Goal: Complete application form

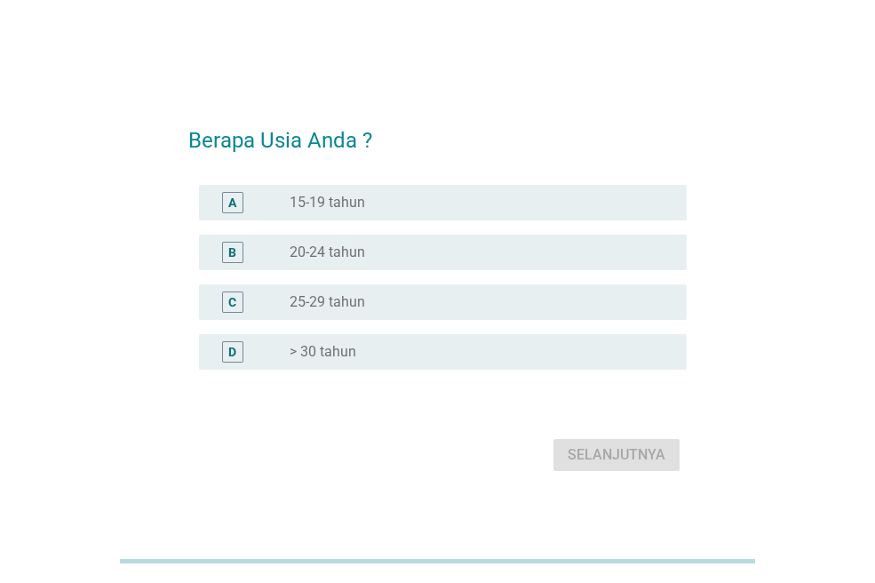
click at [456, 254] on div "radio_button_unchecked 20-24 tahun" at bounding box center [474, 252] width 369 height 18
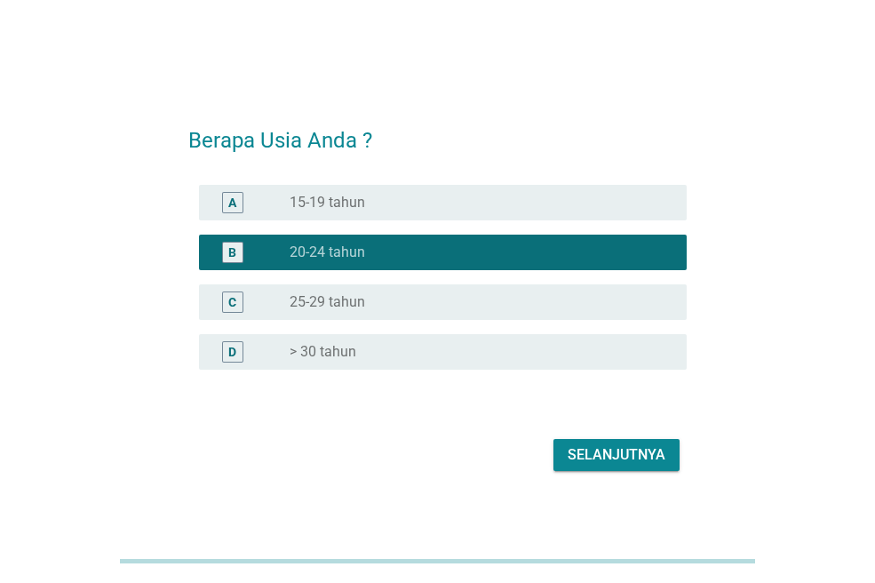
click at [631, 456] on div "Selanjutnya" at bounding box center [616, 454] width 98 height 21
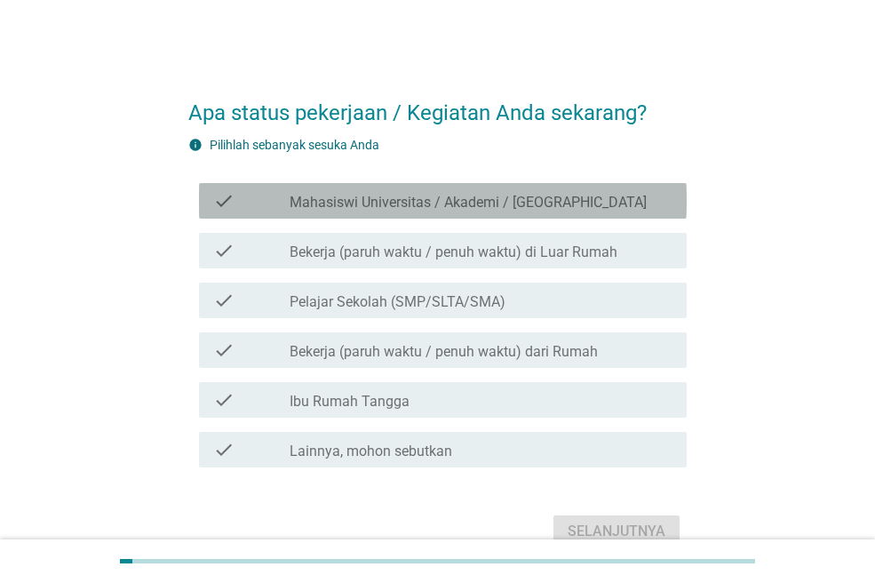
click at [432, 206] on label "Mahasiswi Universitas / Akademi / [GEOGRAPHIC_DATA]" at bounding box center [468, 203] width 357 height 18
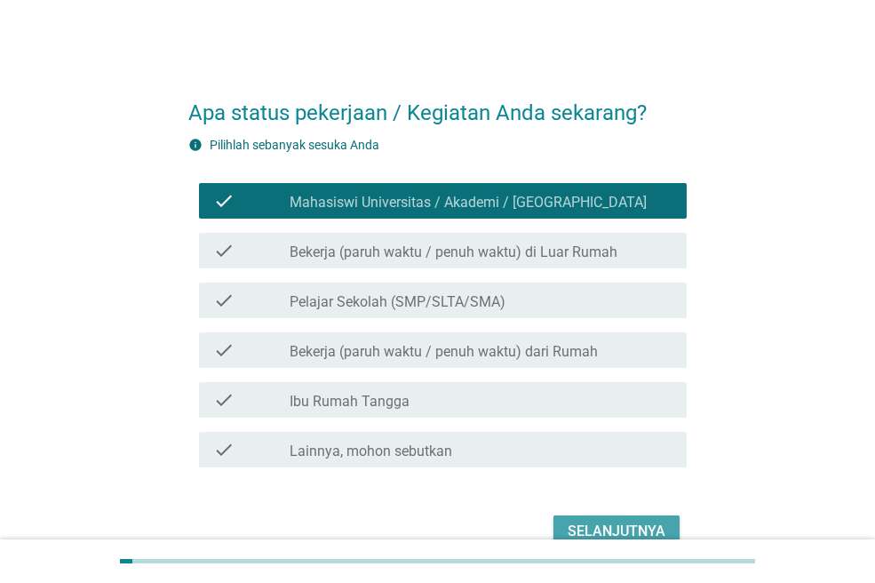
click at [565, 522] on button "Selanjutnya" at bounding box center [616, 531] width 126 height 32
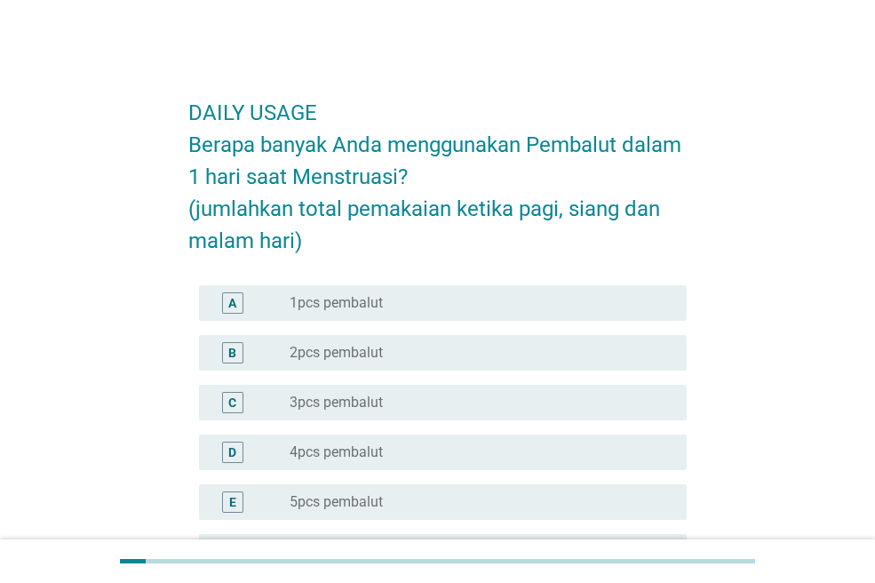
scroll to position [89, 0]
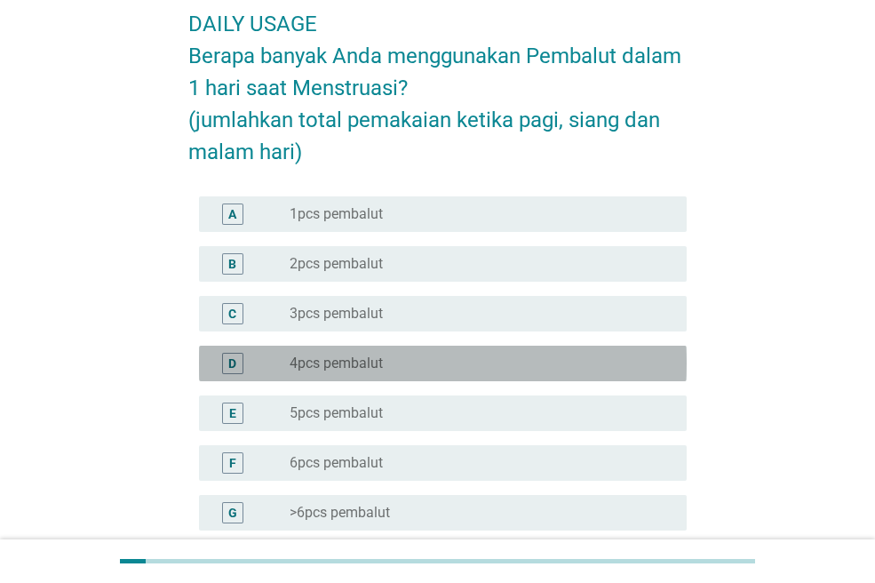
click at [419, 351] on div "D radio_button_unchecked 4pcs pembalut" at bounding box center [443, 363] width 488 height 36
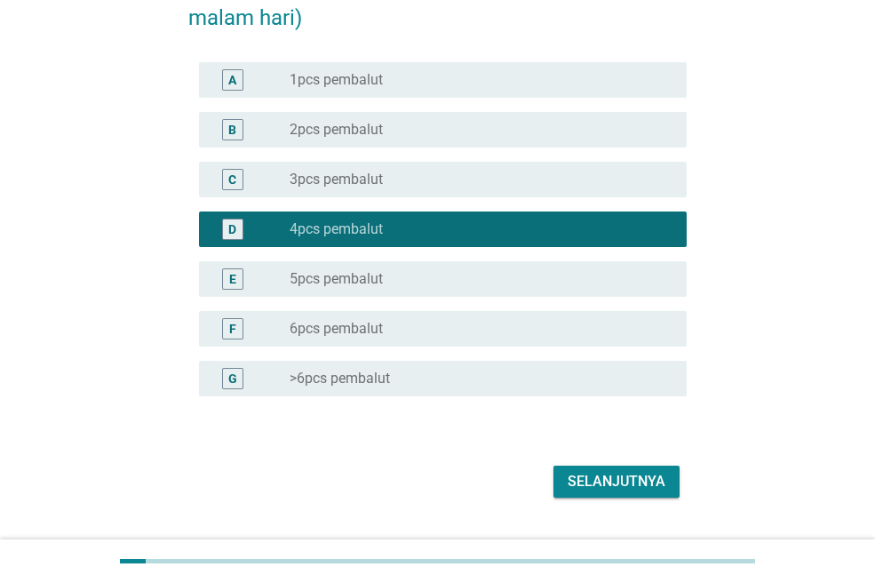
scroll to position [265, 0]
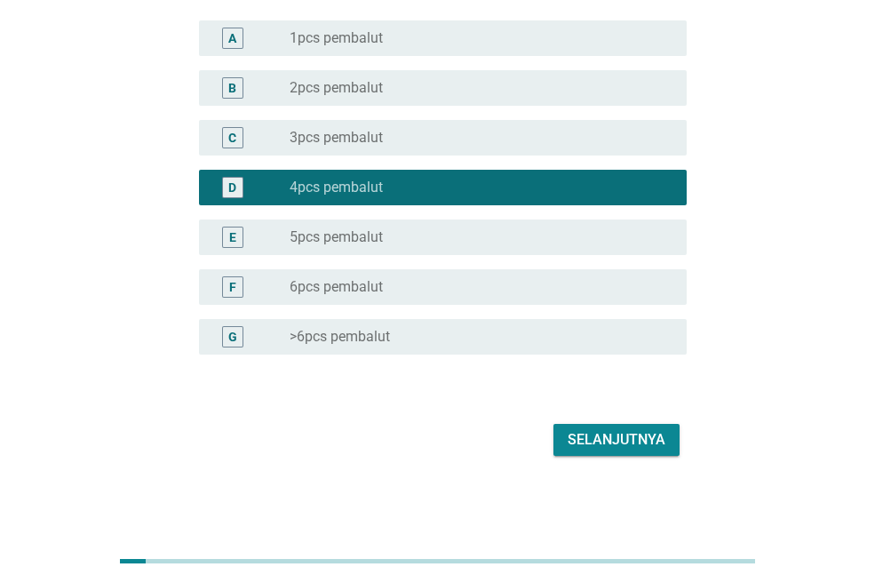
click at [588, 442] on div "Selanjutnya" at bounding box center [616, 439] width 98 height 21
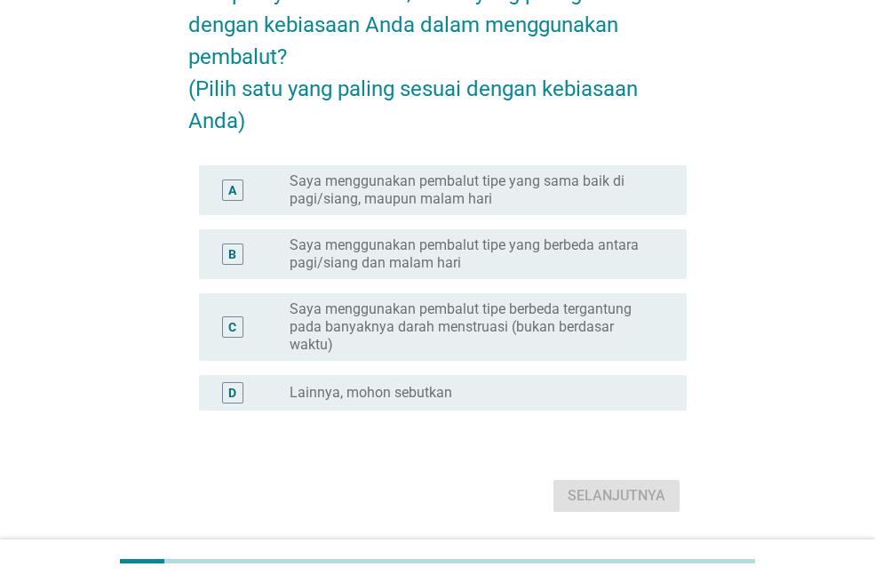
scroll to position [178, 0]
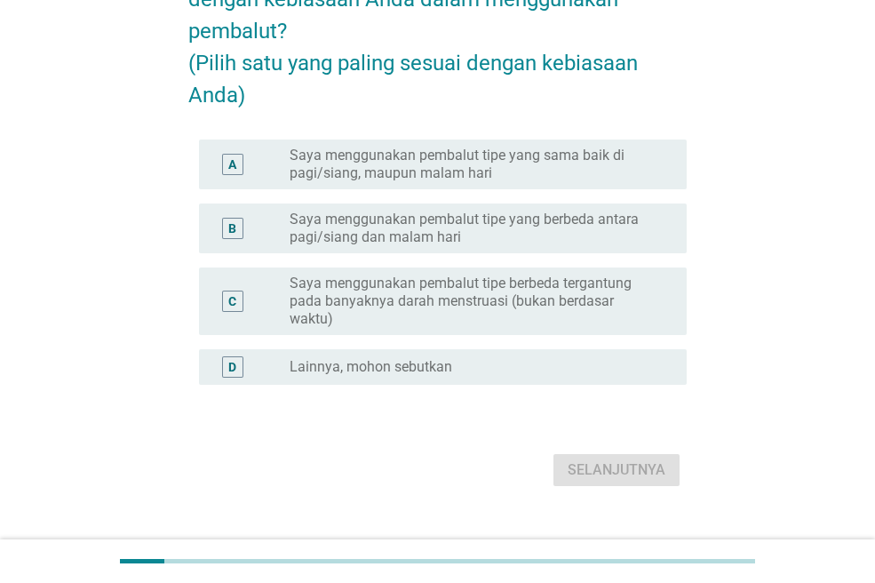
click at [506, 182] on label "Saya menggunakan pembalut tipe yang sama baik di pagi/siang, maupun malam hari" at bounding box center [474, 165] width 369 height 36
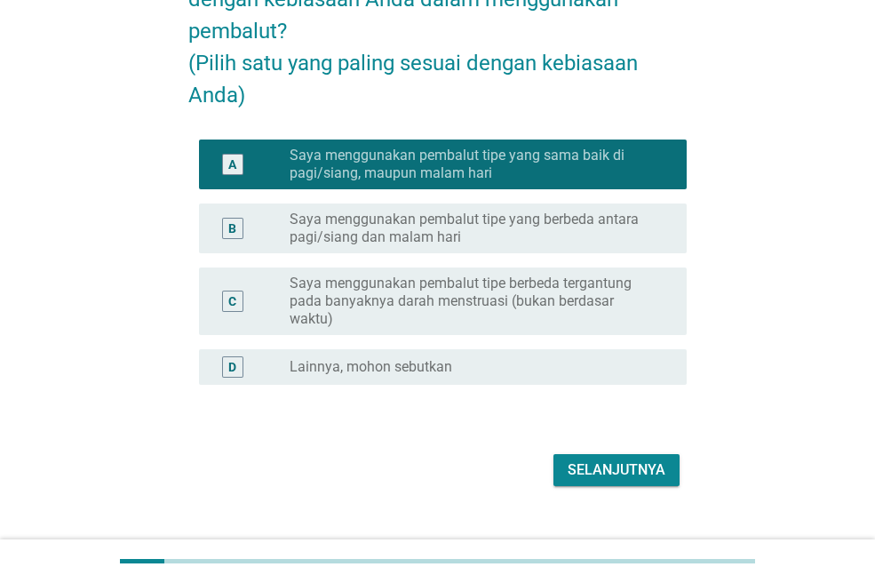
click at [551, 246] on label "Saya menggunakan pembalut tipe yang berbeda antara pagi/siang dan malam hari" at bounding box center [474, 228] width 369 height 36
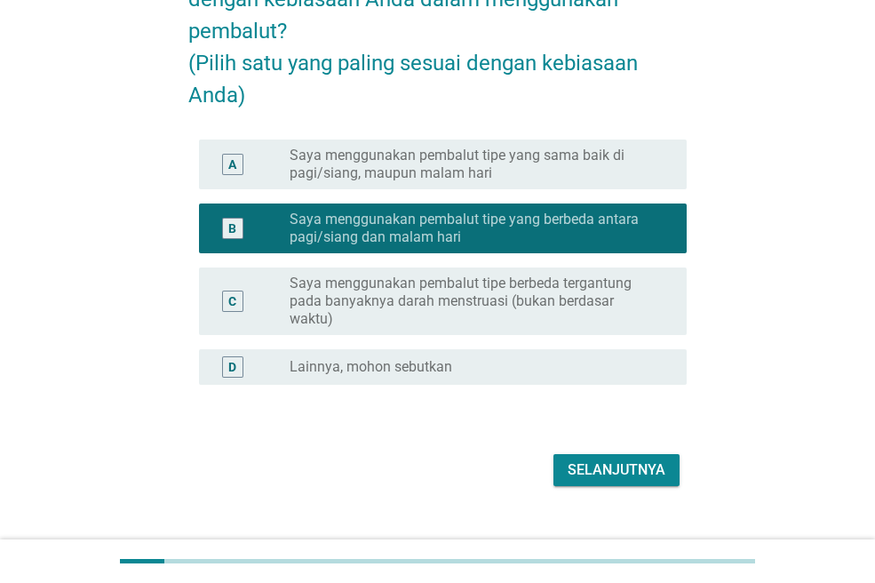
click at [600, 328] on label "Saya menggunakan pembalut tipe berbeda tergantung pada banyaknya darah menstrua…" at bounding box center [474, 300] width 369 height 53
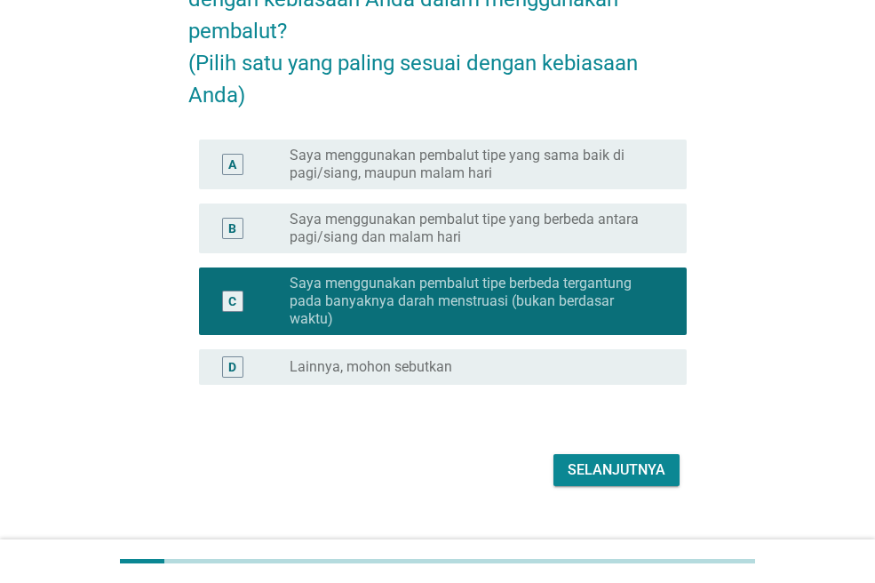
click at [621, 486] on button "Selanjutnya" at bounding box center [616, 470] width 126 height 32
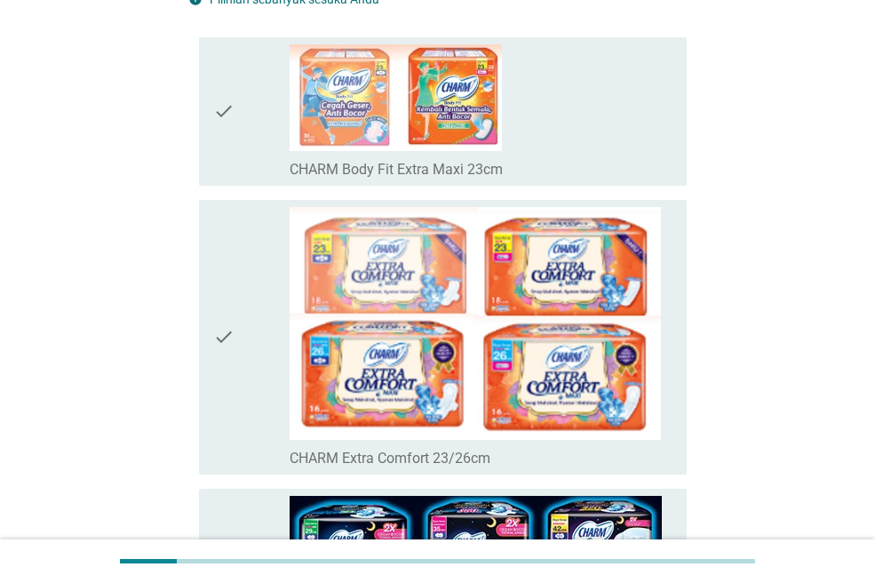
scroll to position [0, 0]
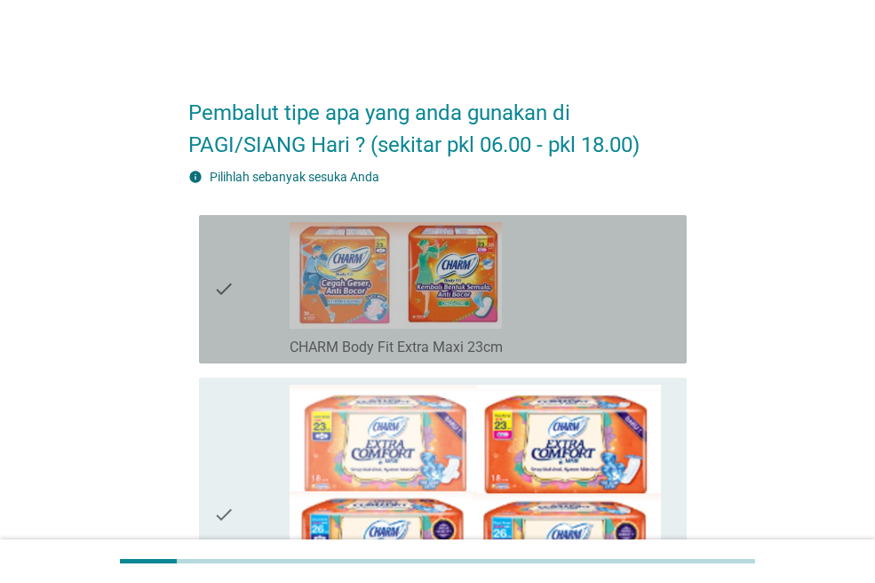
click at [587, 320] on div "check_box_outline_blank CHARM Body Fit Extra Maxi 23cm" at bounding box center [481, 289] width 383 height 134
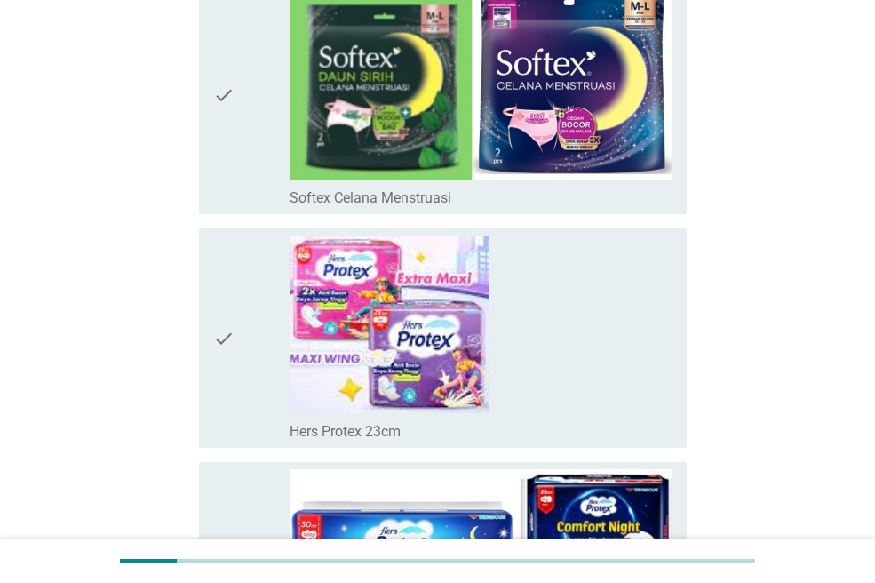
scroll to position [10035, 0]
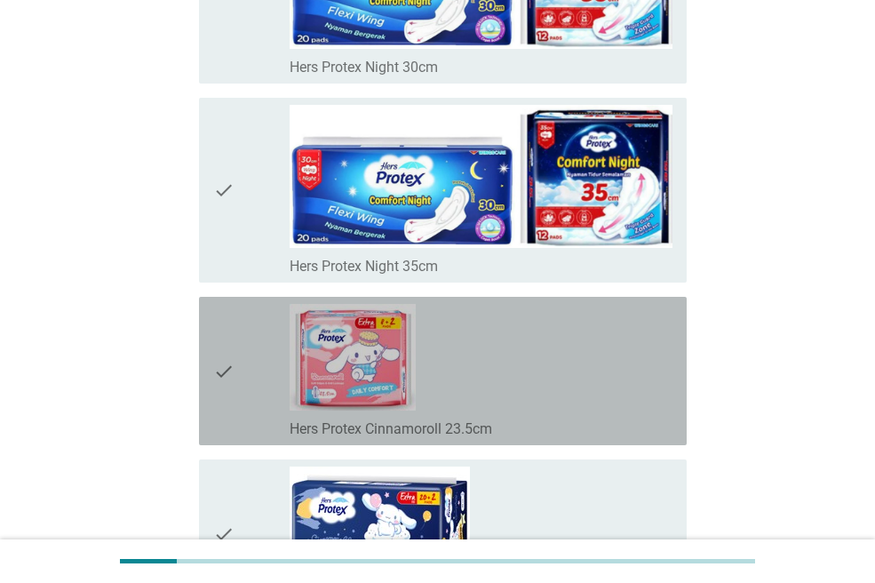
click at [507, 384] on div "check_box_outline_blank Hers Protex Cinnamoroll 23.5cm" at bounding box center [481, 371] width 383 height 134
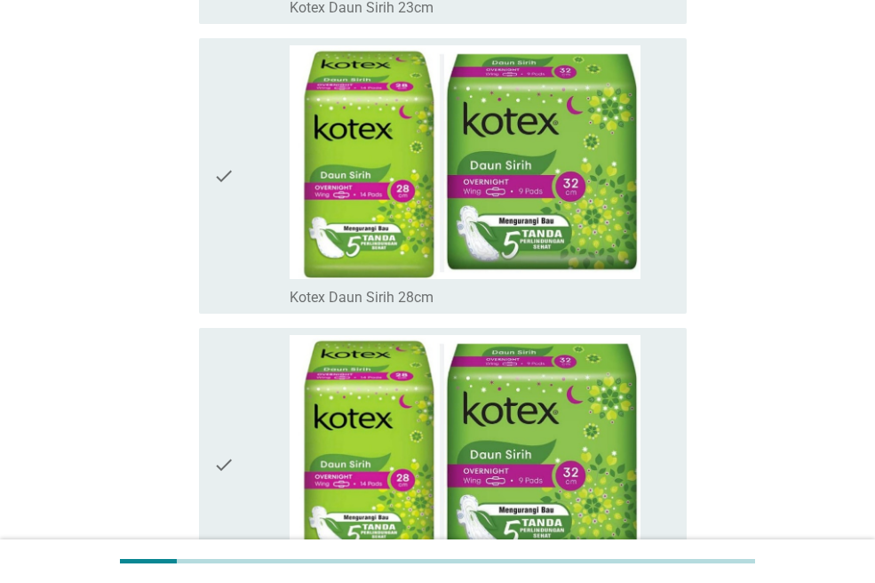
scroll to position [12621, 0]
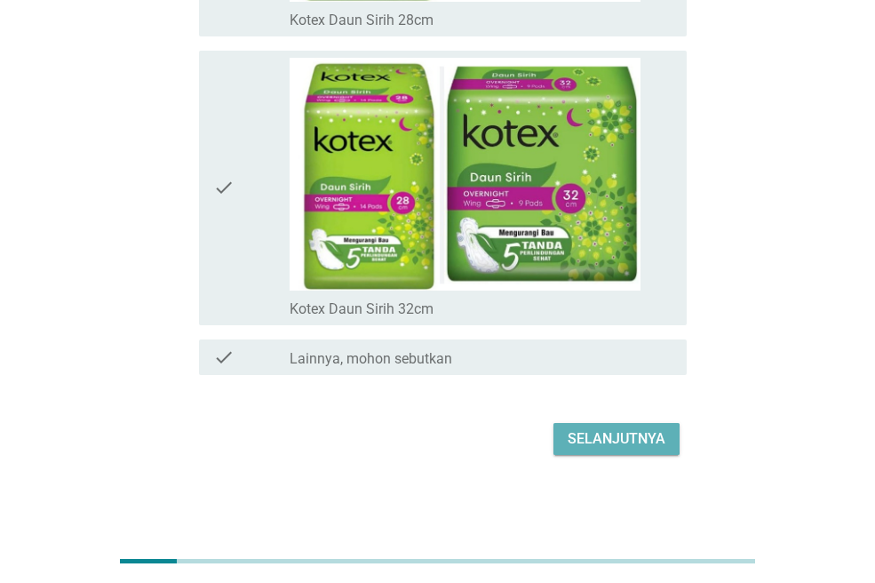
click at [588, 435] on div "Selanjutnya" at bounding box center [616, 438] width 98 height 21
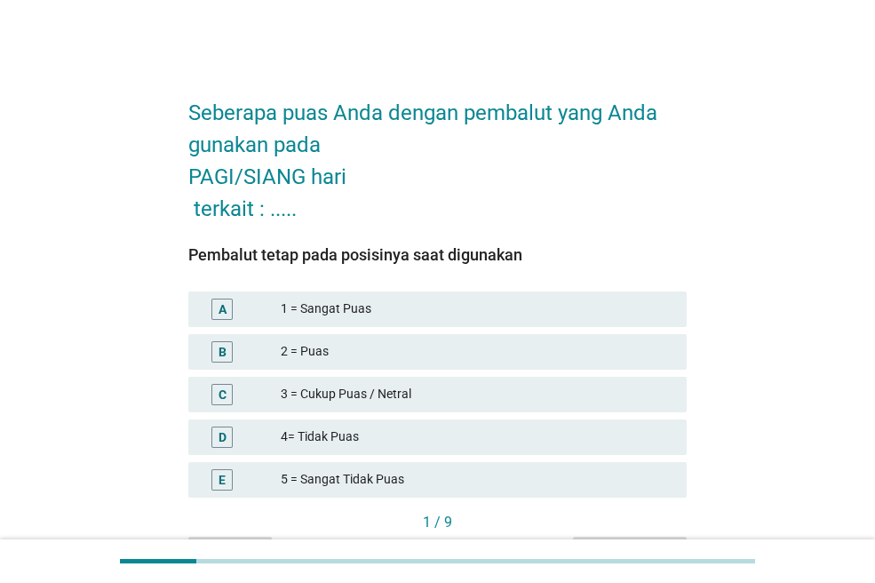
scroll to position [89, 0]
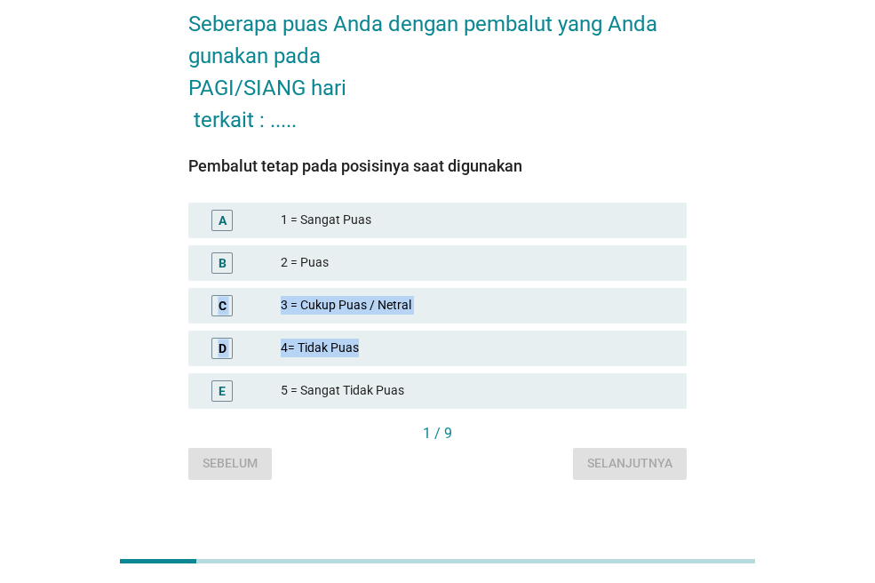
drag, startPoint x: 489, startPoint y: 354, endPoint x: 488, endPoint y: 253, distance: 101.3
click at [488, 253] on div "A 1 = Sangat Puas B 2 = Puas C 3 = Cukup Puas / Netral D 4= Tidak Puas E 5 = Sa…" at bounding box center [437, 305] width 505 height 213
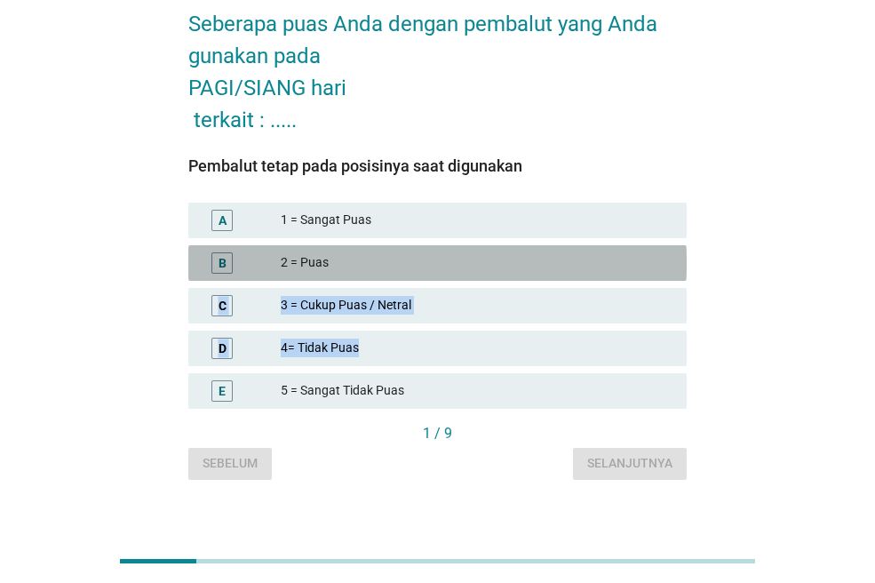
click at [487, 254] on div "2 = Puas" at bounding box center [477, 262] width 392 height 21
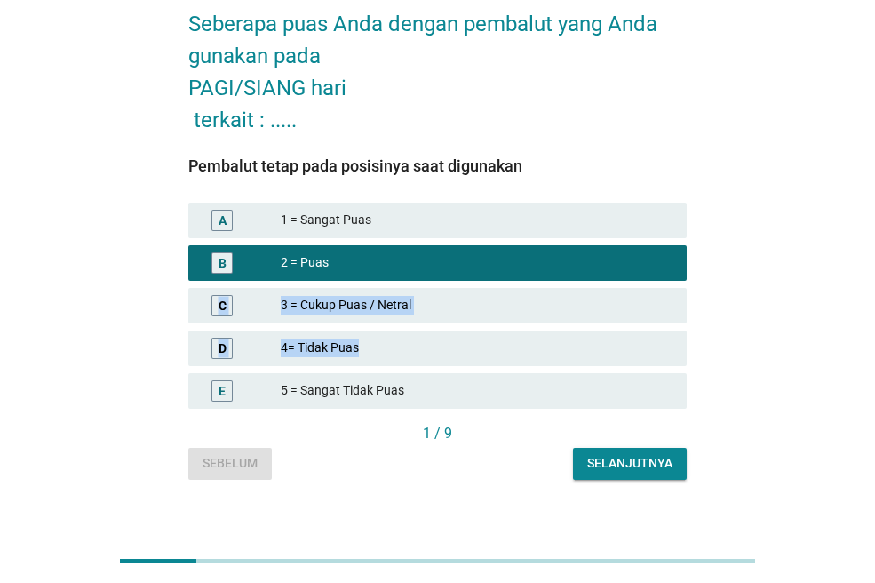
click at [737, 285] on div "Seberapa puas Anda dengan pembalut yang Anda gunakan pada PAGI/SIANG hari terka…" at bounding box center [438, 235] width 790 height 518
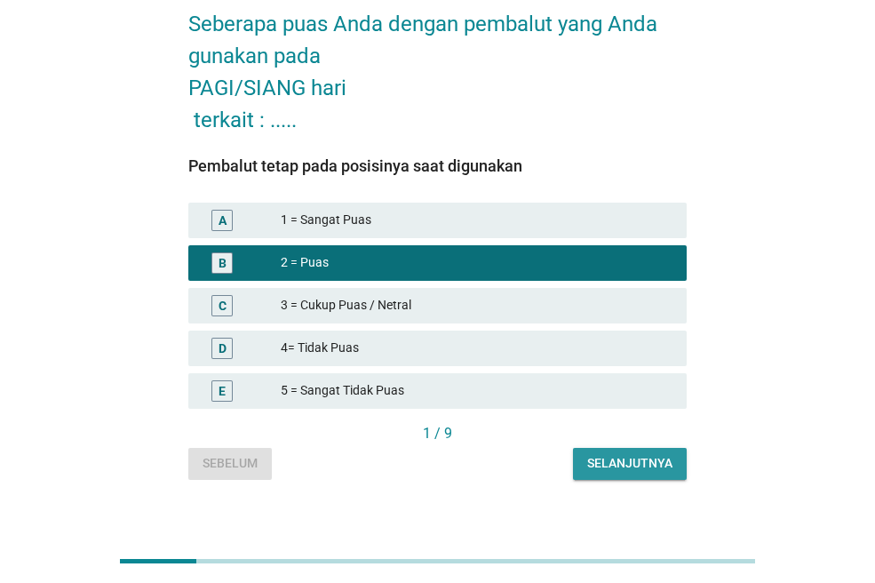
click at [647, 463] on div "Selanjutnya" at bounding box center [629, 463] width 85 height 19
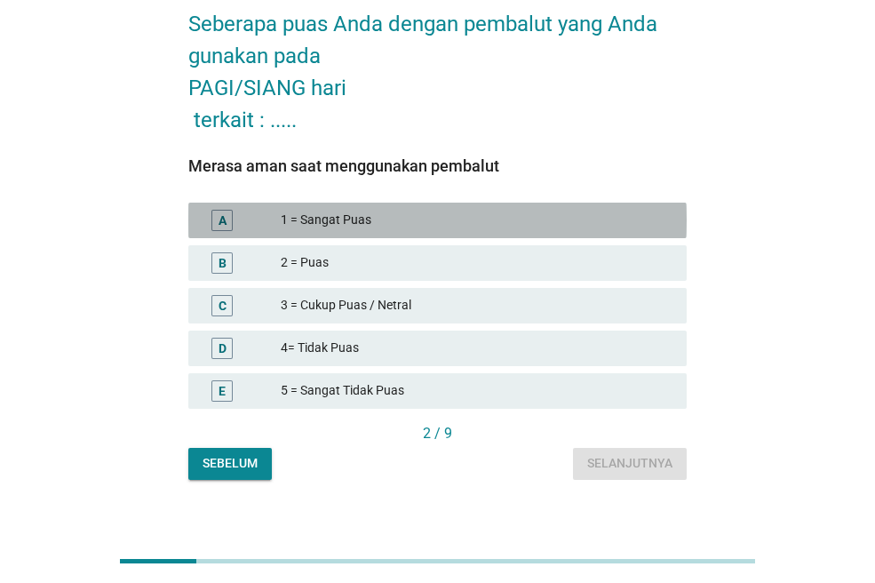
click at [453, 210] on div "1 = Sangat Puas" at bounding box center [477, 220] width 392 height 21
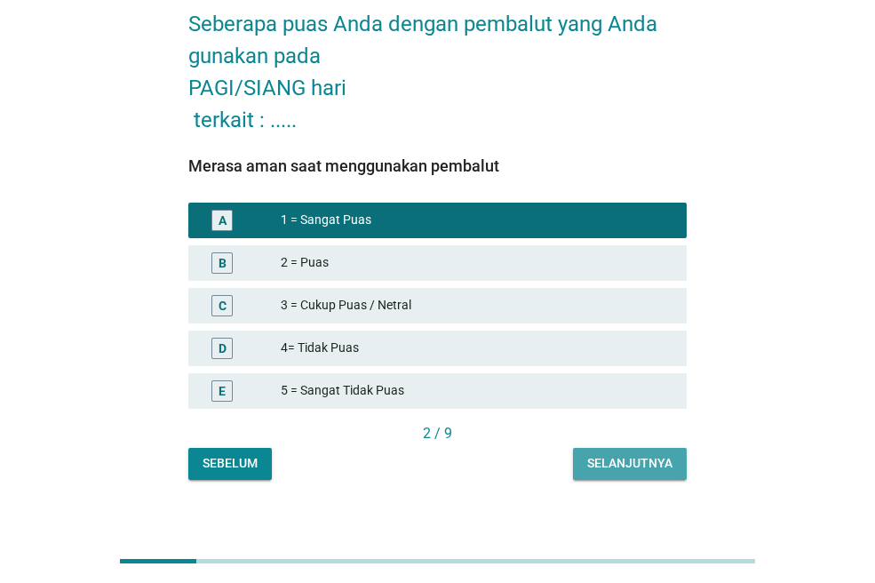
click at [595, 473] on button "Selanjutnya" at bounding box center [630, 464] width 114 height 32
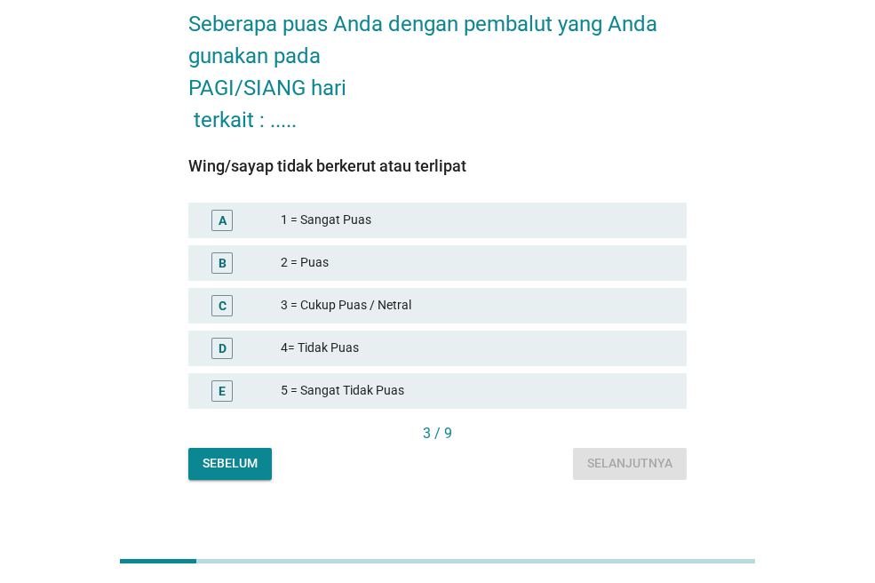
click at [514, 212] on div "1 = Sangat Puas" at bounding box center [477, 220] width 392 height 21
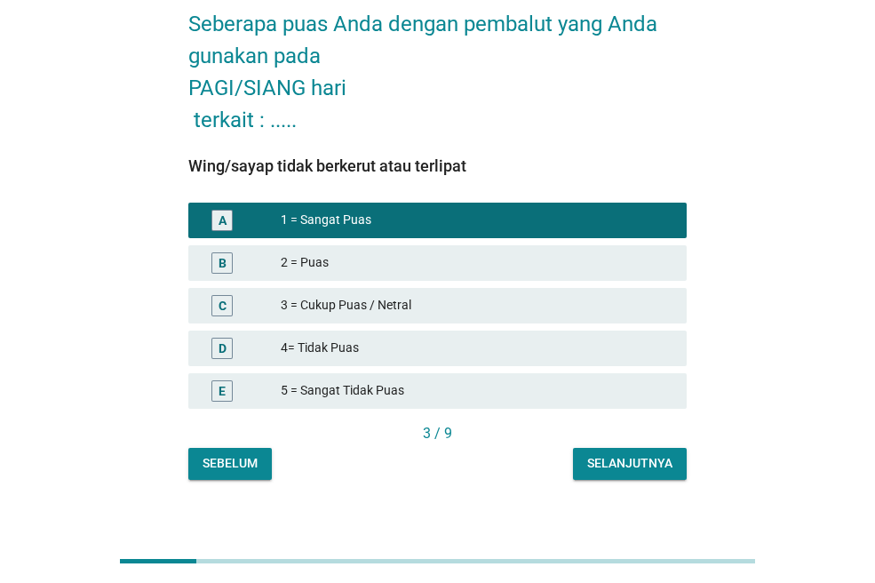
click at [653, 470] on div "Selanjutnya" at bounding box center [629, 463] width 85 height 19
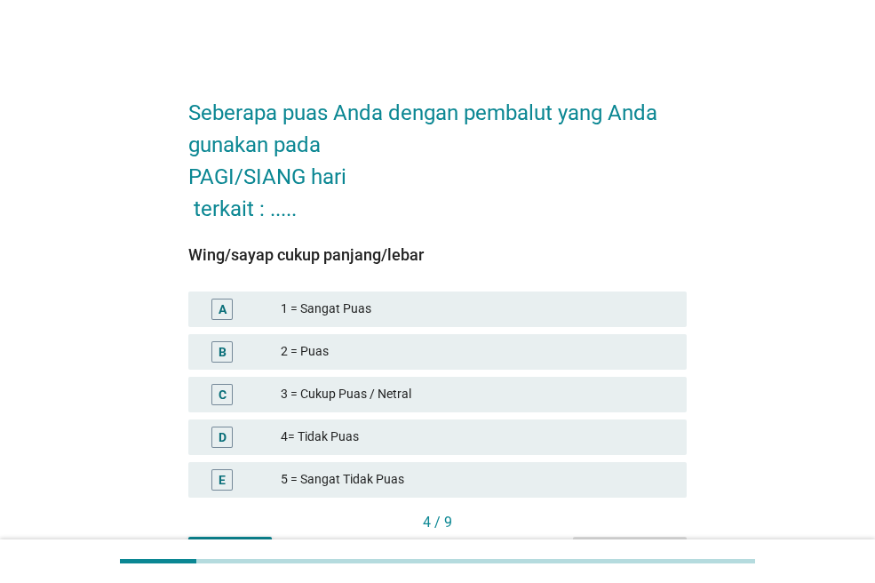
click at [536, 381] on div "C 3 = Cukup Puas / Netral" at bounding box center [437, 395] width 498 height 36
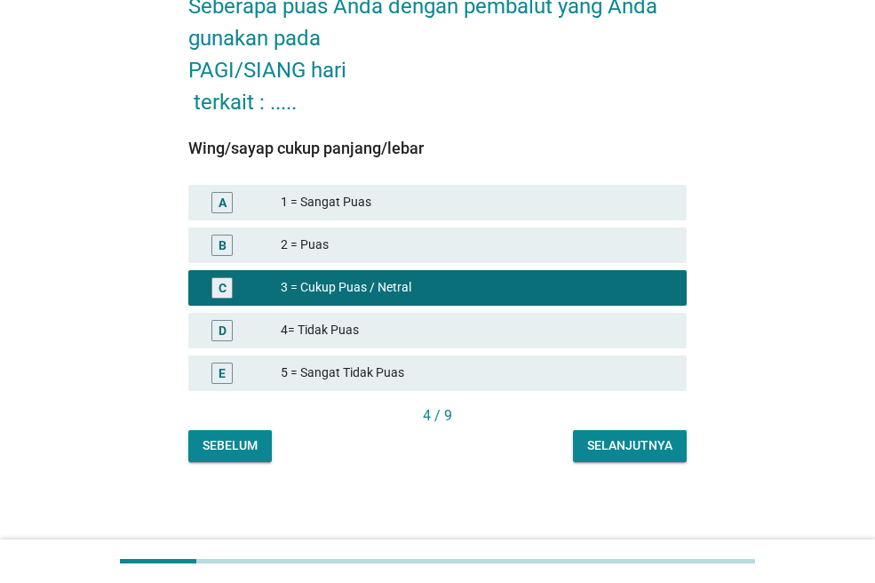
scroll to position [107, 0]
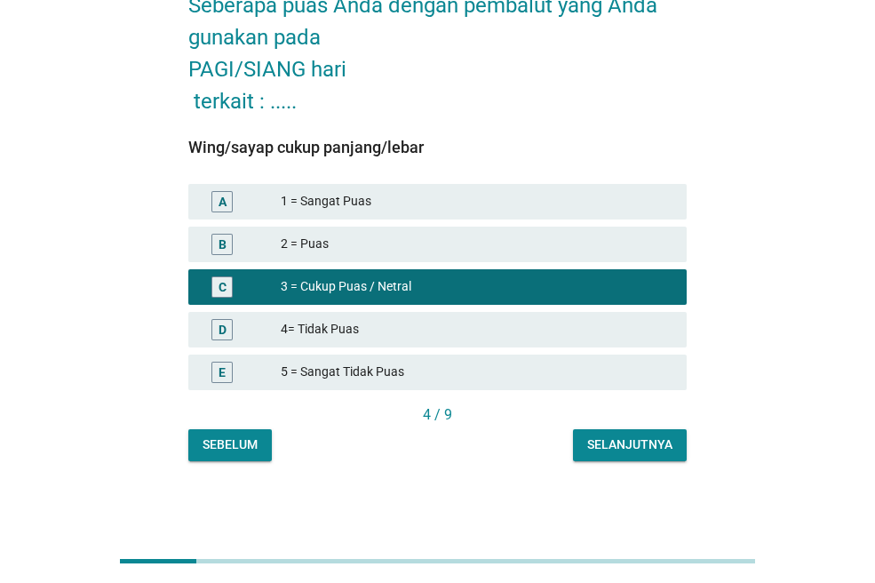
click at [613, 438] on div "Selanjutnya" at bounding box center [629, 444] width 85 height 19
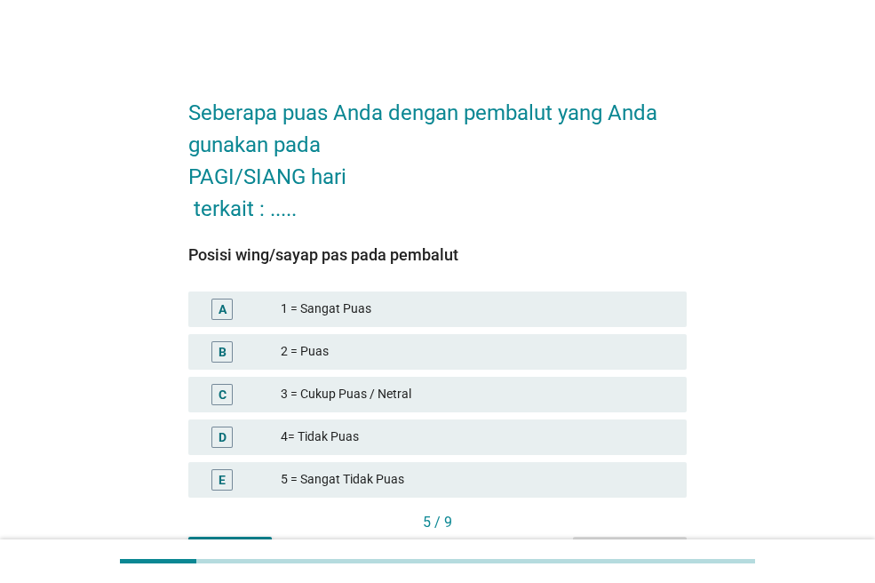
scroll to position [89, 0]
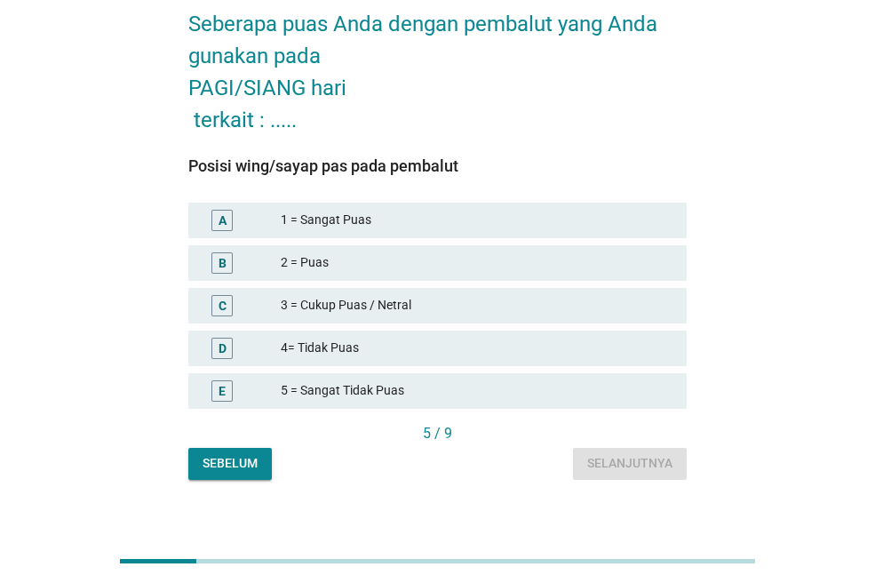
click at [580, 219] on div "1 = Sangat Puas" at bounding box center [477, 220] width 392 height 21
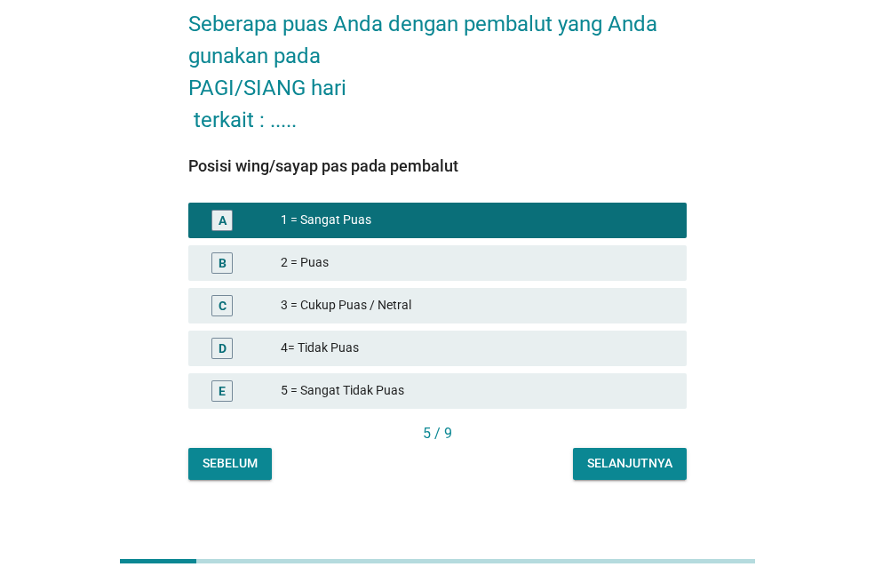
click at [610, 465] on div "Selanjutnya" at bounding box center [629, 463] width 85 height 19
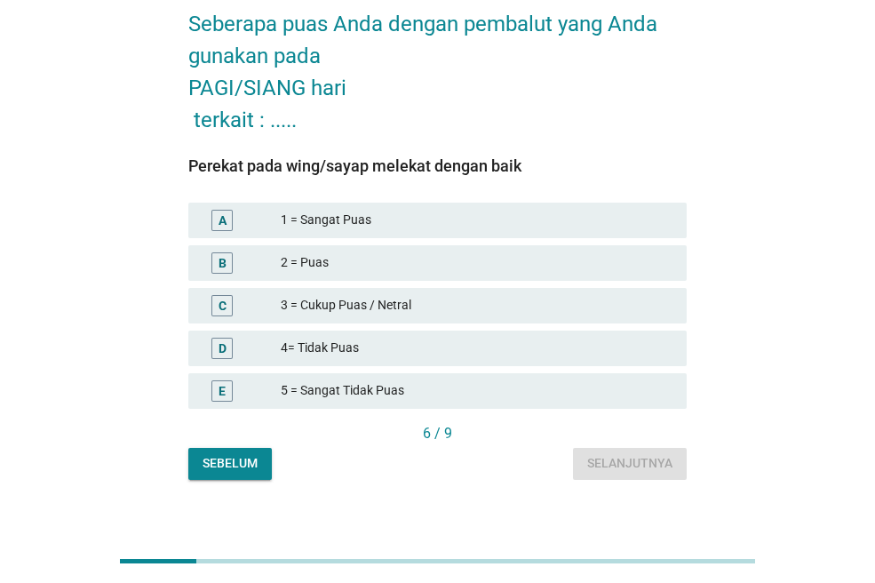
click at [562, 215] on div "1 = Sangat Puas" at bounding box center [477, 220] width 392 height 21
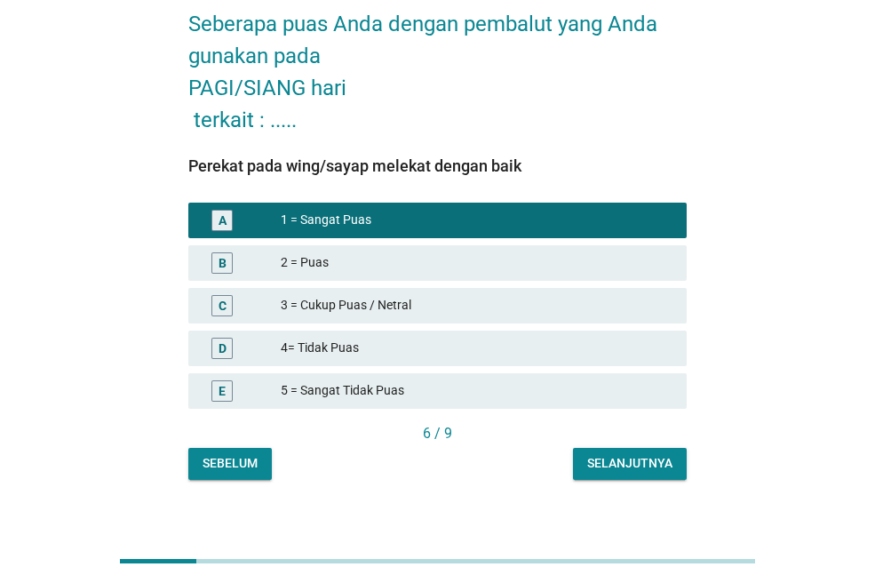
click at [628, 456] on div "Selanjutnya" at bounding box center [629, 463] width 85 height 19
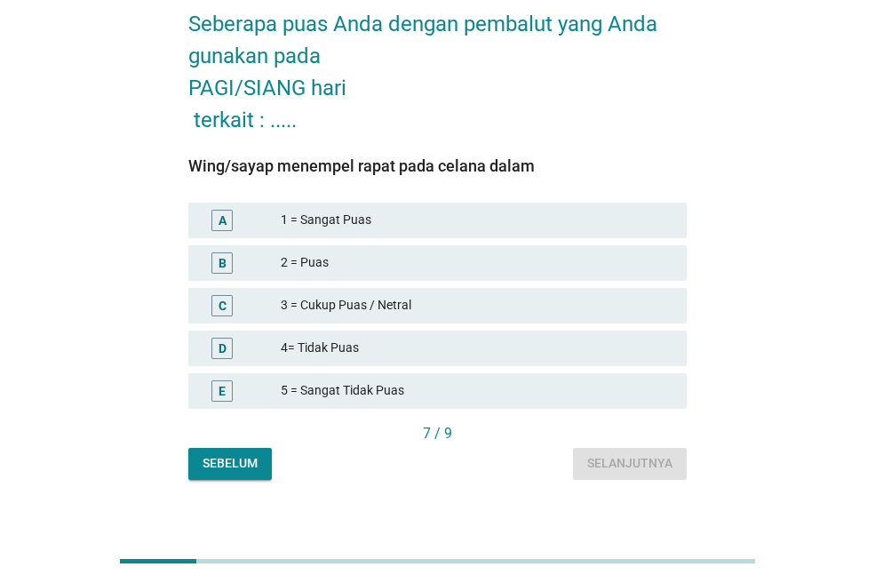
click at [510, 231] on div "A 1 = Sangat Puas" at bounding box center [437, 220] width 498 height 36
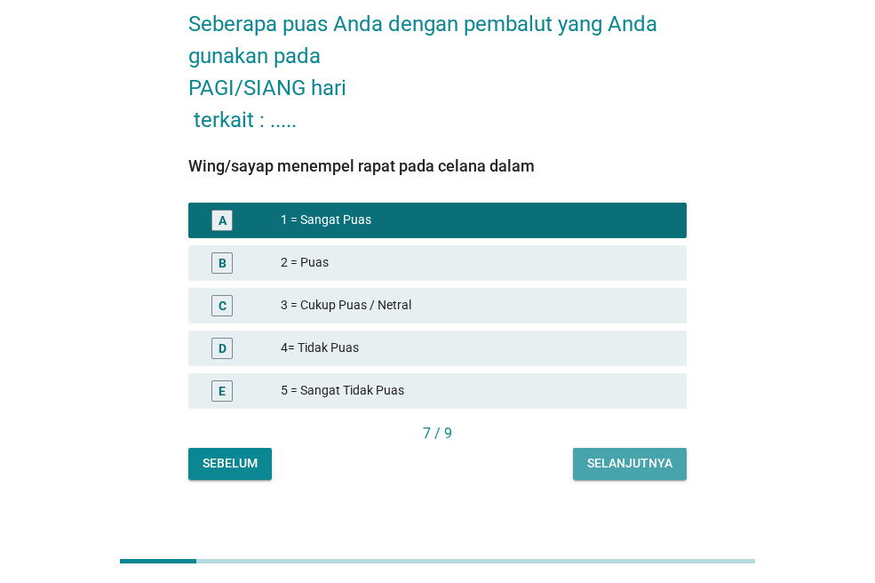
click at [599, 459] on div "Selanjutnya" at bounding box center [629, 463] width 85 height 19
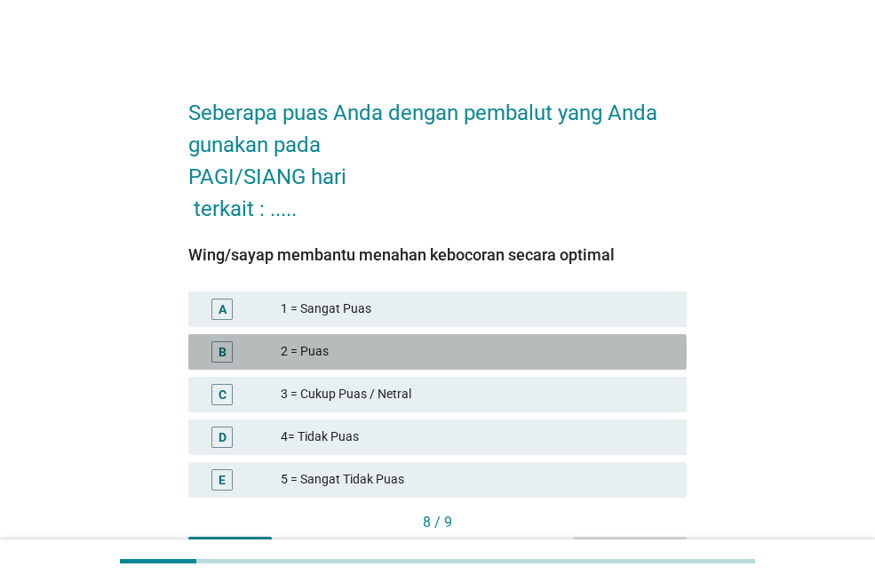
click at [536, 367] on div "B 2 = Puas" at bounding box center [437, 352] width 498 height 36
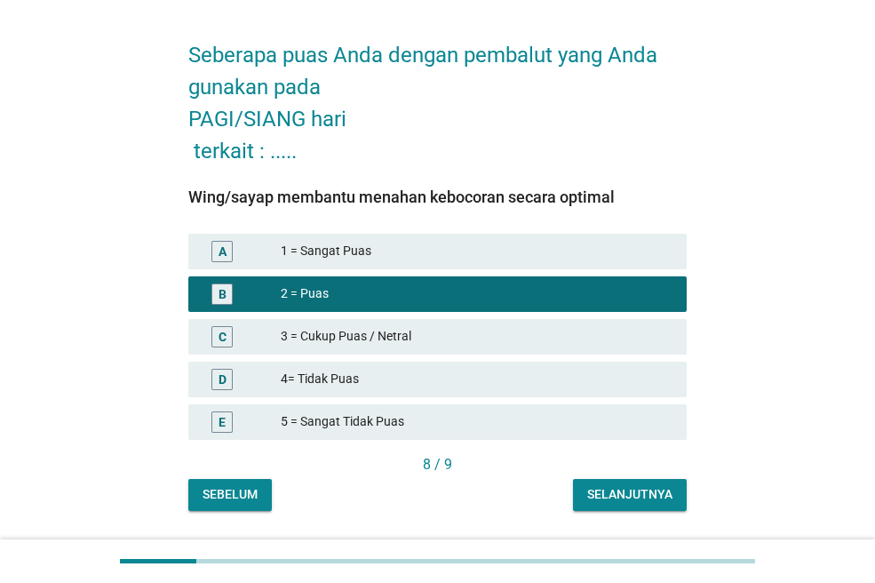
scroll to position [89, 0]
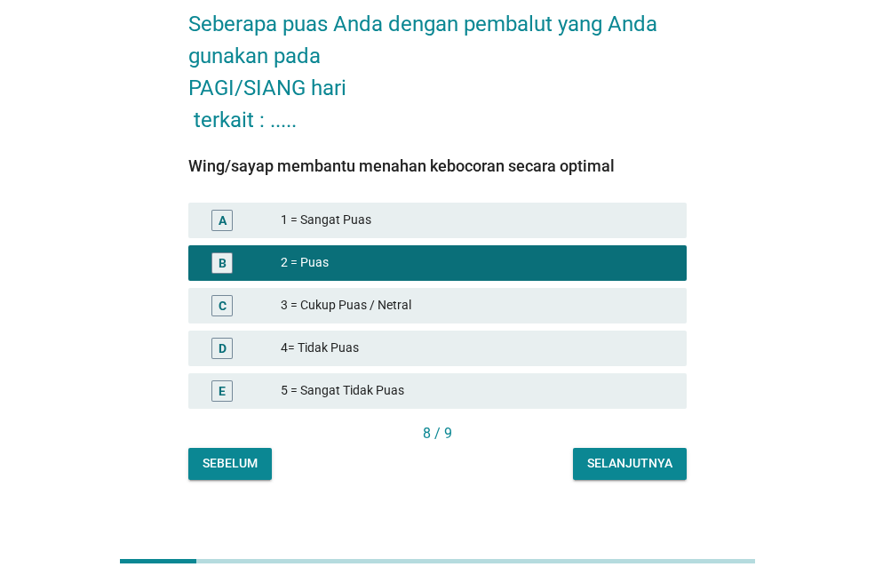
click at [625, 455] on div "Selanjutnya" at bounding box center [629, 463] width 85 height 19
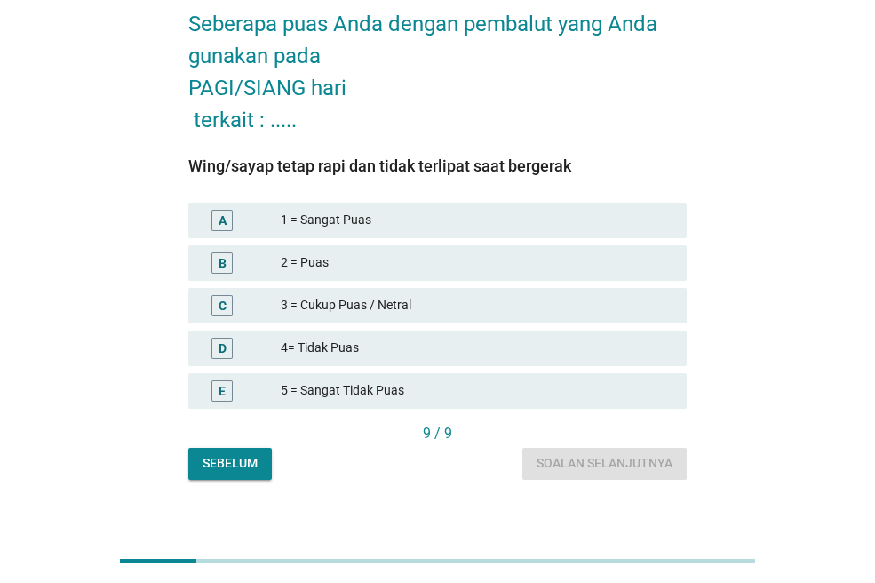
click at [560, 268] on div "2 = Puas" at bounding box center [477, 262] width 392 height 21
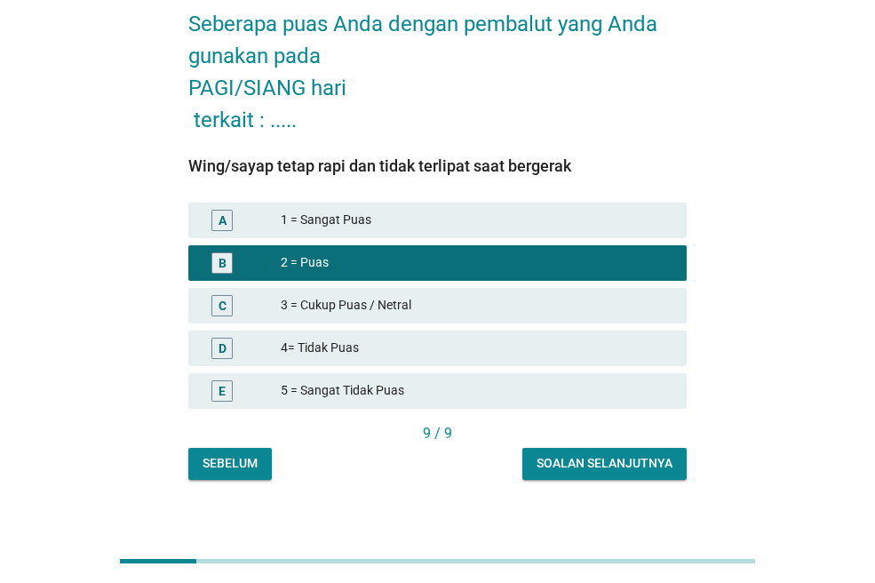
click at [565, 460] on div "Soalan selanjutnya" at bounding box center [604, 463] width 136 height 19
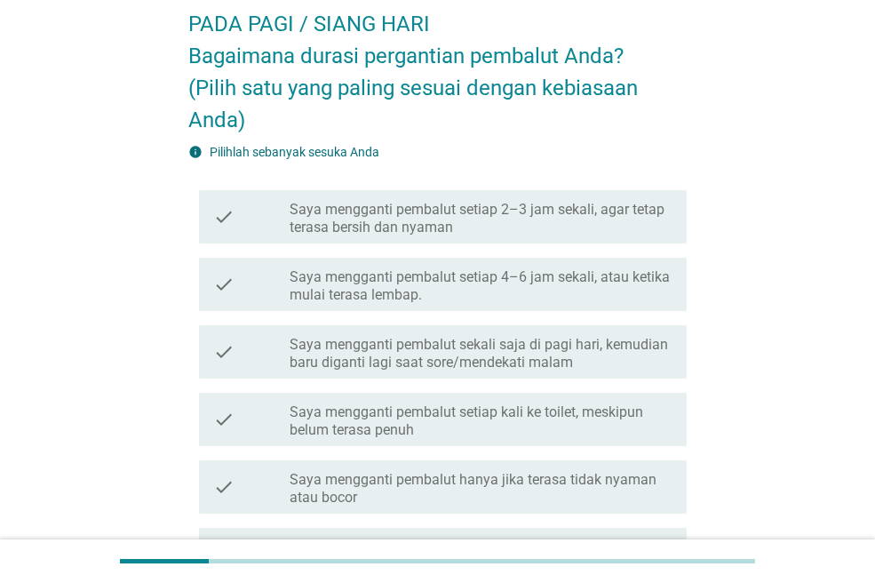
click at [529, 289] on label "Saya mengganti pembalut setiap 4–6 jam sekali, atau ketika mulai terasa lembap." at bounding box center [481, 286] width 383 height 36
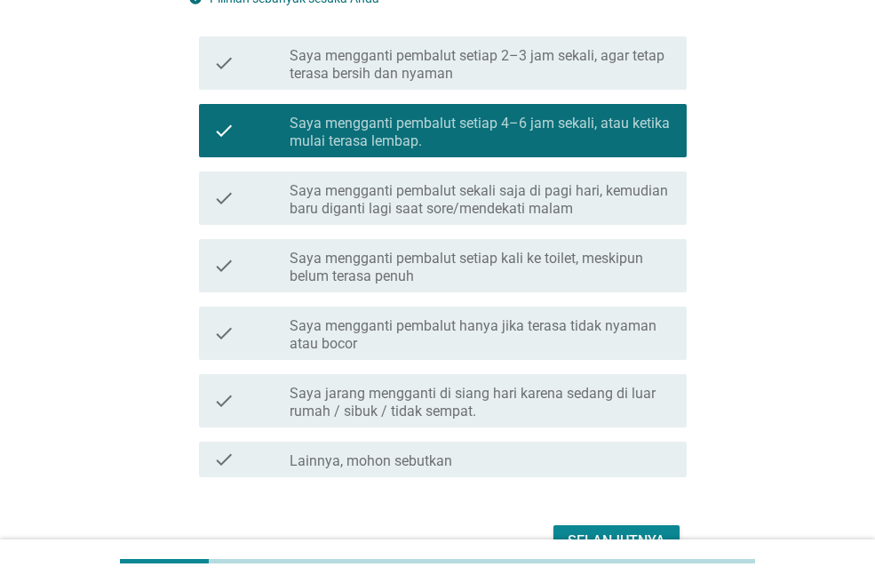
scroll to position [266, 0]
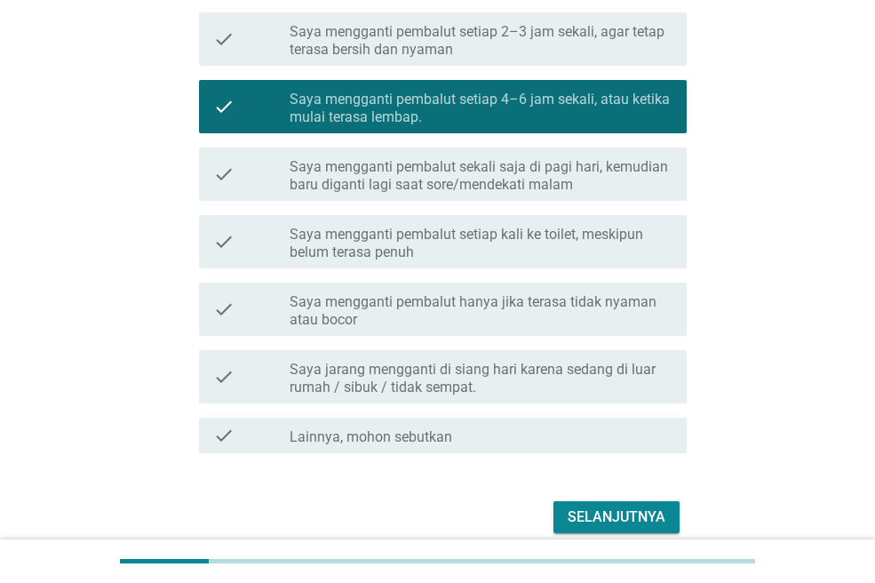
click at [542, 145] on div "check check_box_outline_blank Saya mengganti pembalut sekali saja di pagi hari,…" at bounding box center [437, 173] width 498 height 67
click at [536, 176] on label "Saya mengganti pembalut sekali saja di pagi hari, kemudian baru diganti lagi sa…" at bounding box center [481, 176] width 383 height 36
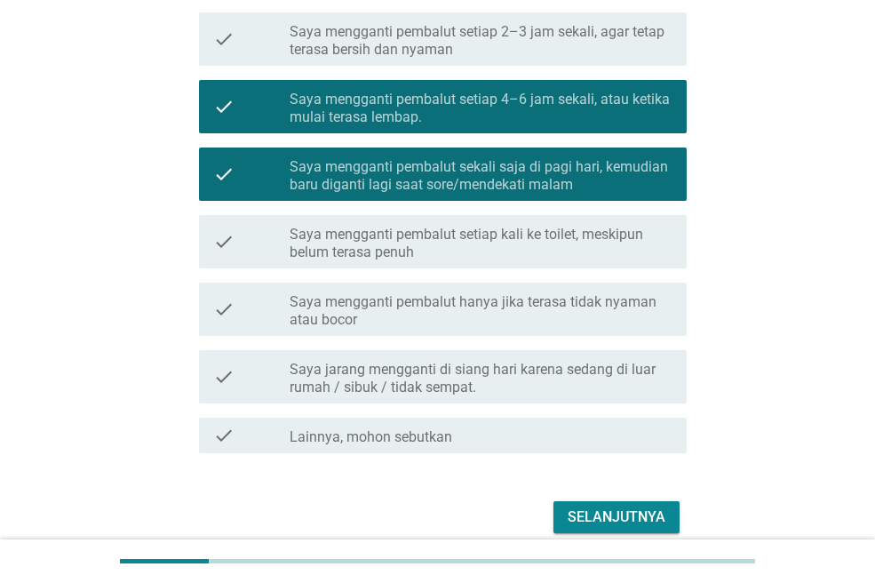
click at [523, 173] on label "Saya mengganti pembalut sekali saja di pagi hari, kemudian baru diganti lagi sa…" at bounding box center [481, 176] width 383 height 36
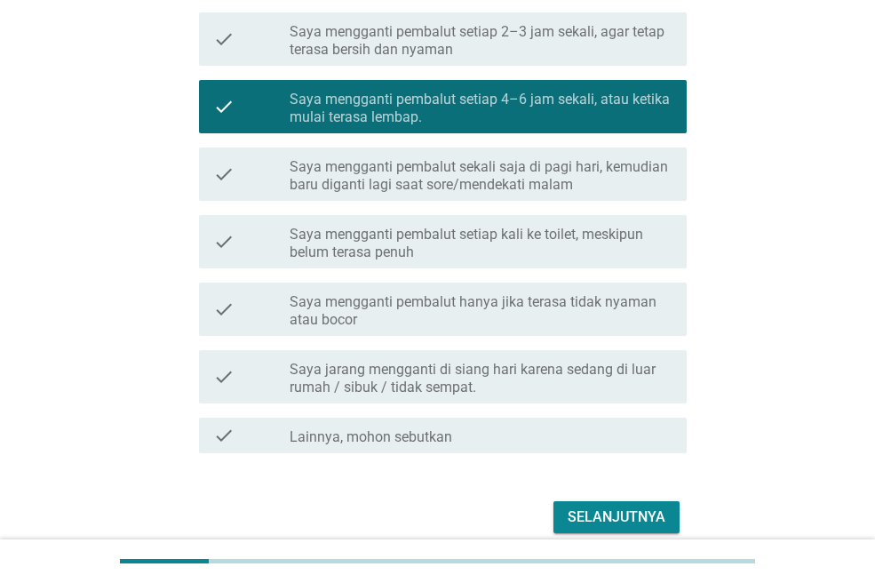
click at [567, 252] on label "Saya mengganti pembalut setiap kali ke toilet, meskipun belum terasa penuh" at bounding box center [481, 244] width 383 height 36
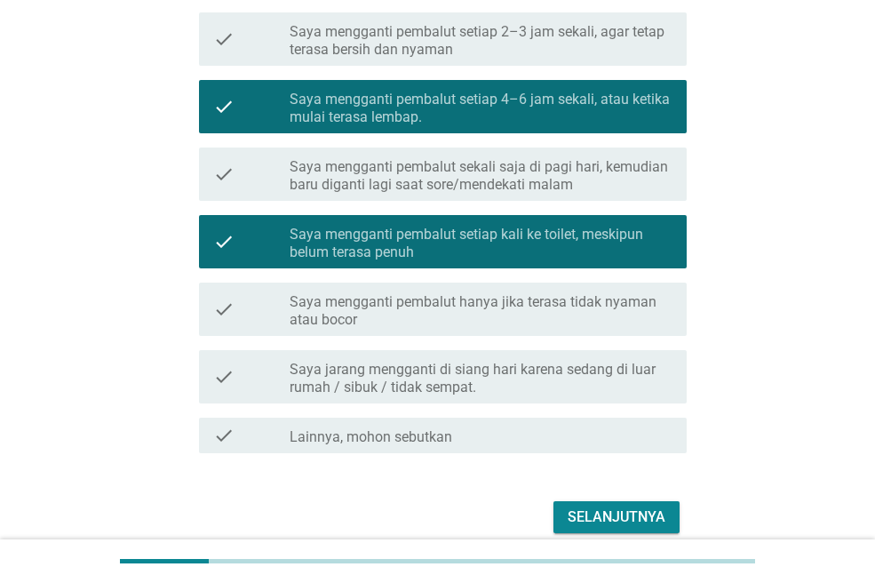
click at [520, 33] on label "Saya mengganti pembalut setiap 2–3 jam sekali, agar tetap terasa bersih dan nya…" at bounding box center [481, 41] width 383 height 36
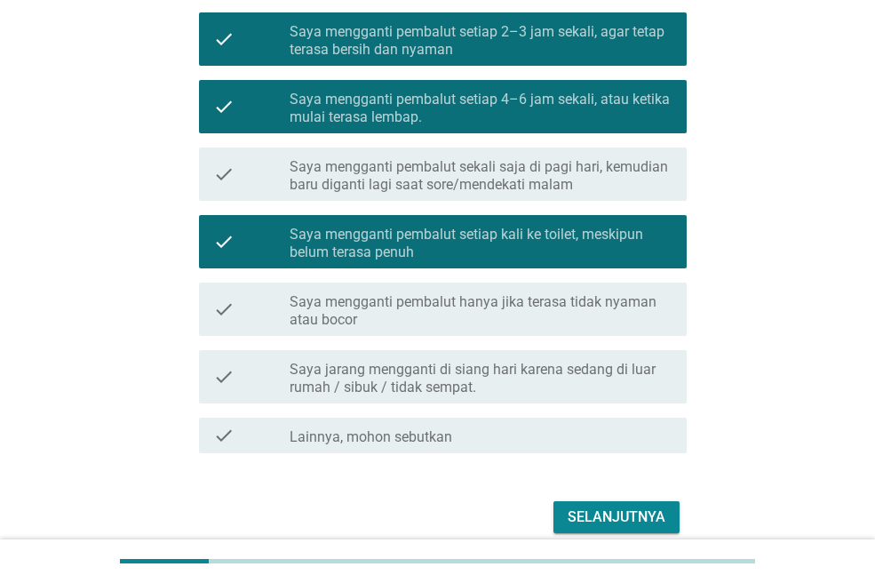
click at [596, 518] on div "Selanjutnya" at bounding box center [616, 516] width 98 height 21
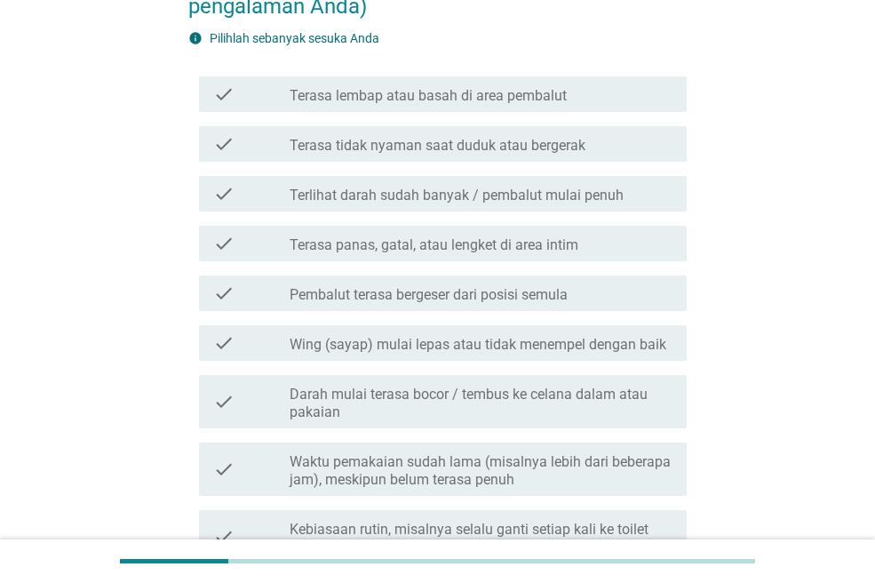
click at [500, 107] on div "check check_box_outline_blank Terasa lembap atau basah di area pembalut" at bounding box center [443, 94] width 488 height 36
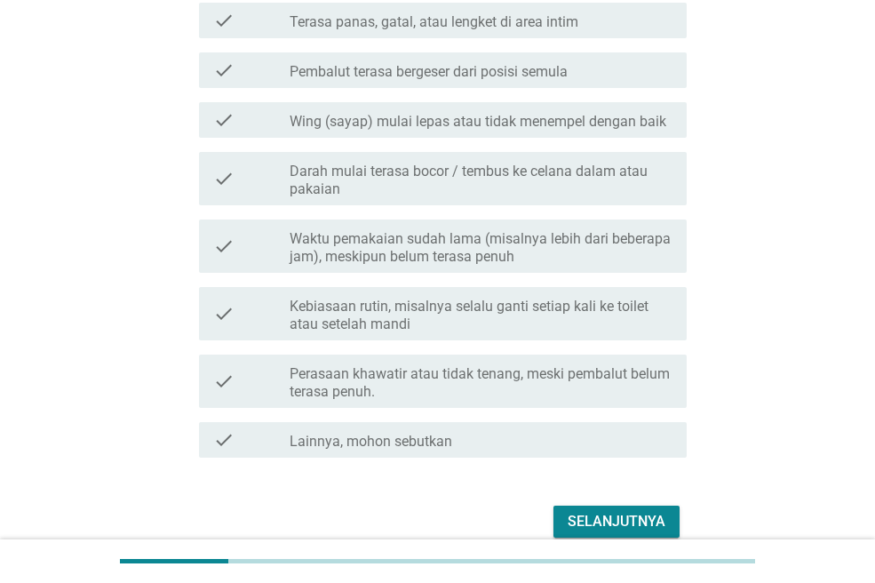
scroll to position [533, 0]
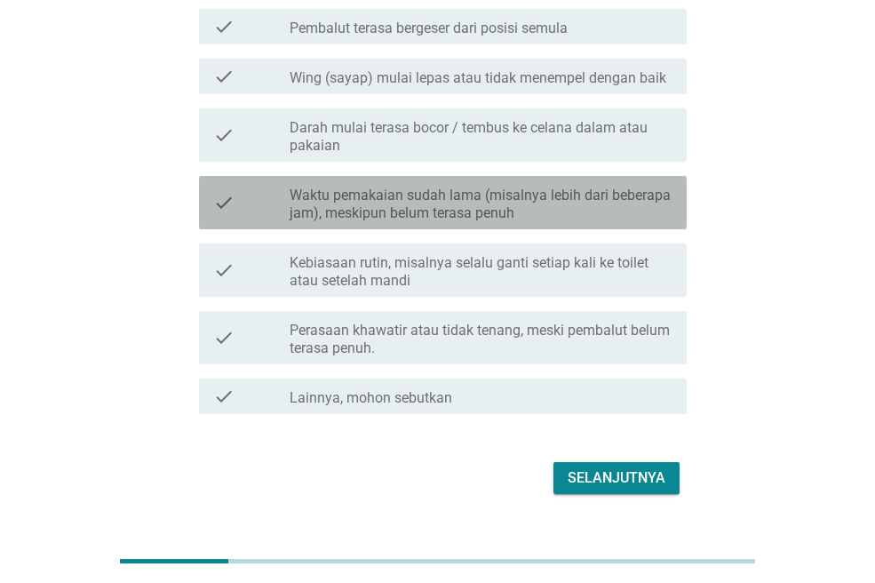
click at [498, 217] on label "Waktu pemakaian sudah lama (misalnya lebih dari beberapa jam), meskipun belum t…" at bounding box center [481, 204] width 383 height 36
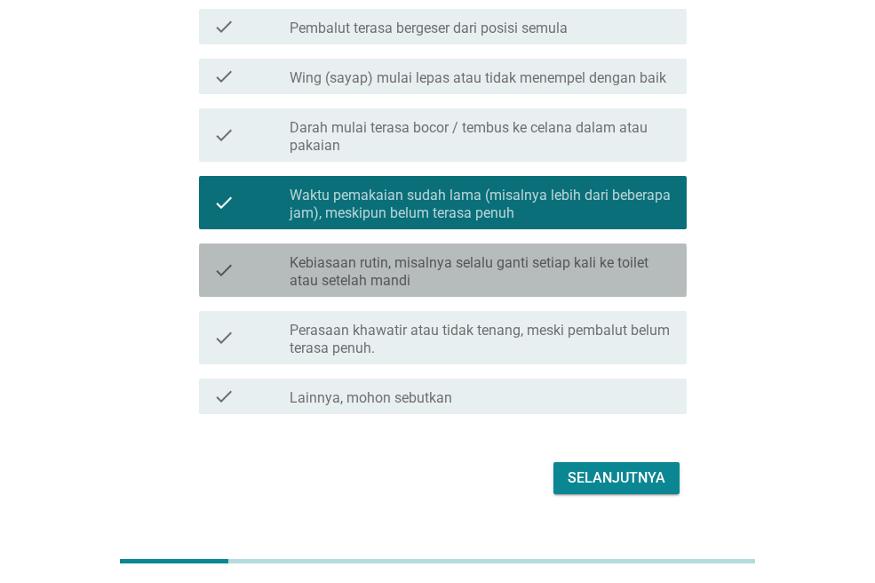
click at [498, 288] on label "Kebiasaan rutin, misalnya selalu ganti setiap kali ke toilet atau setelah mandi" at bounding box center [481, 272] width 383 height 36
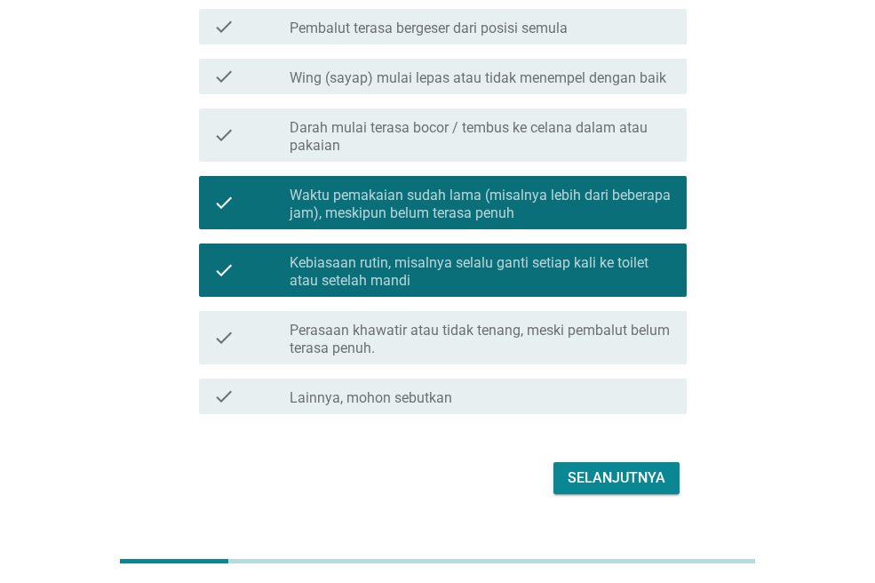
click at [583, 485] on div "Selanjutnya" at bounding box center [616, 477] width 98 height 21
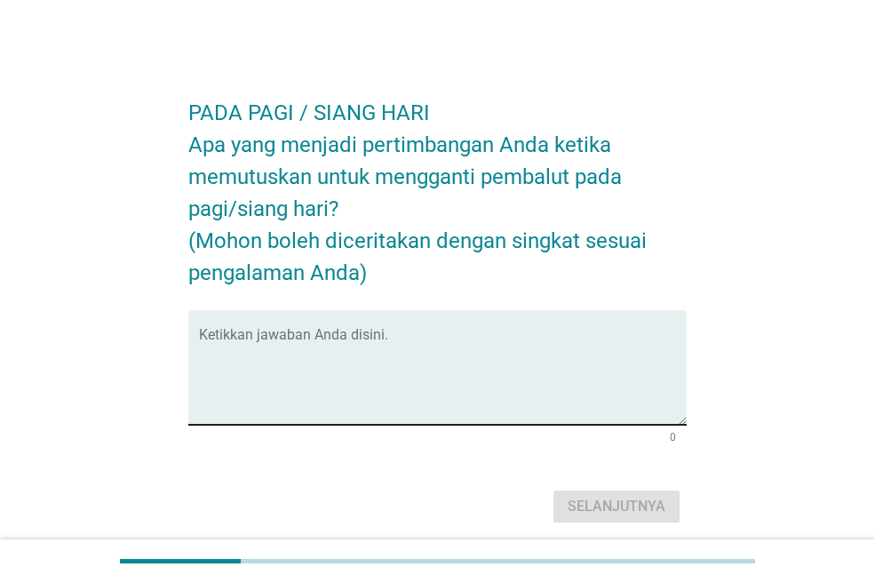
click at [499, 369] on textarea "Ketikkan jawaban Anda disini." at bounding box center [443, 377] width 488 height 93
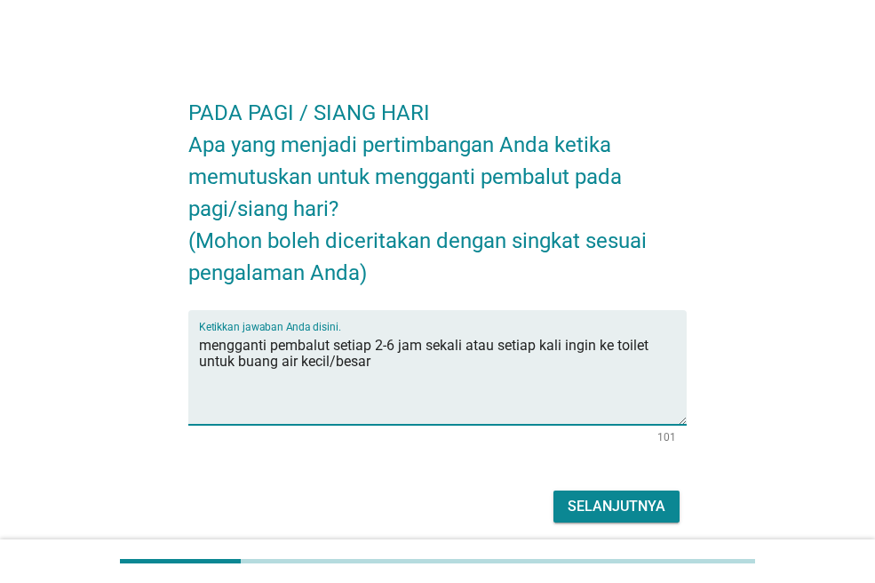
type textarea "mengganti pembalut setiap 2-6 jam sekali atau setiap kali ingin ke toilet untuk…"
click at [633, 503] on div "Selanjutnya" at bounding box center [616, 506] width 98 height 21
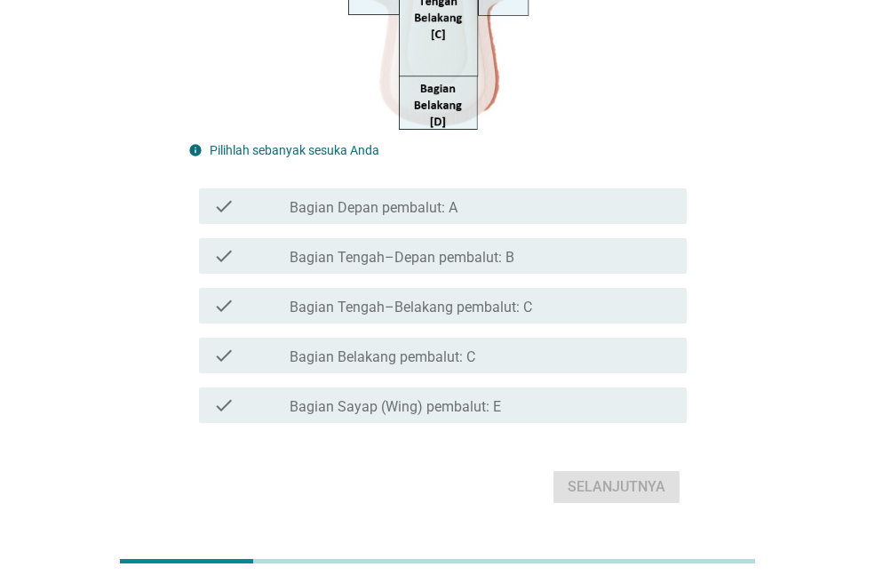
scroll to position [450, 0]
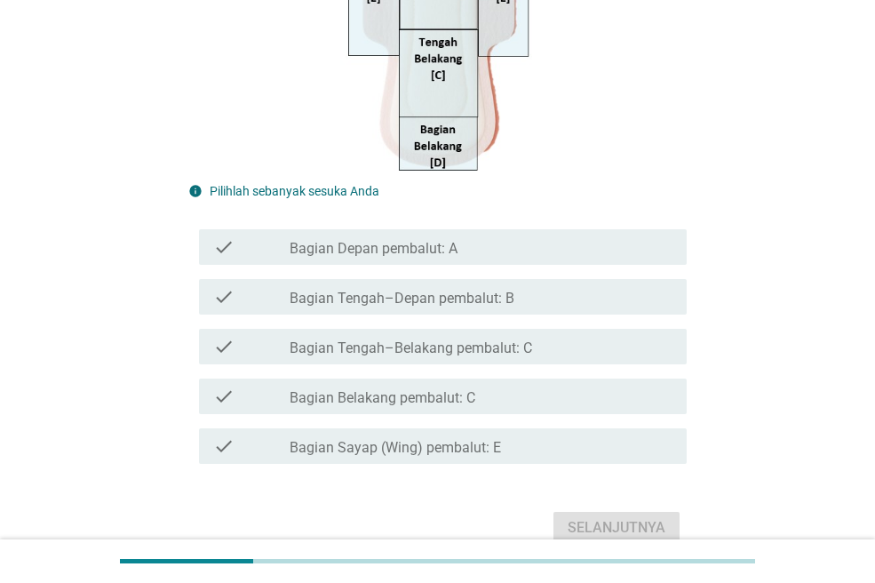
click at [540, 443] on div "check_box_outline_blank Bagian Sayap (Wing) pembalut: E" at bounding box center [481, 445] width 383 height 21
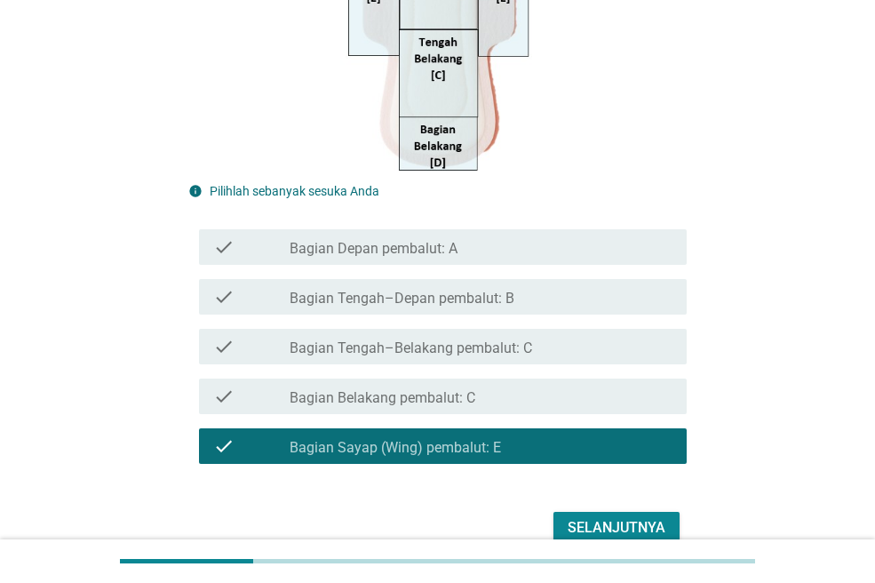
click at [572, 517] on div "Selanjutnya" at bounding box center [616, 527] width 98 height 21
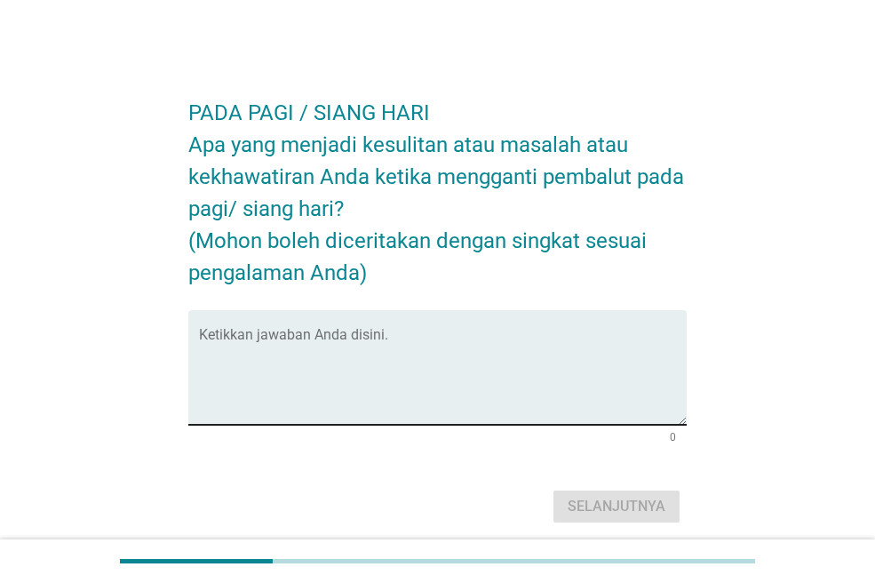
click at [467, 335] on textarea "Ketikkan jawaban Anda disini." at bounding box center [443, 377] width 488 height 93
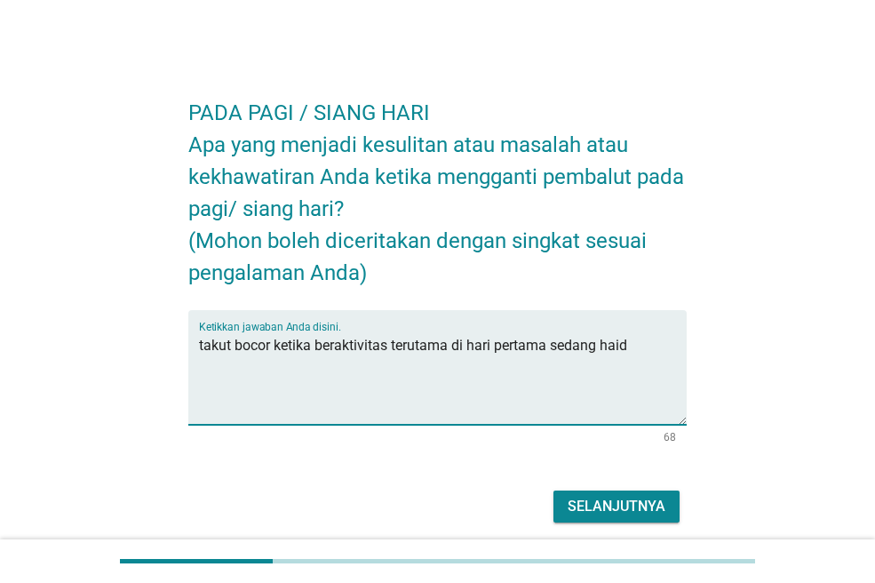
type textarea "takut bocor ketika beraktivitas terutama di hari pertama sedang haid"
click at [576, 491] on button "Selanjutnya" at bounding box center [616, 506] width 126 height 32
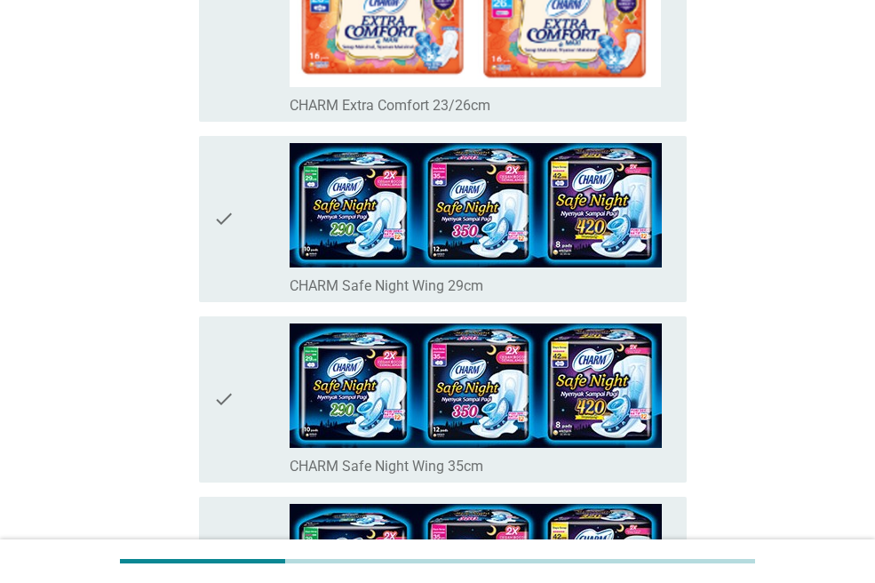
scroll to position [533, 0]
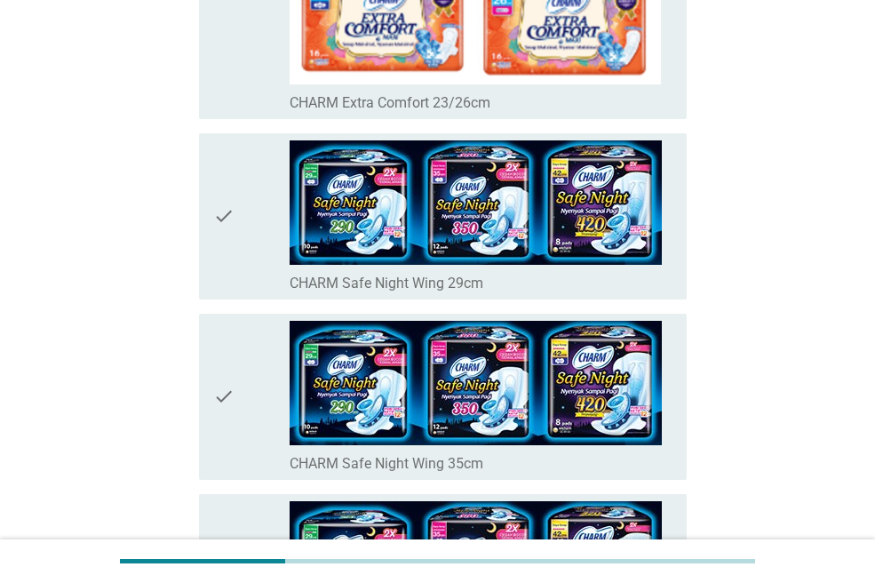
click at [568, 280] on div "check_box_outline_blank CHARM Safe Night Wing 29cm" at bounding box center [481, 281] width 383 height 21
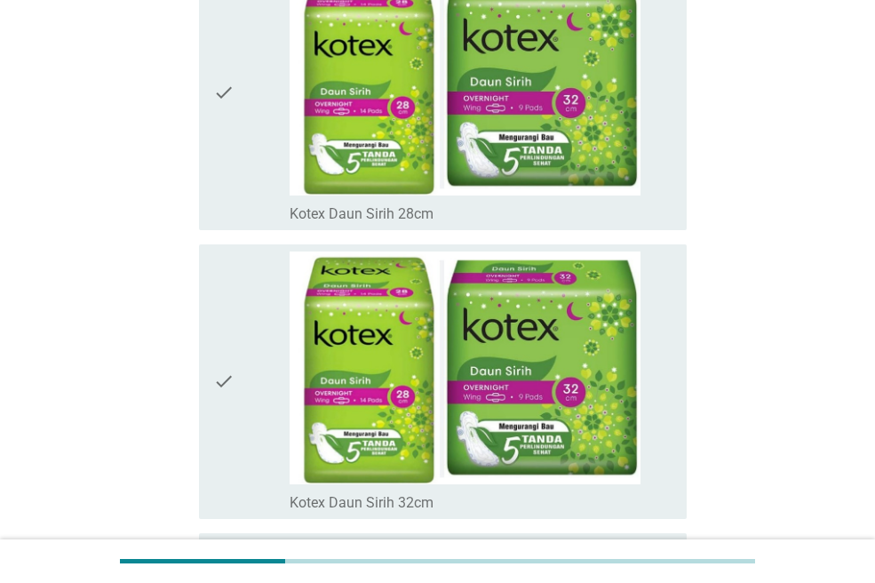
scroll to position [12621, 0]
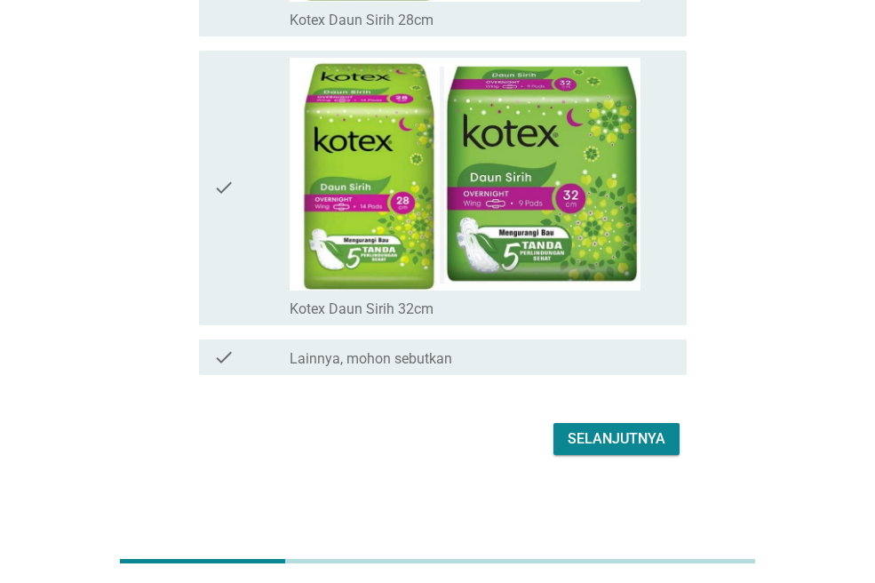
click at [593, 432] on div "Selanjutnya" at bounding box center [616, 438] width 98 height 21
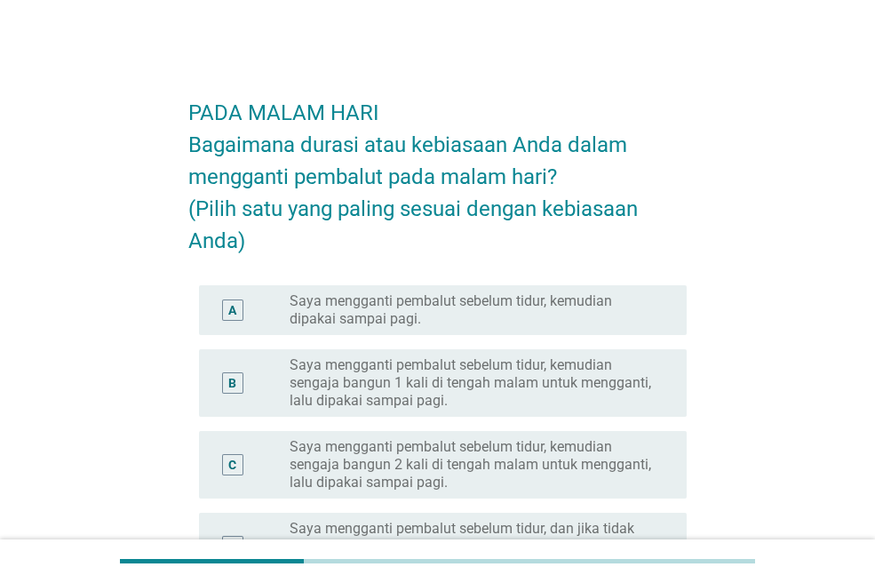
scroll to position [89, 0]
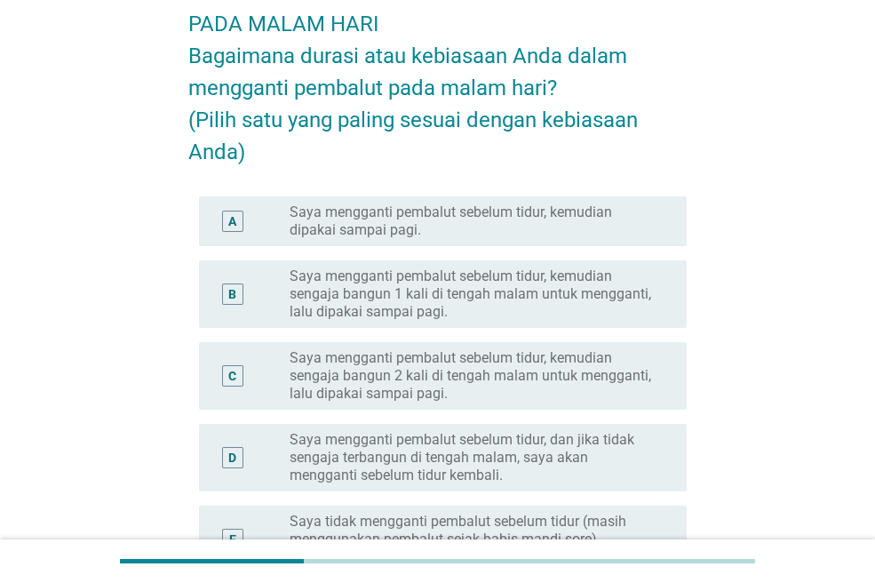
click at [568, 233] on label "Saya mengganti pembalut sebelum tidur, kemudian dipakai sampai pagi." at bounding box center [474, 221] width 369 height 36
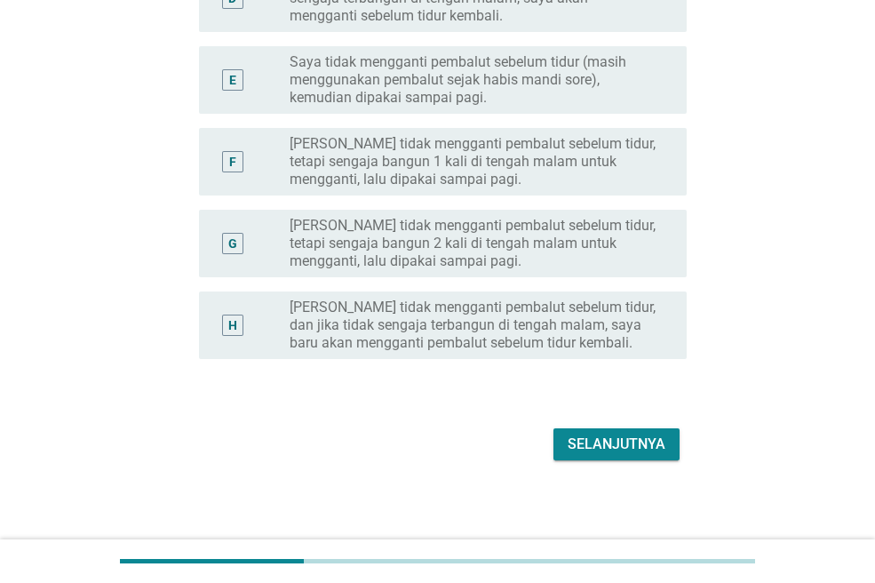
scroll to position [552, 0]
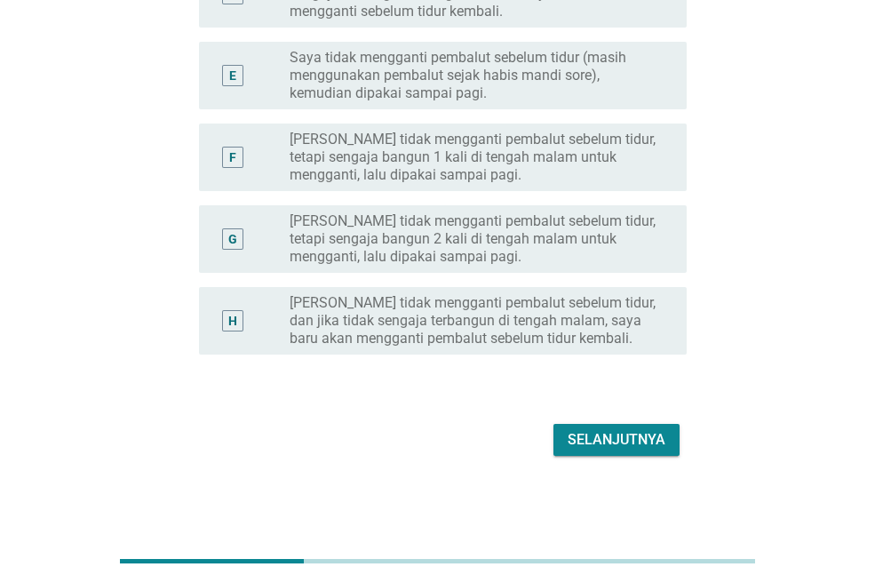
click at [603, 438] on div "Selanjutnya" at bounding box center [616, 439] width 98 height 21
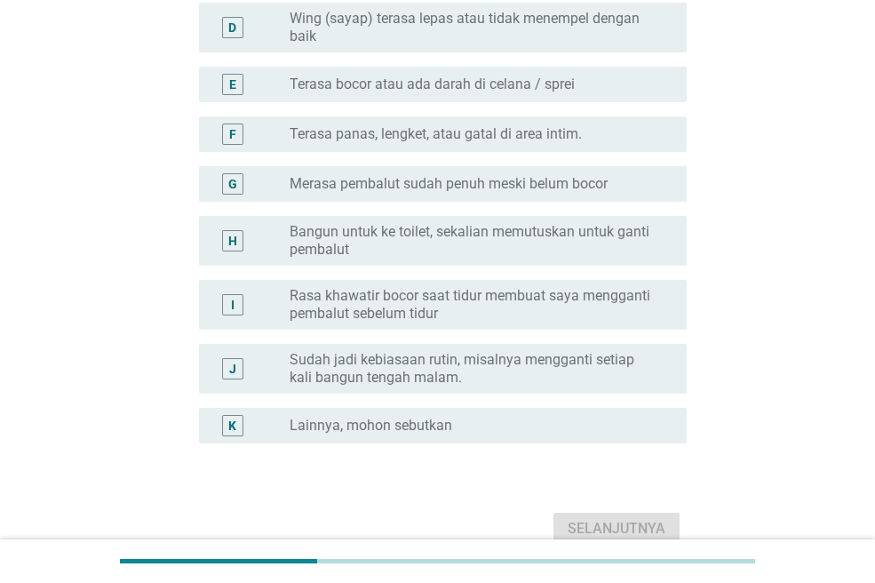
scroll to position [353, 0]
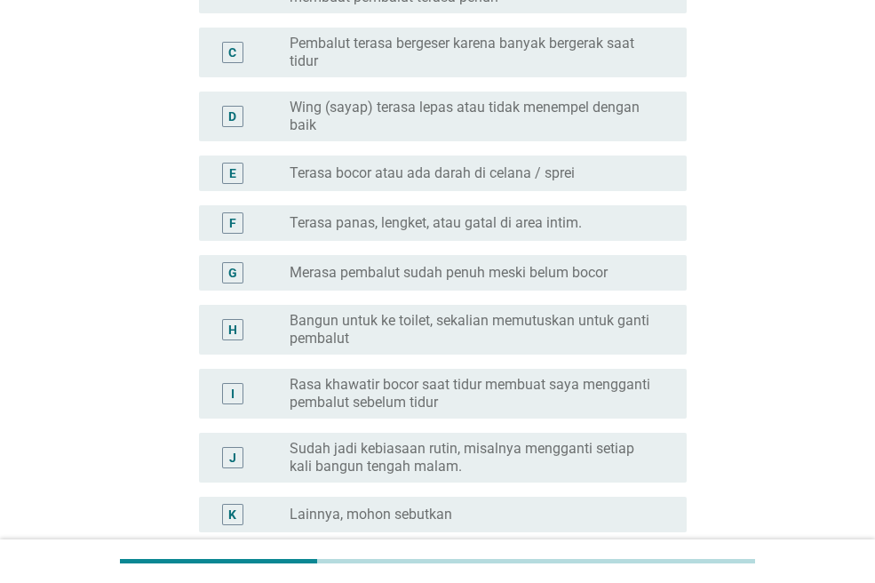
click at [568, 319] on label "Bangun untuk ke toilet, sekalian memutuskan untuk ganti pembalut" at bounding box center [474, 330] width 369 height 36
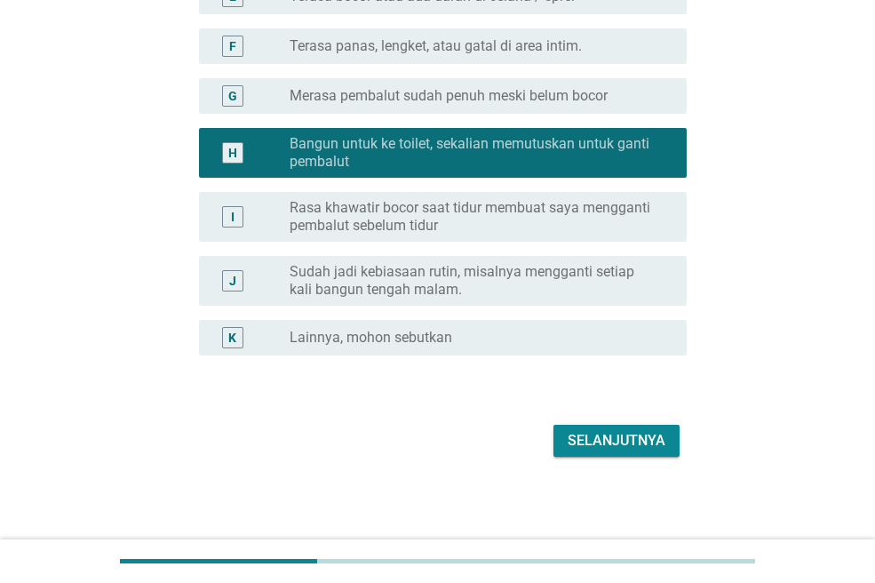
scroll to position [531, 0]
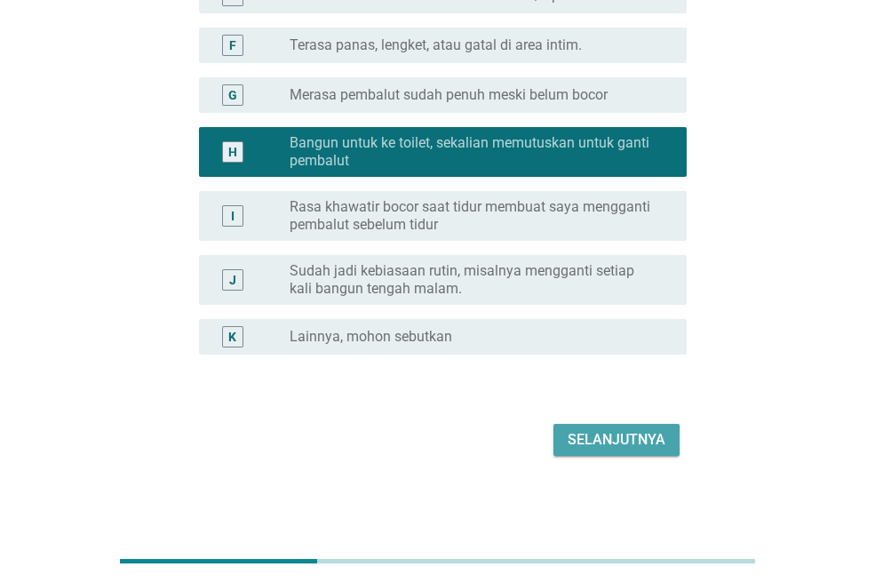
click at [591, 433] on div "Selanjutnya" at bounding box center [616, 439] width 98 height 21
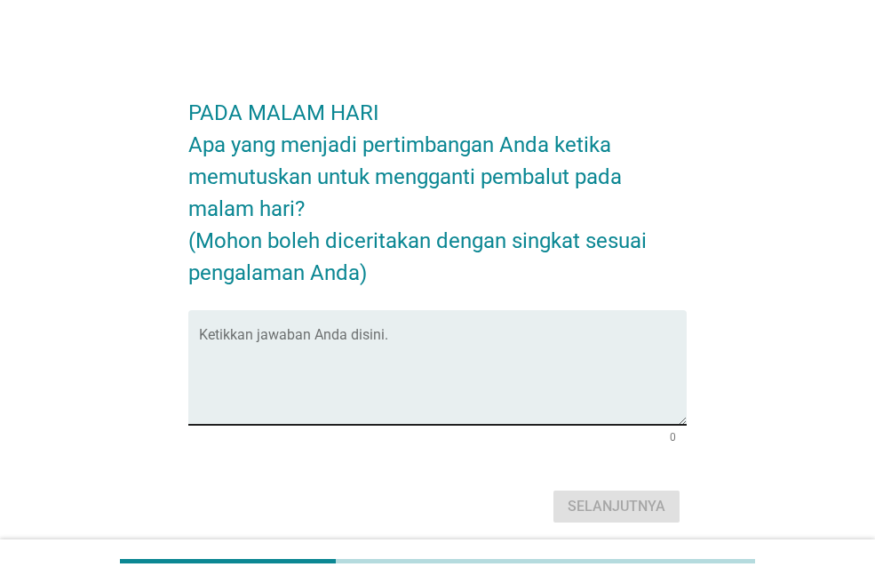
click at [588, 354] on textarea "Ketikkan jawaban Anda disini." at bounding box center [443, 377] width 488 height 93
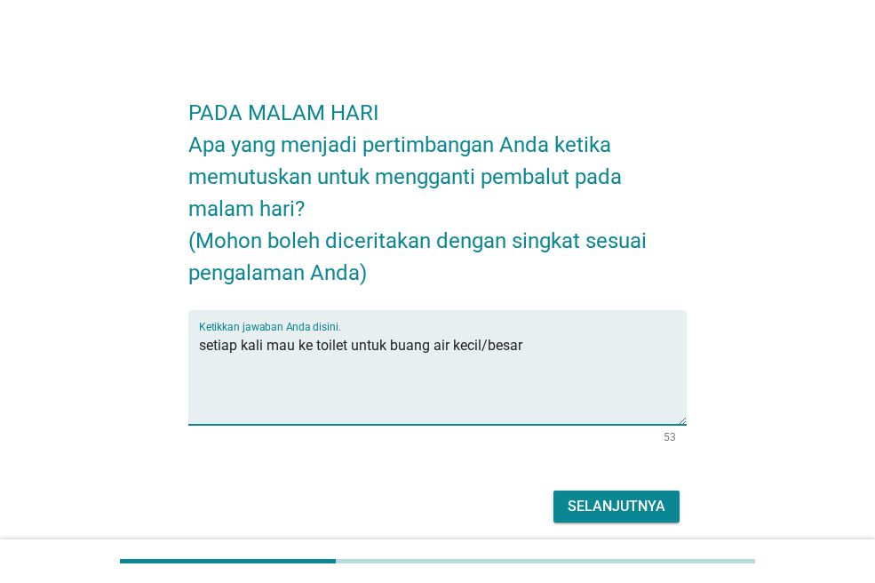
type textarea "setiap kali mau ke toilet untuk buang air kecil/besar"
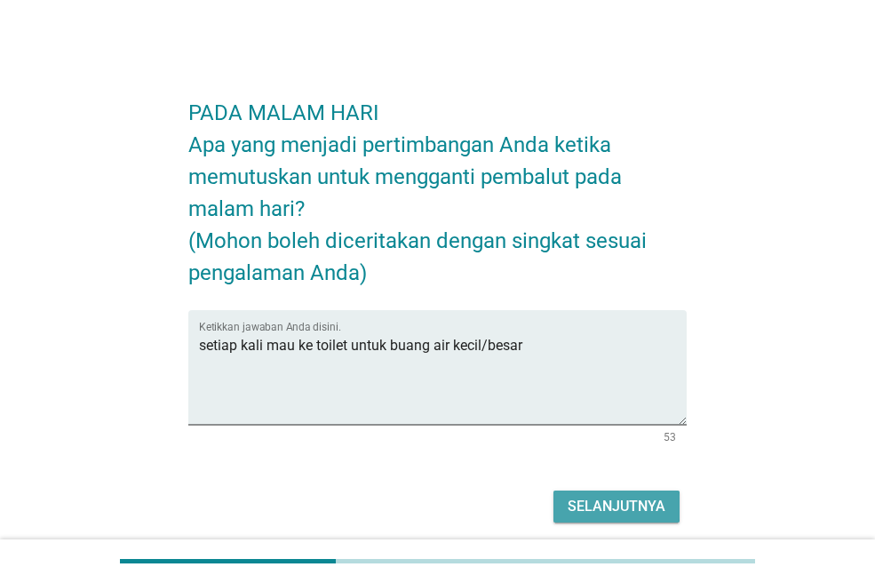
click at [610, 512] on div "Selanjutnya" at bounding box center [616, 506] width 98 height 21
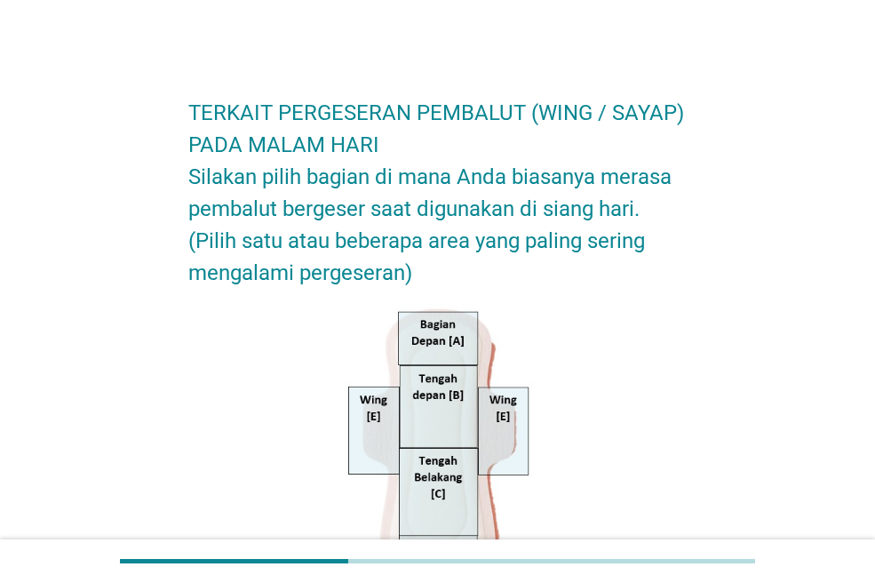
click at [566, 210] on h2 "TERKAIT PERGESERAN PEMBALUT (WING / SAYAP) PADA MALAM HARI Silakan pilih bagian…" at bounding box center [437, 184] width 498 height 210
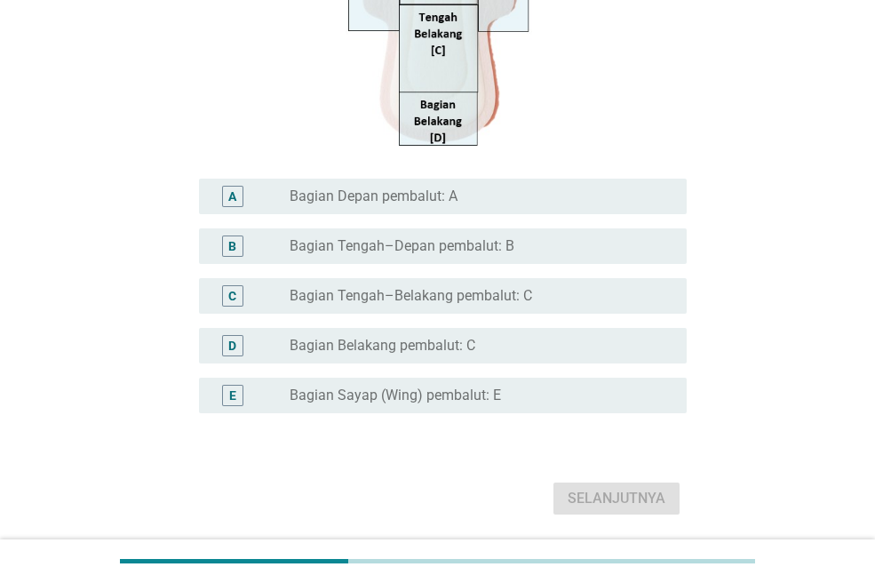
scroll to position [444, 0]
click at [459, 245] on label "Bagian Tengah–Depan pembalut: B" at bounding box center [402, 245] width 225 height 18
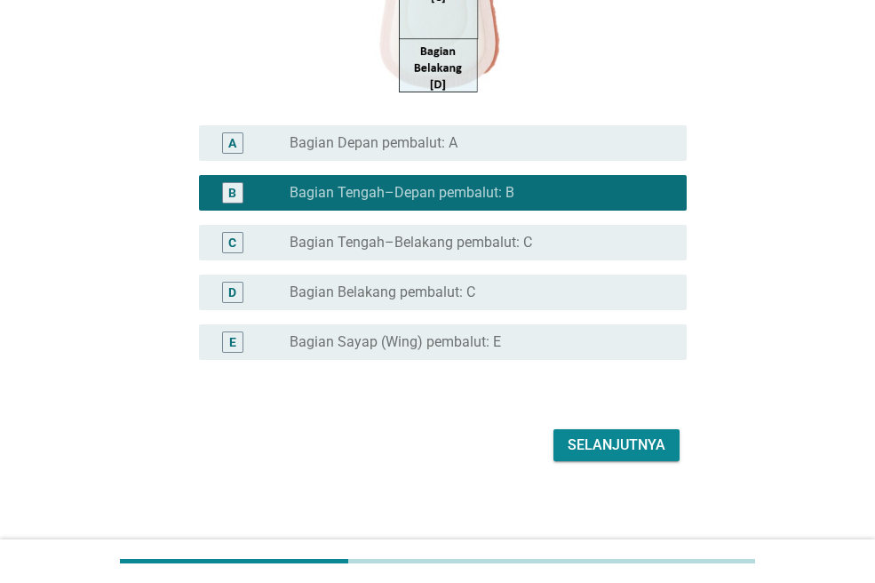
scroll to position [503, 0]
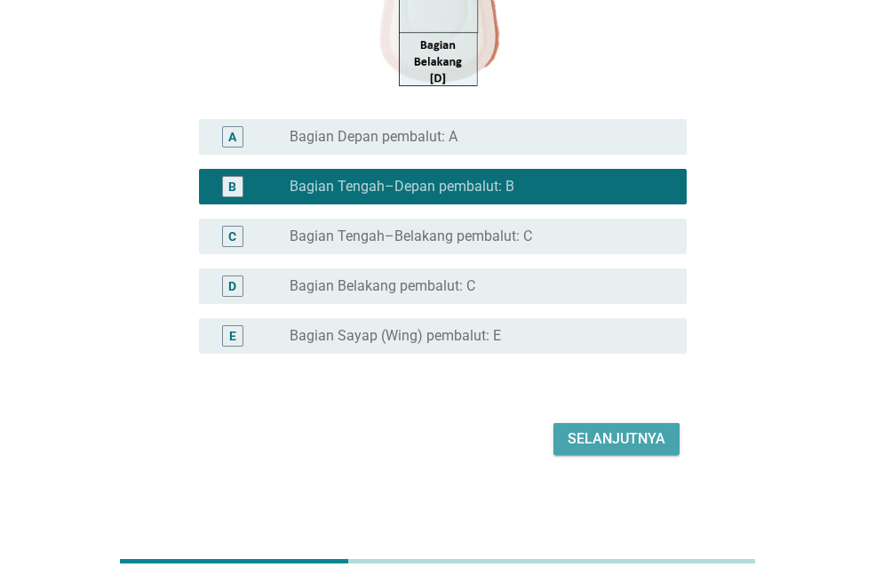
click at [573, 428] on div "Selanjutnya" at bounding box center [616, 438] width 98 height 21
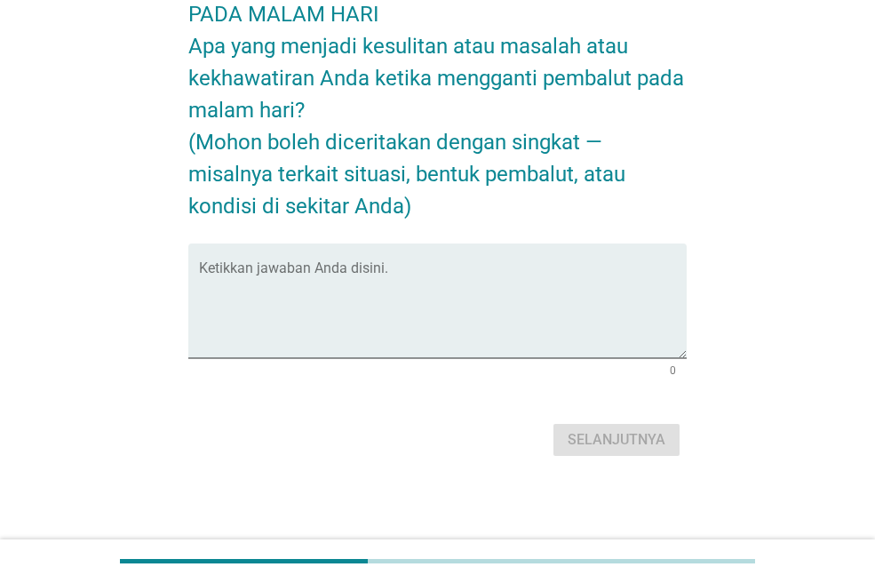
scroll to position [0, 0]
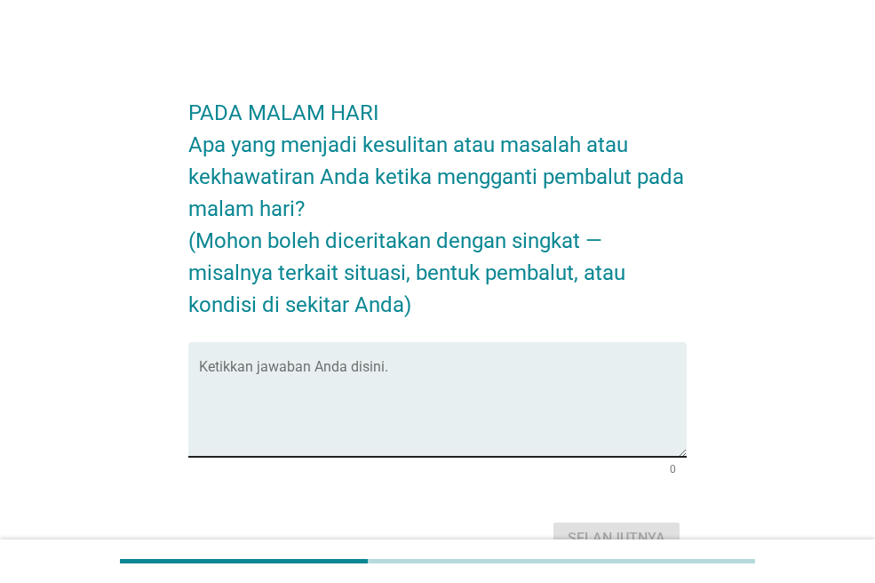
click at [401, 366] on textarea "Ketikkan jawaban Anda disini." at bounding box center [443, 409] width 488 height 93
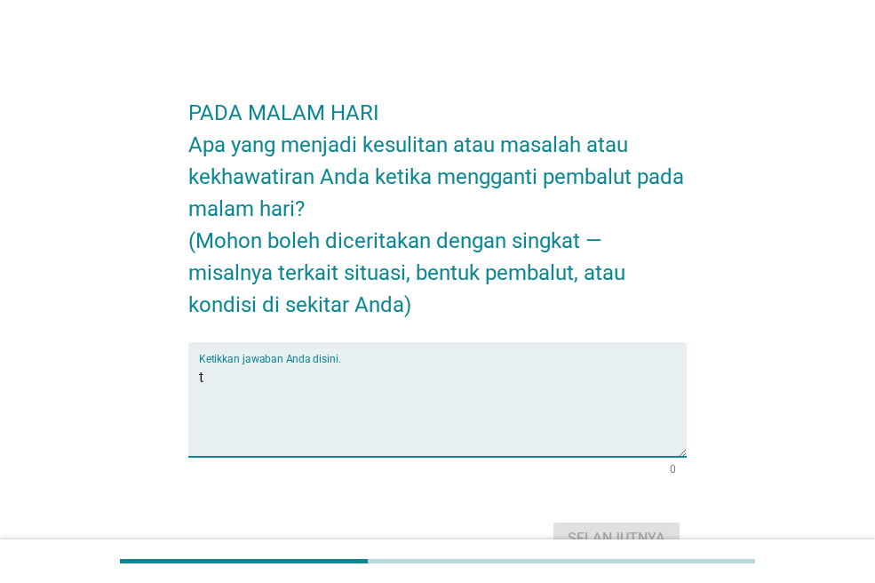
click at [403, 367] on textarea "t" at bounding box center [443, 409] width 488 height 93
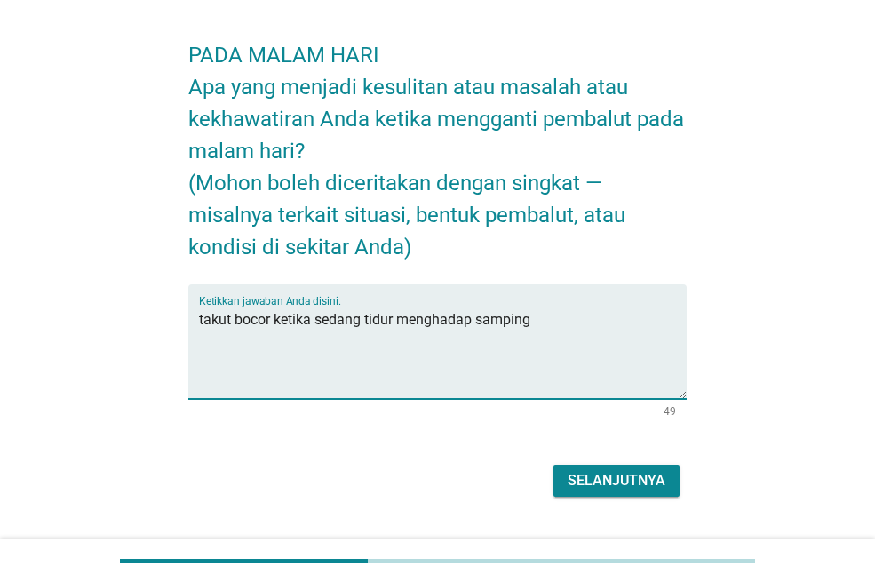
scroll to position [99, 0]
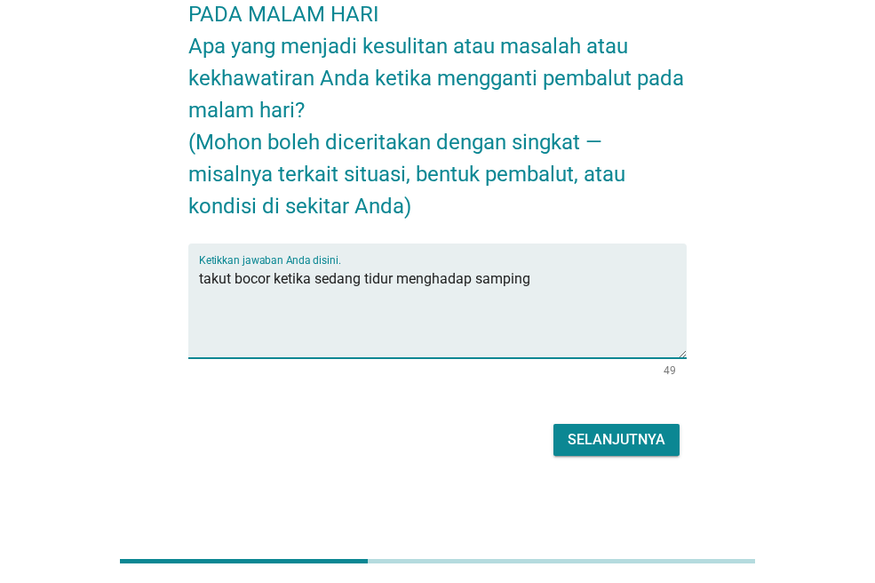
type textarea "takut bocor ketika sedang tidur menghadap samping"
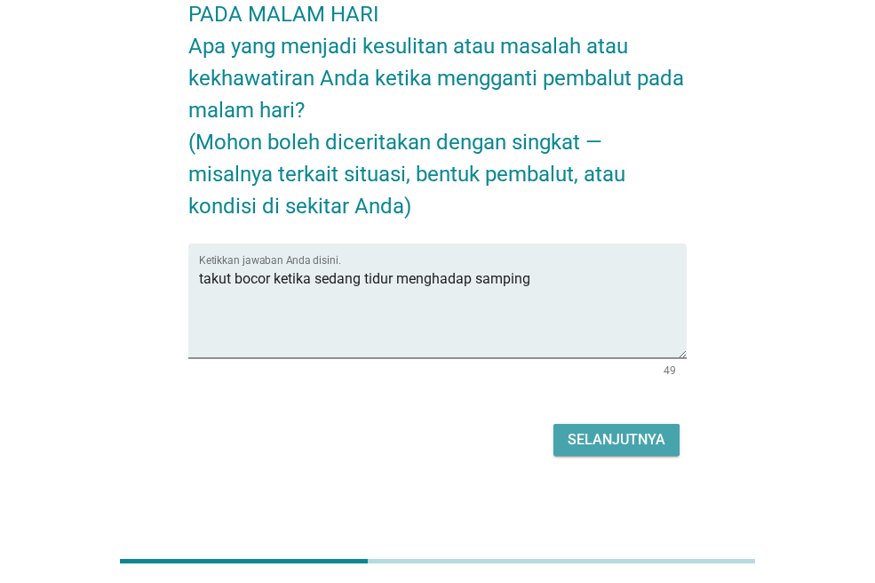
click at [623, 427] on button "Selanjutnya" at bounding box center [616, 440] width 126 height 32
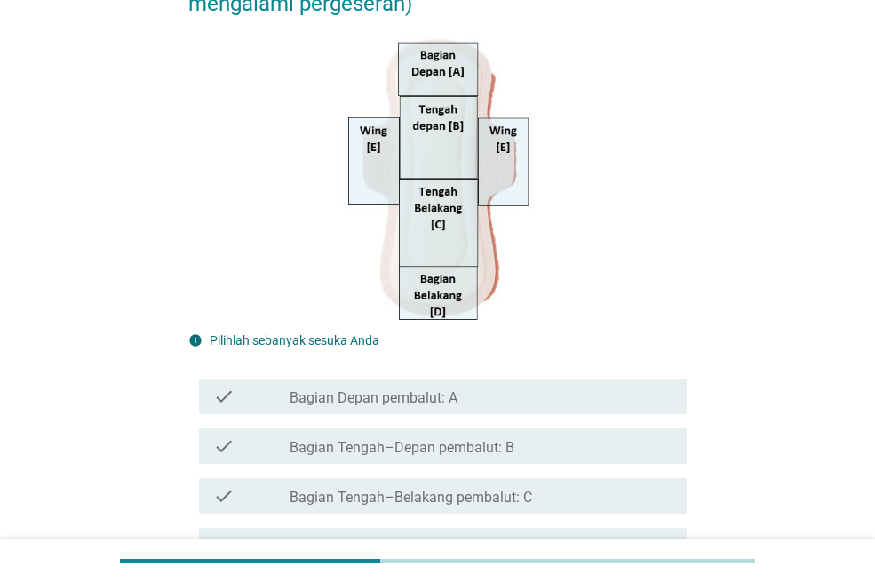
scroll to position [355, 0]
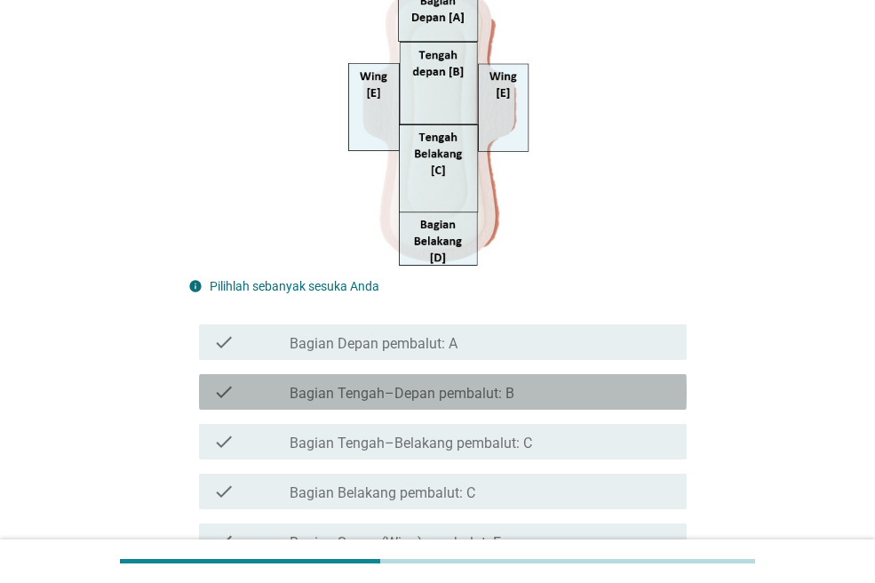
click at [584, 396] on div "check_box_outline_blank Bagian Tengah–Depan pembalut: B" at bounding box center [481, 391] width 383 height 21
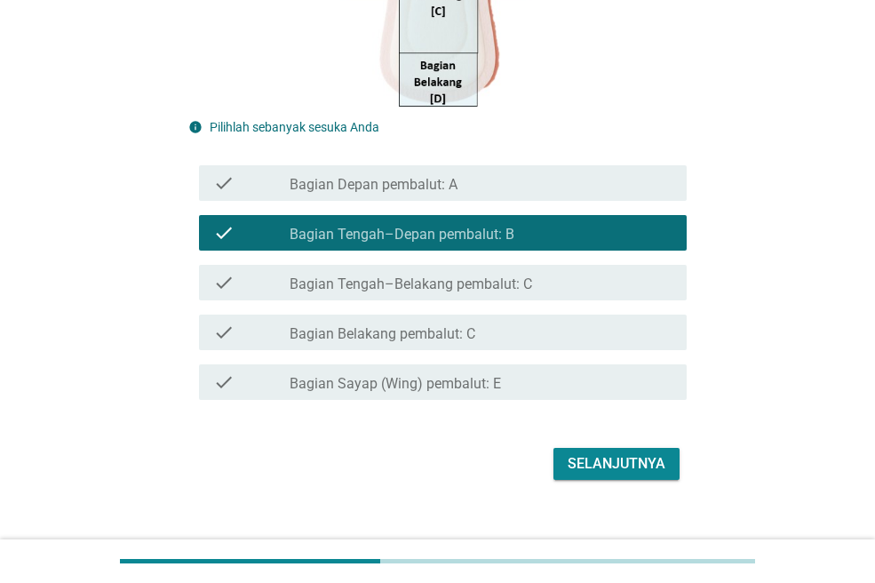
scroll to position [539, 0]
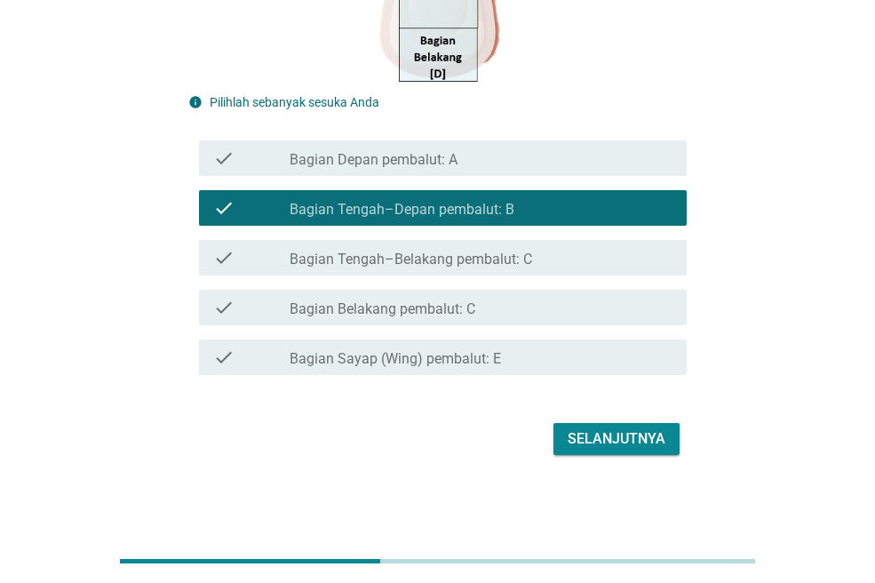
click at [608, 443] on div "Selanjutnya" at bounding box center [616, 438] width 98 height 21
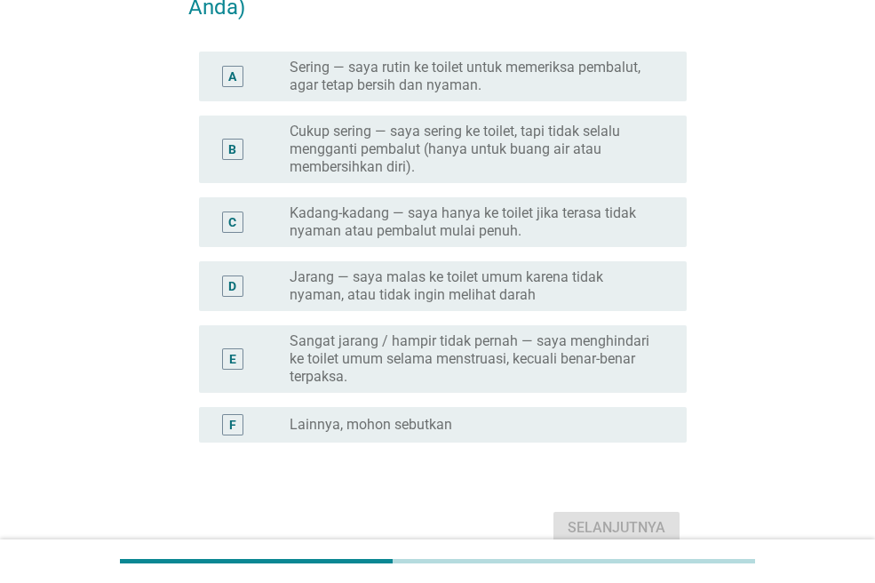
scroll to position [266, 0]
click at [591, 234] on label "Kadang-kadang — saya hanya ke toilet jika terasa tidak nyaman atau pembalut mul…" at bounding box center [474, 221] width 369 height 36
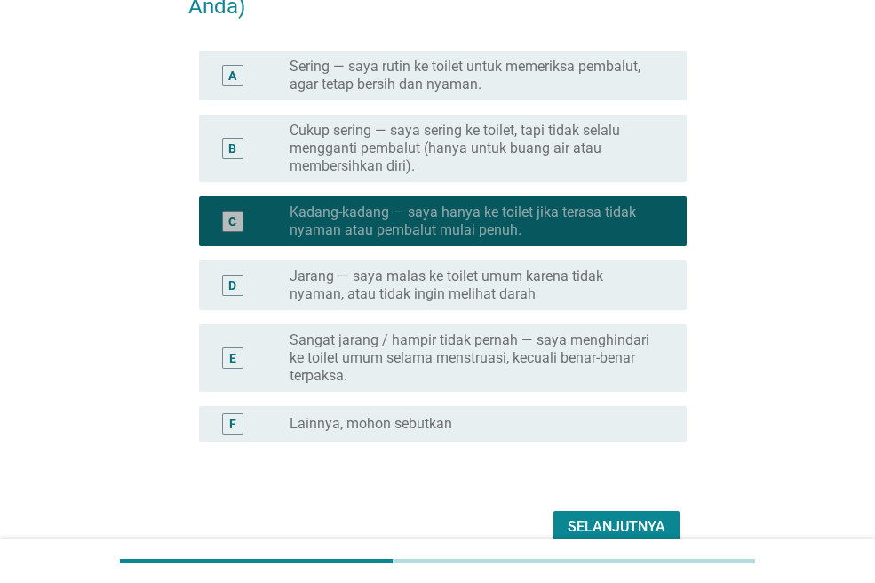
click at [599, 226] on label "Kadang-kadang — saya hanya ke toilet jika terasa tidak nyaman atau pembalut mul…" at bounding box center [474, 221] width 369 height 36
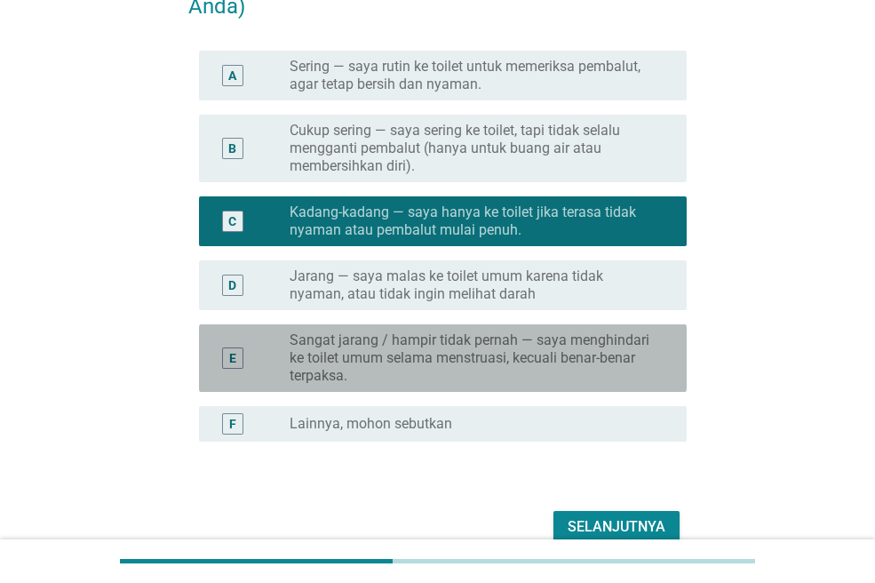
click at [562, 356] on label "Sangat jarang / hampir tidak pernah — saya menghindari ke toilet umum selama me…" at bounding box center [474, 357] width 369 height 53
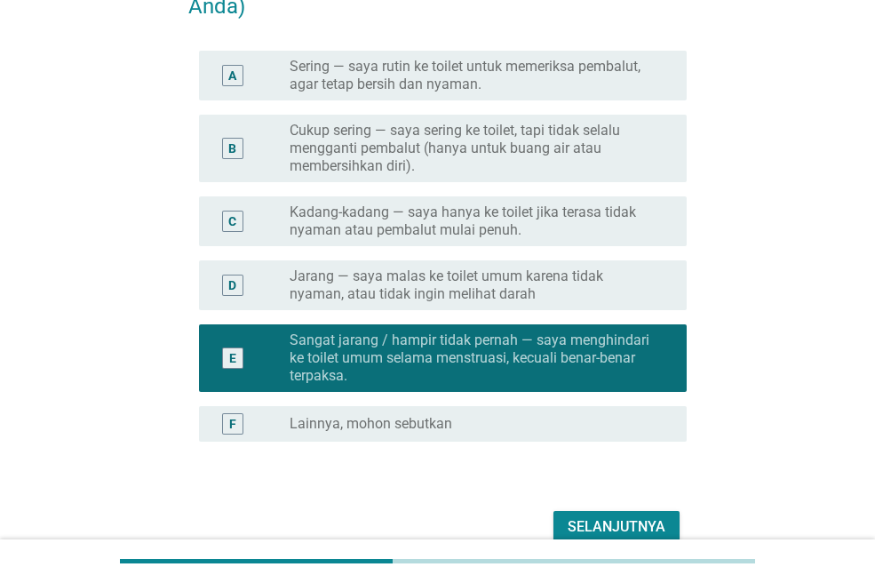
click at [583, 295] on label "Jarang — saya malas ke toilet umum karena tidak nyaman, atau tidak ingin meliha…" at bounding box center [474, 285] width 369 height 36
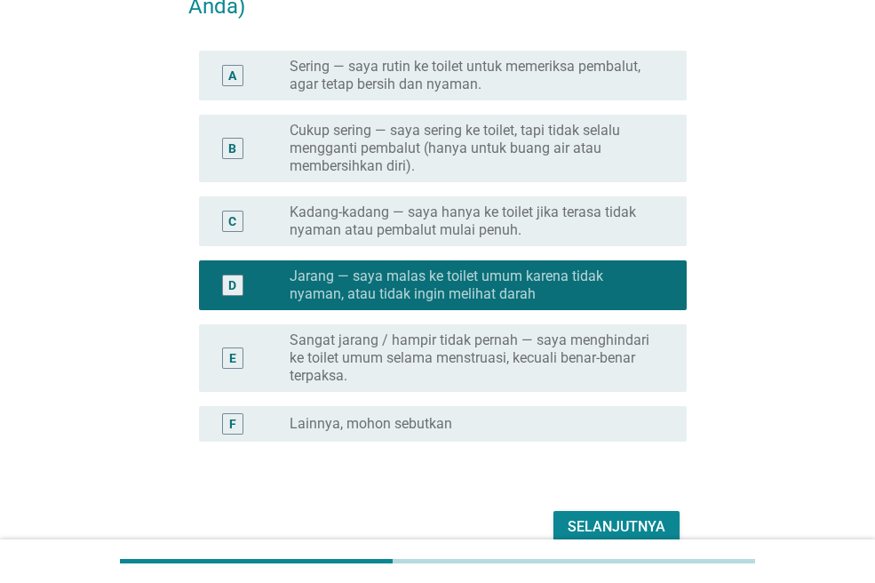
click at [621, 233] on label "Kadang-kadang — saya hanya ke toilet jika terasa tidak nyaman atau pembalut mul…" at bounding box center [474, 221] width 369 height 36
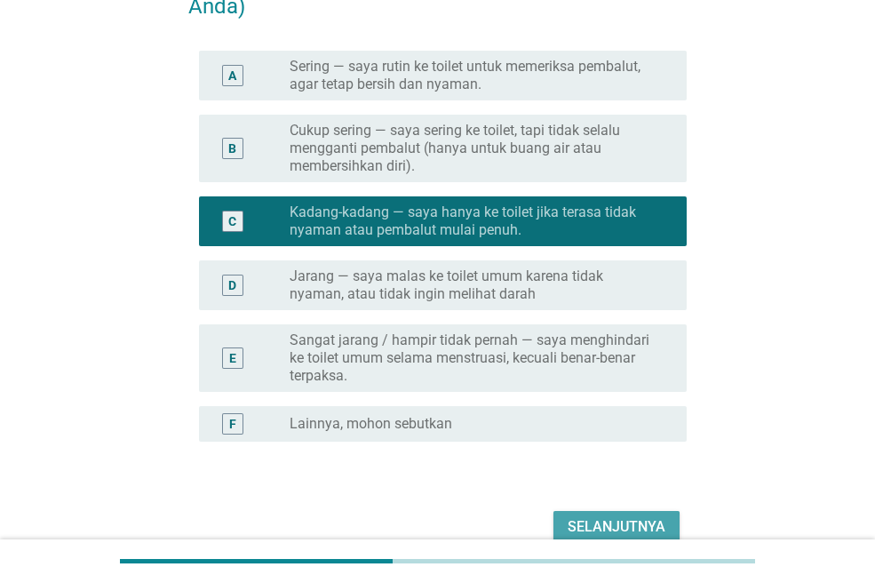
click at [635, 522] on div "Selanjutnya" at bounding box center [616, 526] width 98 height 21
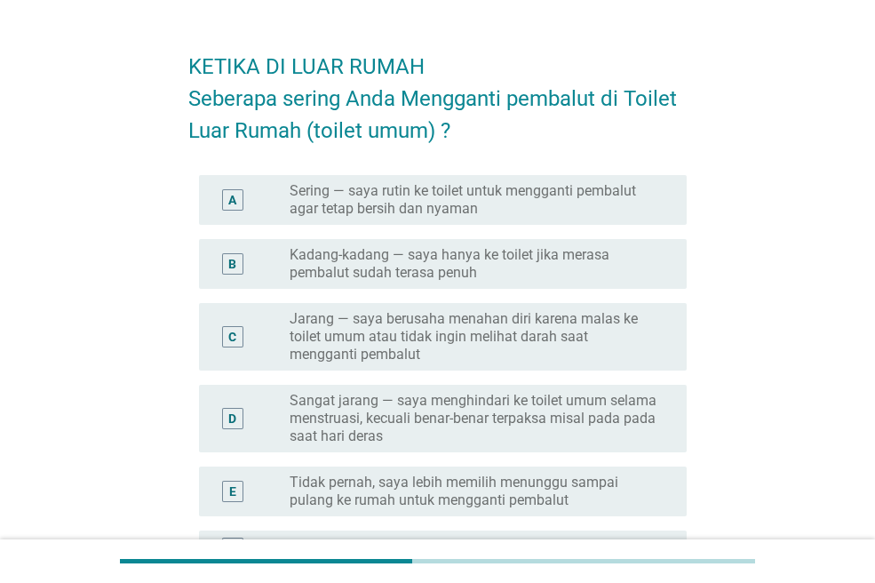
scroll to position [89, 0]
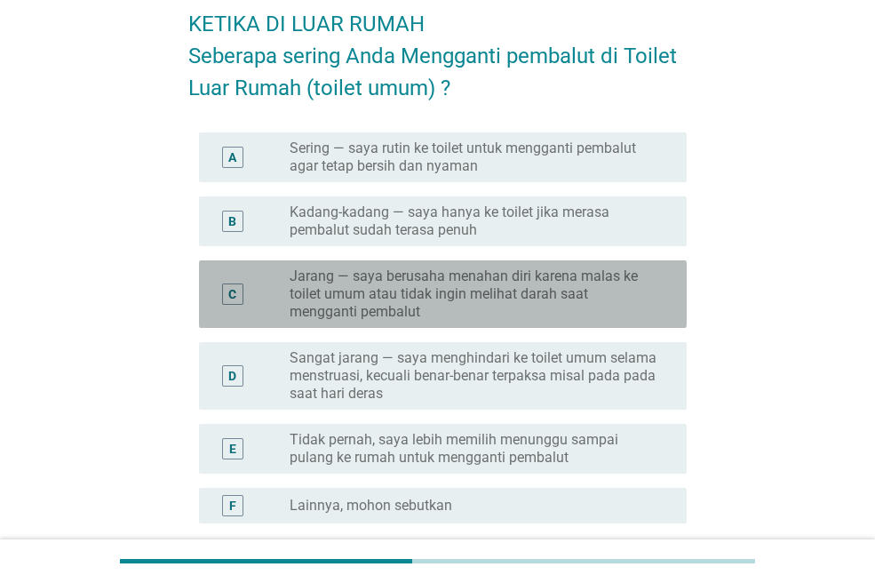
click at [516, 290] on label "Jarang — saya berusaha menahan diri karena malas ke toilet umum atau tidak ingi…" at bounding box center [474, 293] width 369 height 53
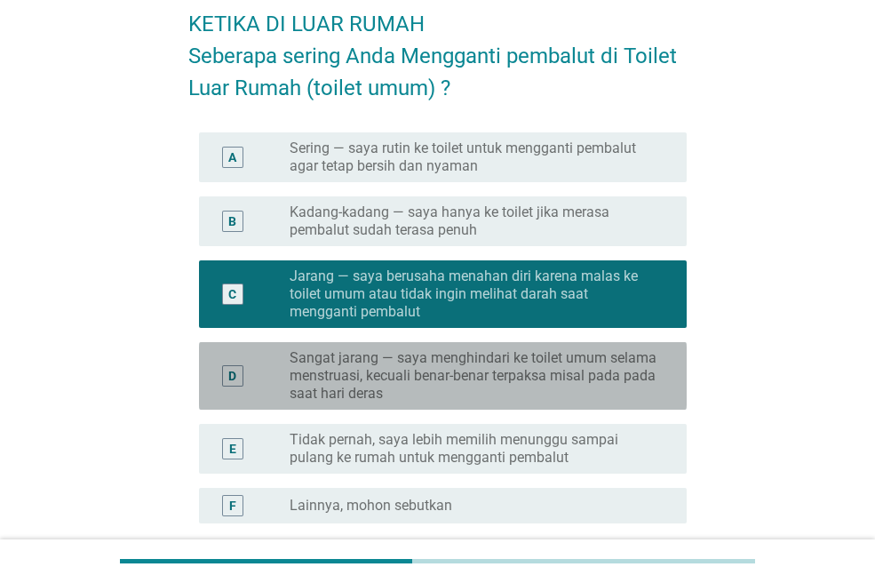
click at [509, 366] on label "Sangat jarang — saya menghindari ke toilet umum selama menstruasi, kecuali bena…" at bounding box center [474, 375] width 369 height 53
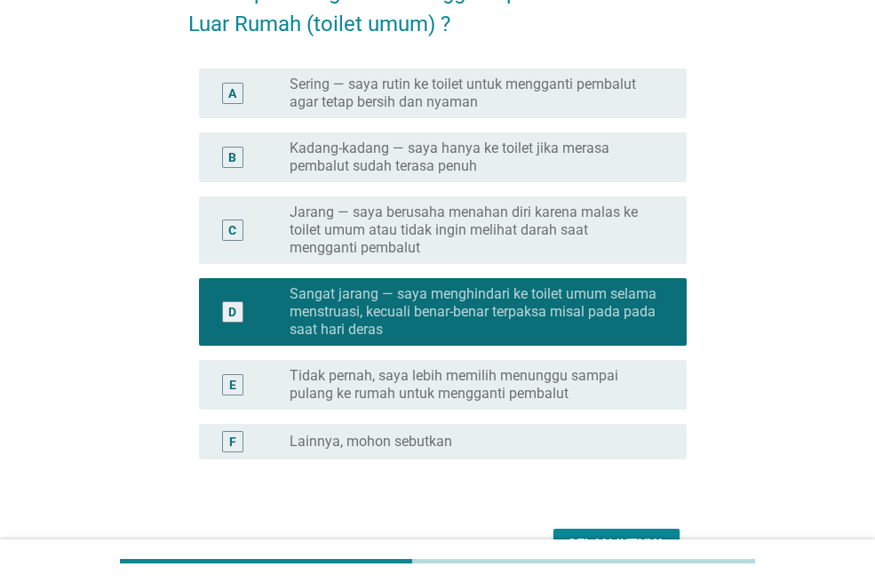
scroll to position [178, 0]
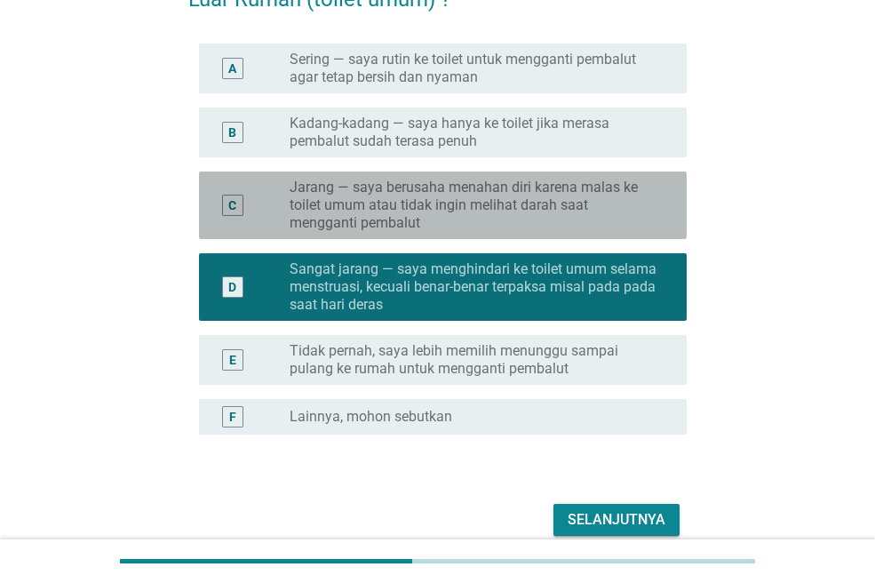
click at [536, 219] on label "Jarang — saya berusaha menahan diri karena malas ke toilet umum atau tidak ingi…" at bounding box center [474, 205] width 369 height 53
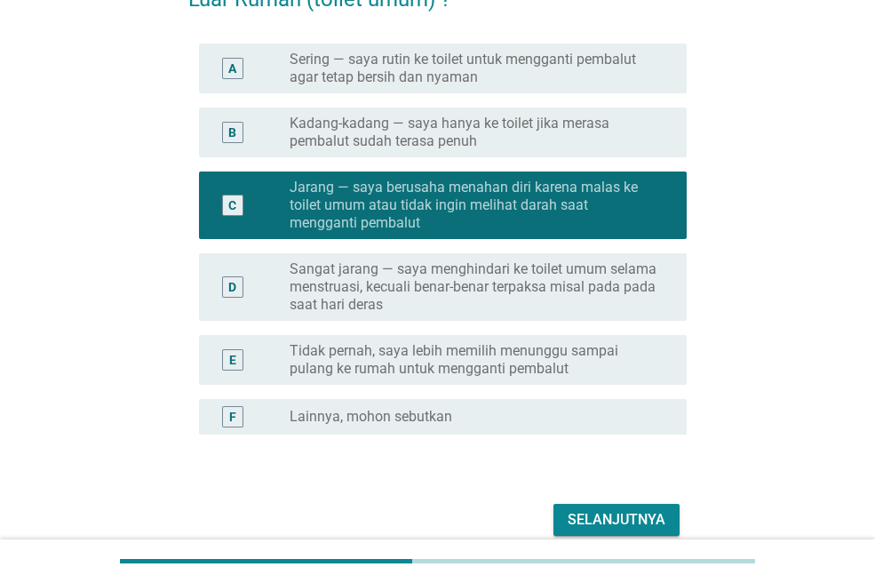
click at [594, 506] on button "Selanjutnya" at bounding box center [616, 520] width 126 height 32
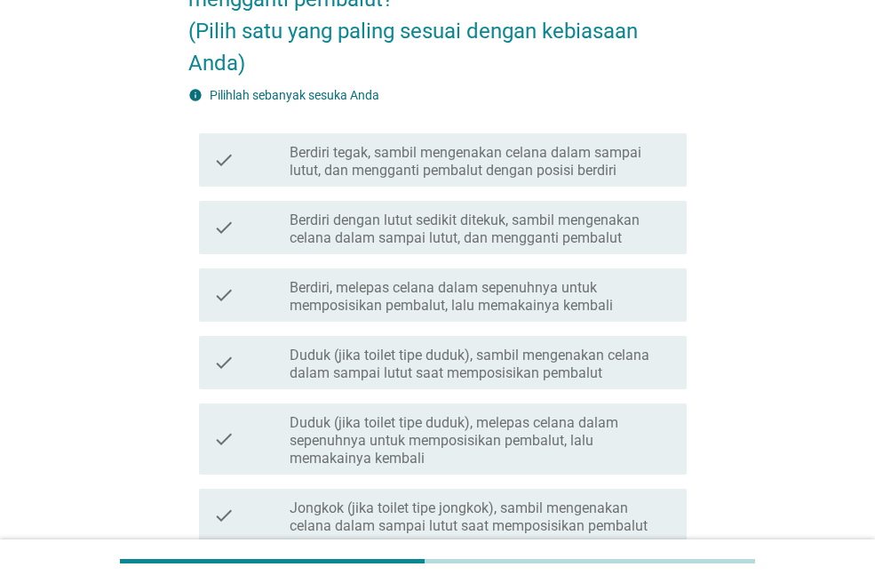
click at [536, 434] on label "Duduk (jika toilet tipe duduk), melepas celana dalam sepenuhnya untuk memposisi…" at bounding box center [481, 440] width 383 height 53
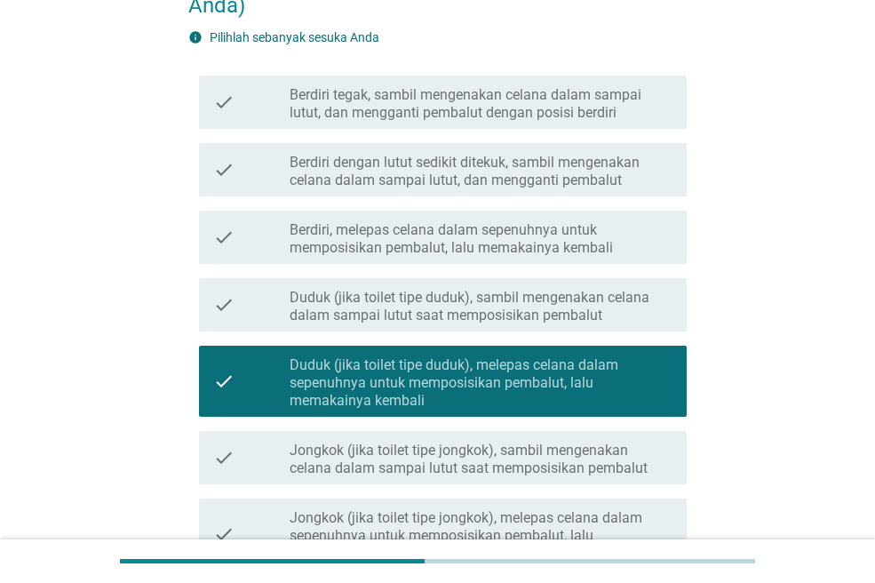
scroll to position [266, 0]
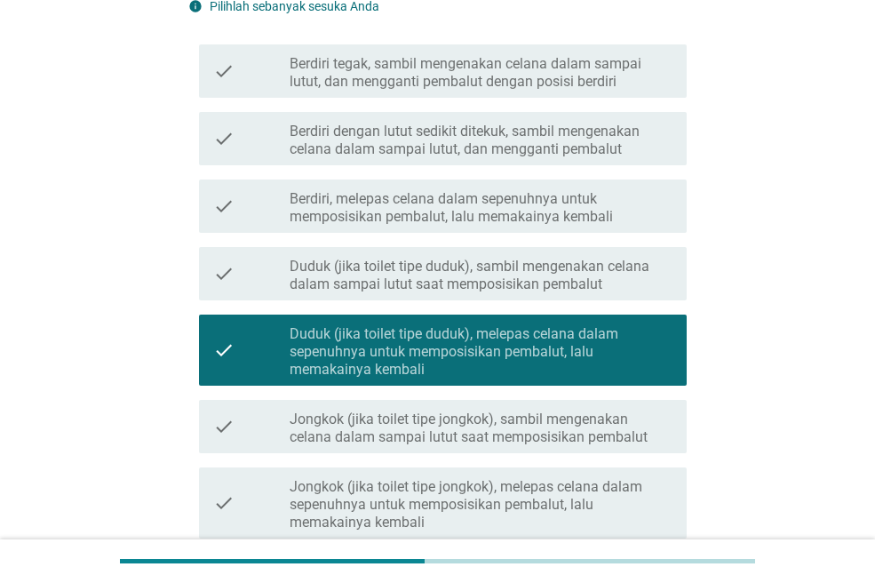
click at [530, 282] on label "Duduk (jika toilet tipe duduk), sambil mengenakan celana dalam sampai lutut saa…" at bounding box center [481, 276] width 383 height 36
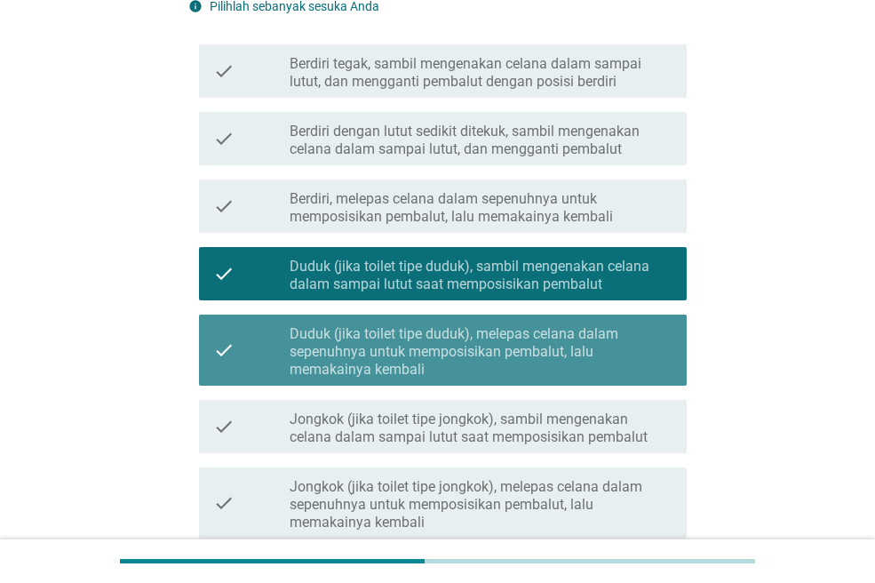
click at [530, 325] on label "Duduk (jika toilet tipe duduk), melepas celana dalam sepenuhnya untuk memposisi…" at bounding box center [481, 351] width 383 height 53
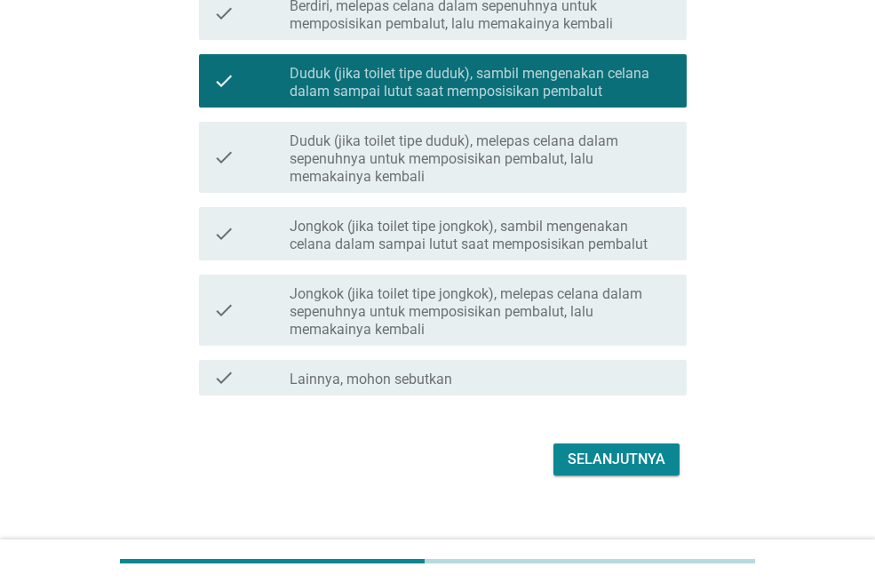
scroll to position [479, 0]
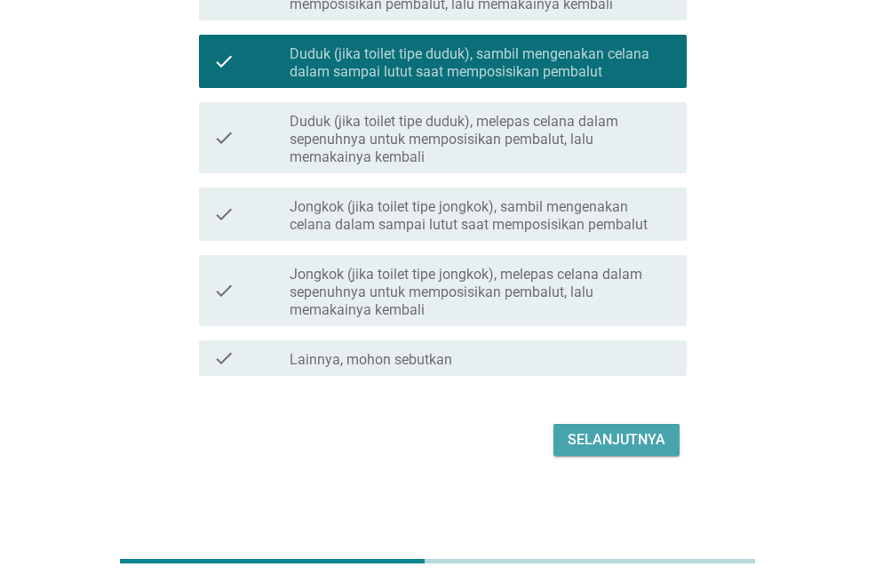
click at [596, 436] on div "Selanjutnya" at bounding box center [616, 439] width 98 height 21
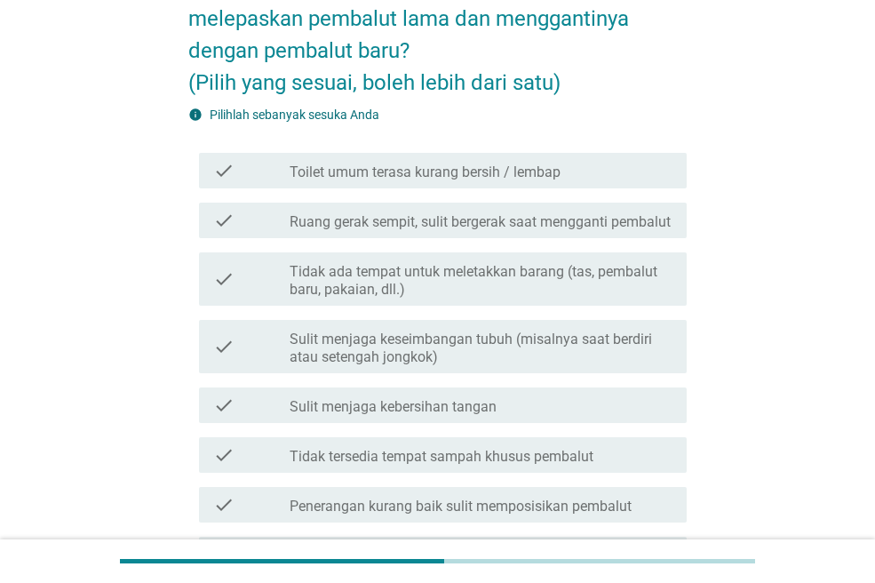
scroll to position [178, 0]
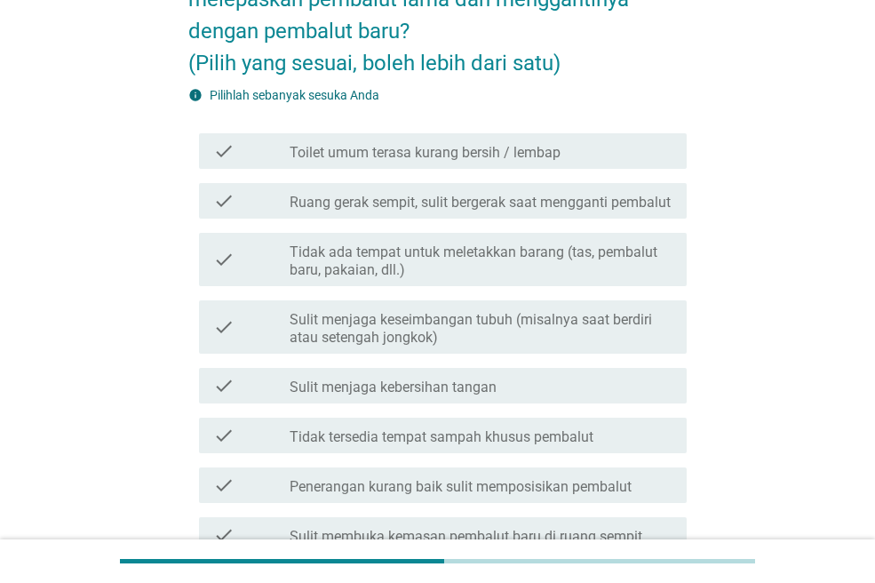
click at [439, 153] on label "Toilet umum terasa kurang bersih / lembap" at bounding box center [425, 153] width 271 height 18
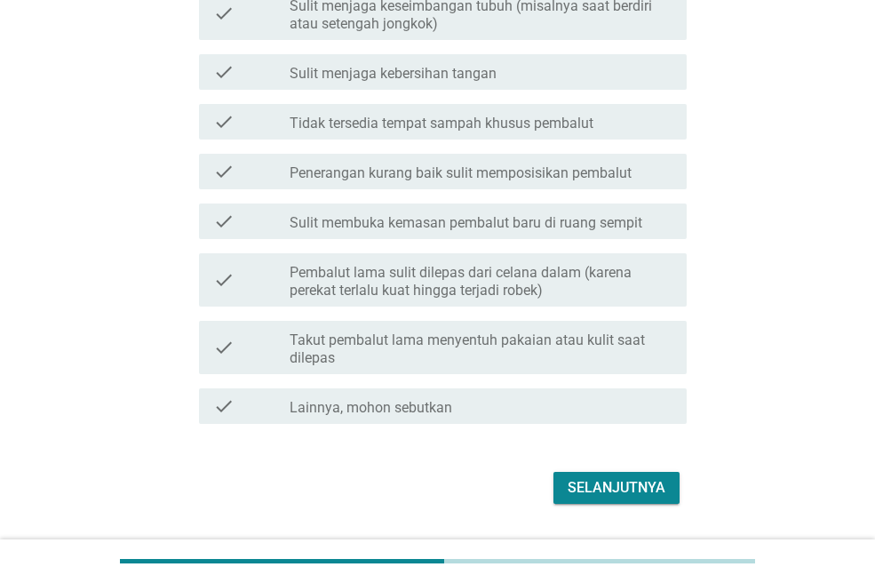
scroll to position [533, 0]
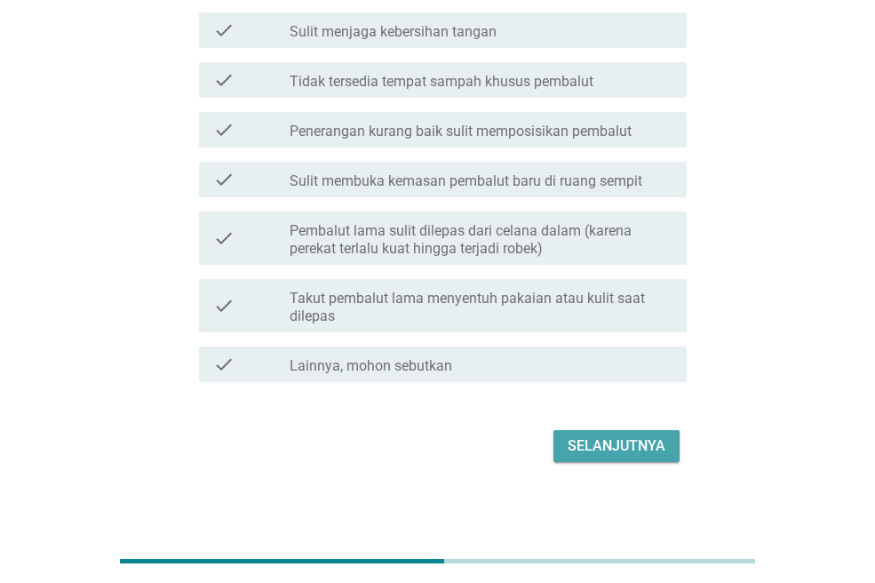
click at [581, 455] on div "Selanjutnya" at bounding box center [616, 445] width 98 height 21
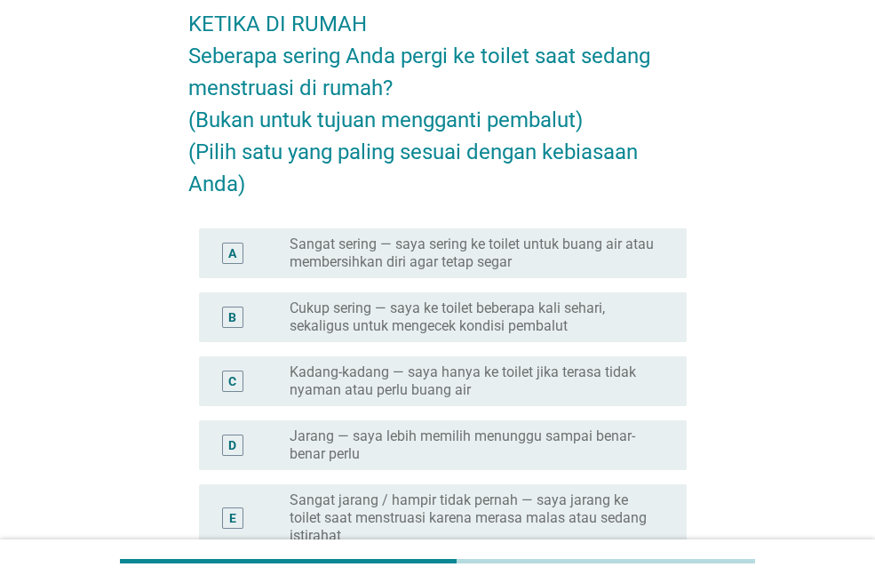
scroll to position [178, 0]
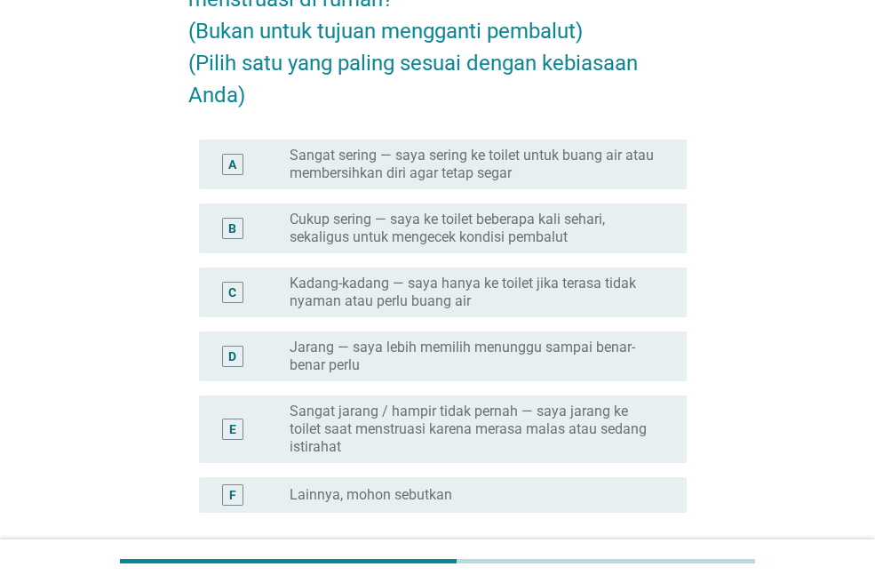
click at [498, 241] on label "Cukup sering — saya ke toilet beberapa kali sehari, sekaligus untuk mengecek ko…" at bounding box center [474, 228] width 369 height 36
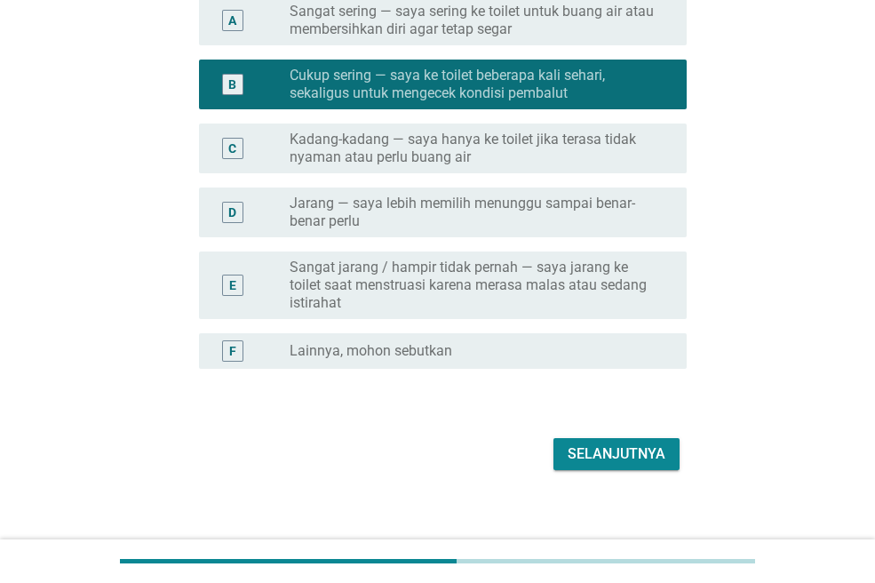
scroll to position [336, 0]
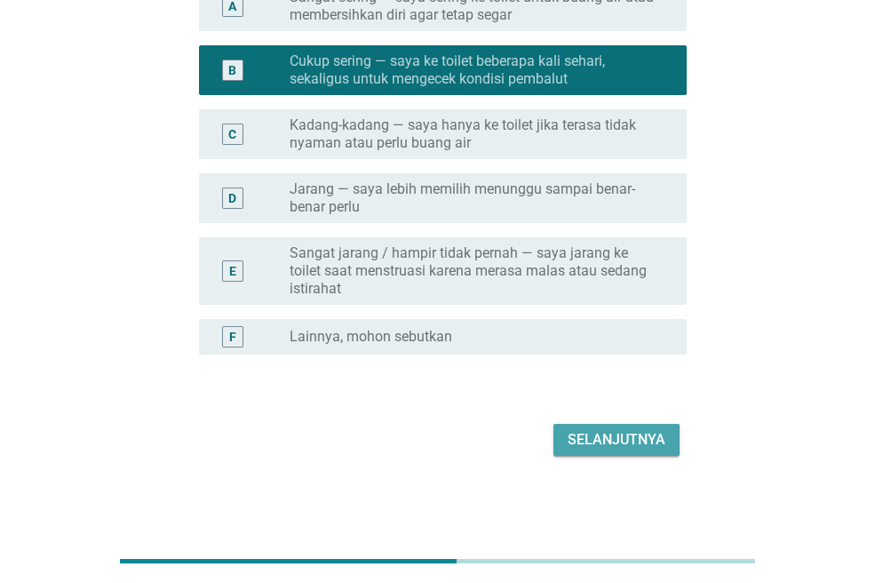
click at [591, 427] on button "Selanjutnya" at bounding box center [616, 440] width 126 height 32
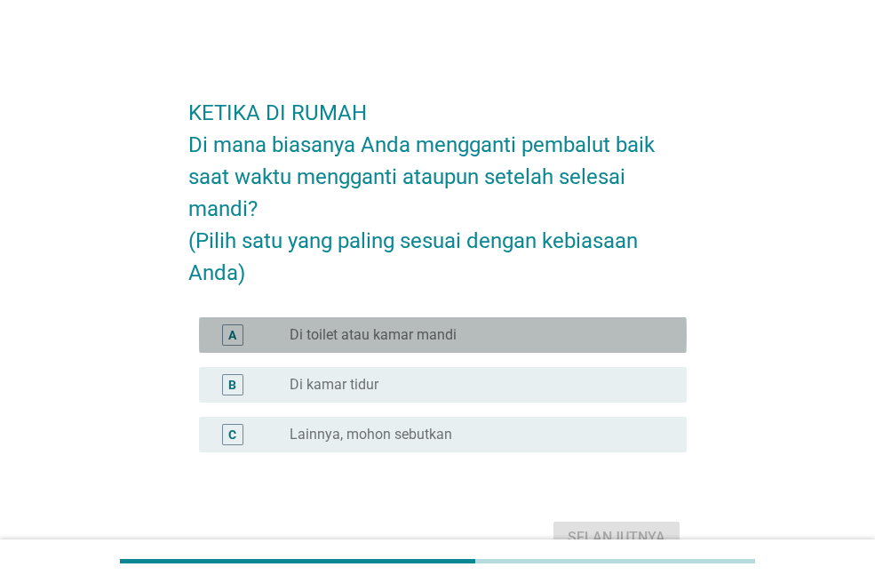
click at [438, 341] on label "Di toilet atau kamar mandi" at bounding box center [373, 335] width 167 height 18
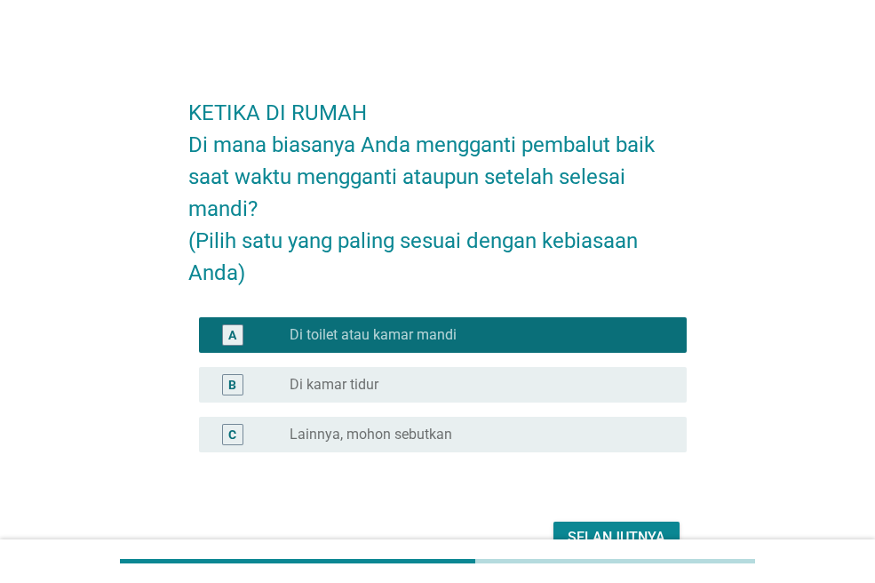
click at [583, 529] on div "Selanjutnya" at bounding box center [616, 537] width 98 height 21
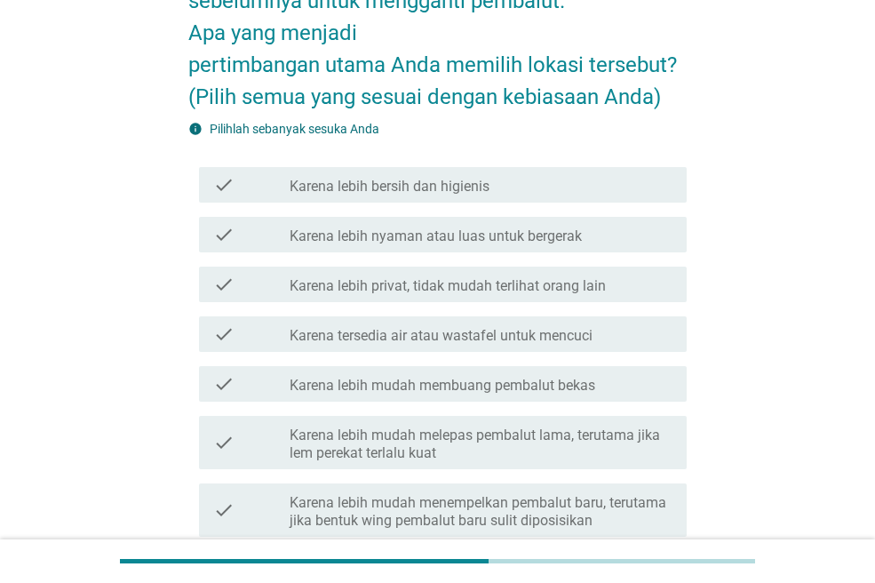
scroll to position [178, 0]
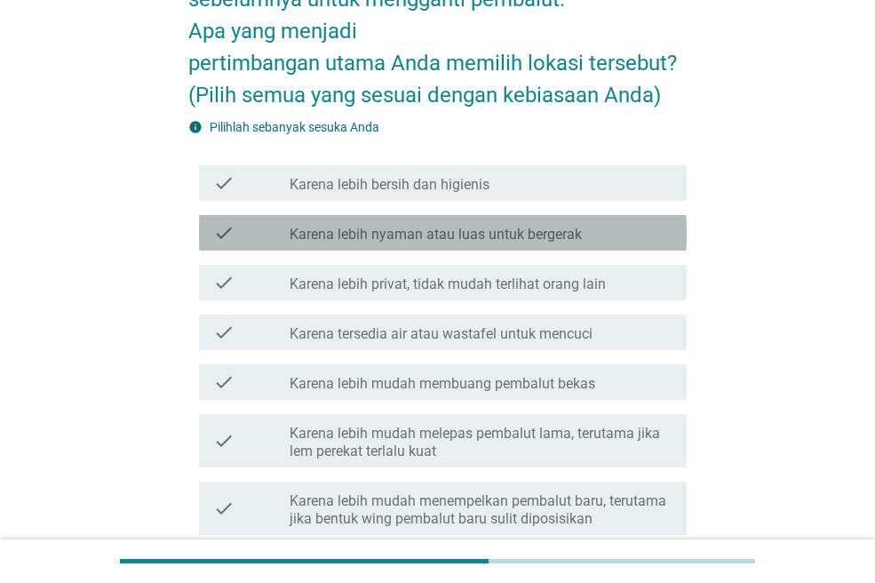
click at [504, 215] on div "check check_box_outline_blank Karena lebih nyaman atau luas untuk bergerak" at bounding box center [443, 233] width 488 height 36
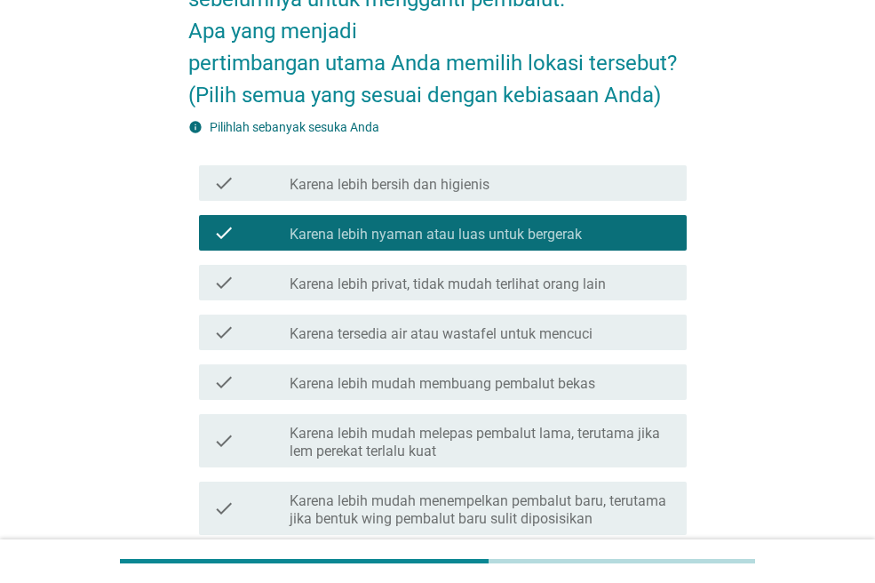
click at [504, 192] on div "check_box_outline_blank Karena lebih bersih dan higienis" at bounding box center [481, 182] width 383 height 21
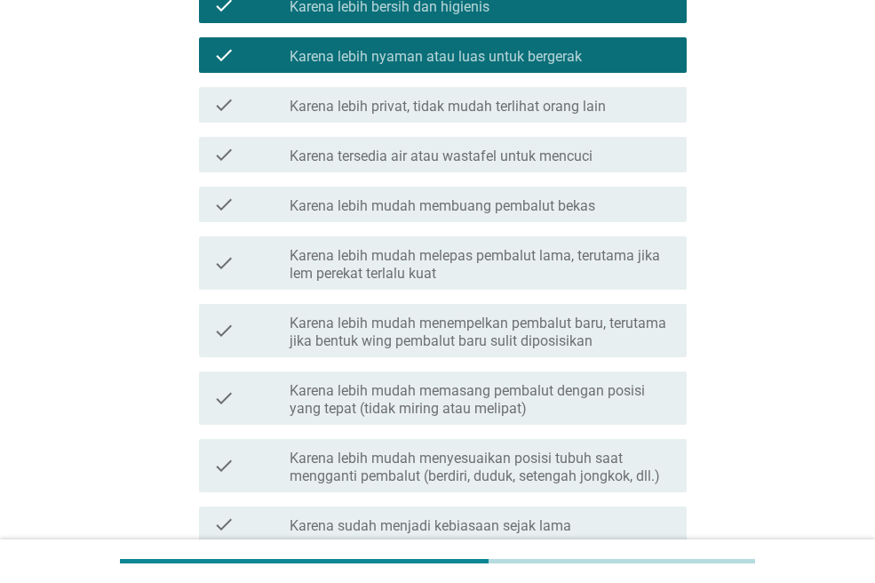
scroll to position [444, 0]
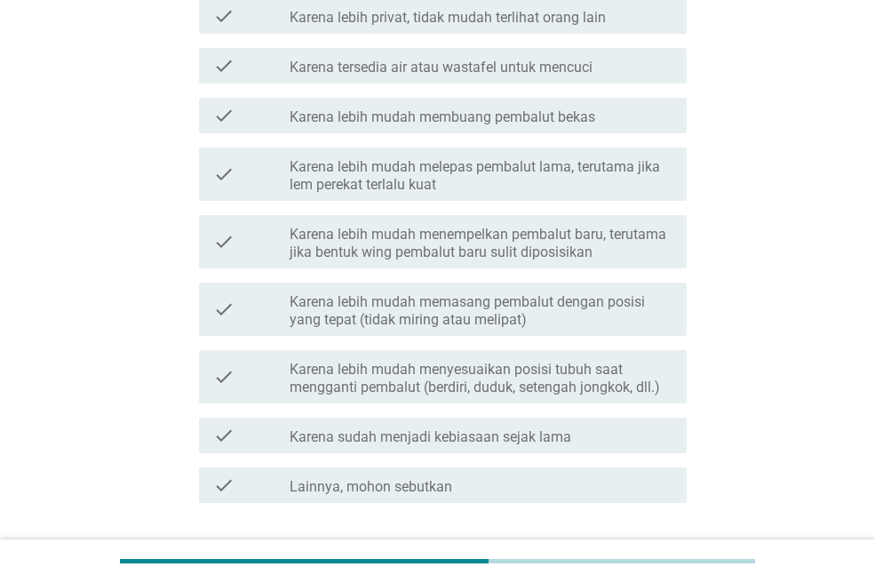
click at [477, 439] on label "Karena sudah menjadi kebiasaan sejak lama" at bounding box center [431, 437] width 282 height 18
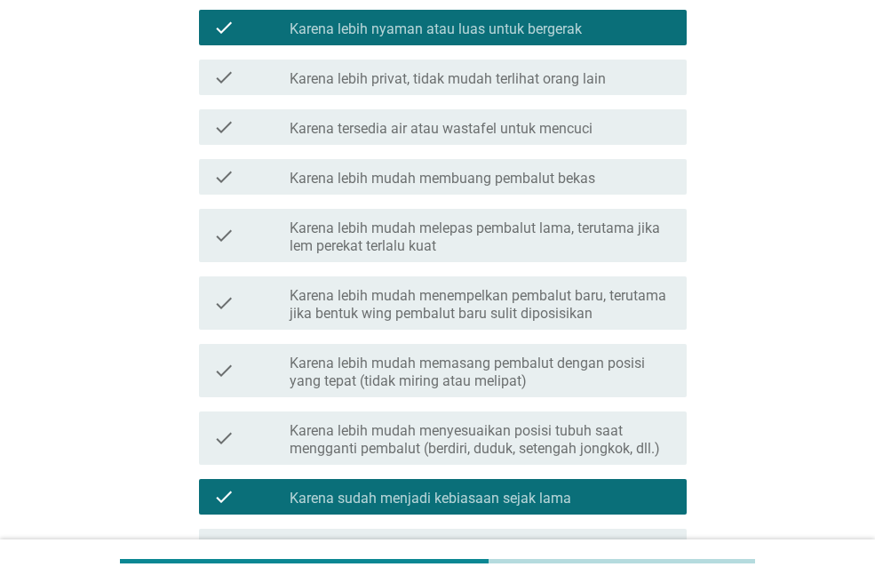
scroll to position [178, 0]
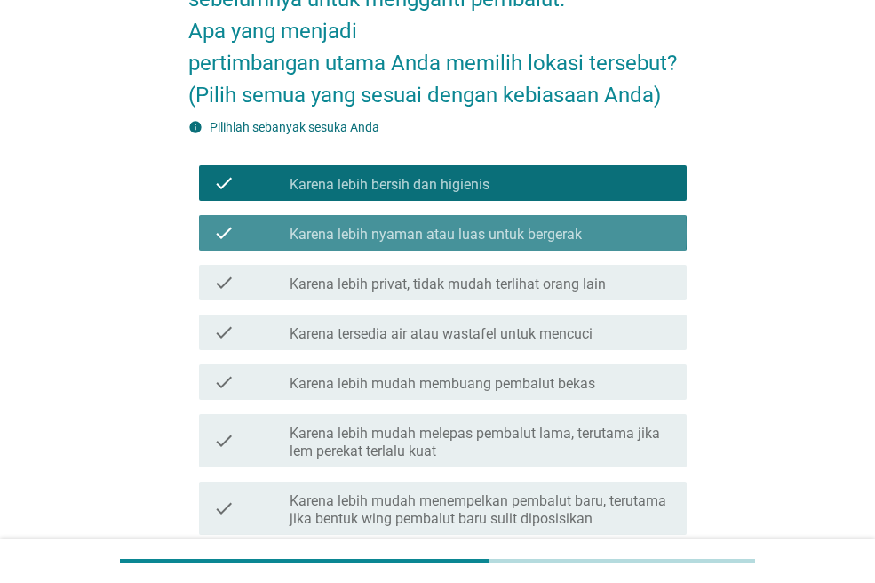
click at [471, 224] on div "check_box_outline_blank Karena lebih nyaman atau luas untuk bergerak" at bounding box center [481, 232] width 383 height 21
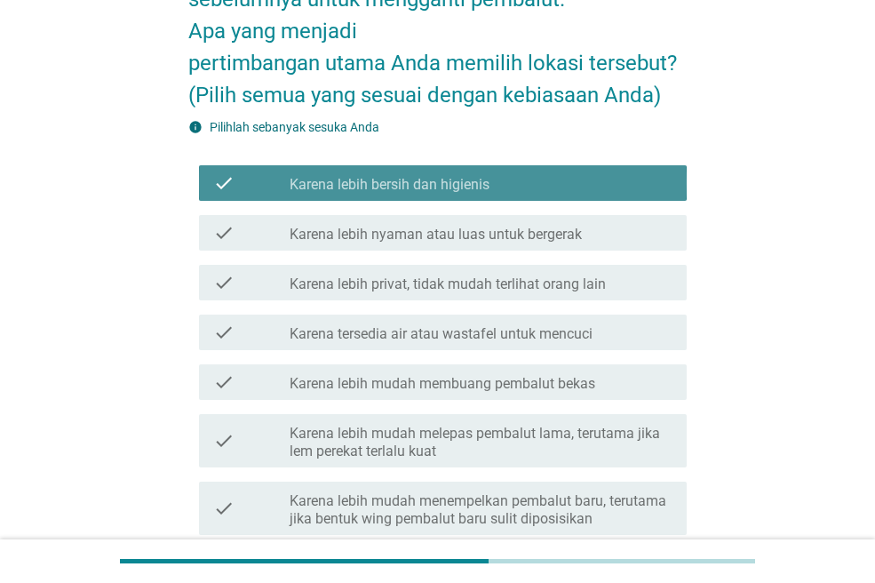
click at [474, 178] on label "Karena lebih bersih dan higienis" at bounding box center [390, 185] width 200 height 18
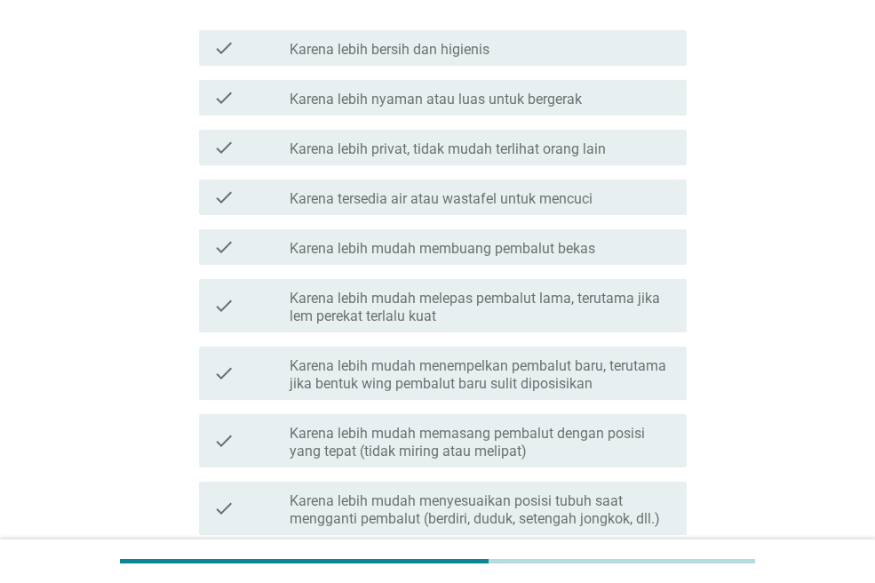
scroll to position [571, 0]
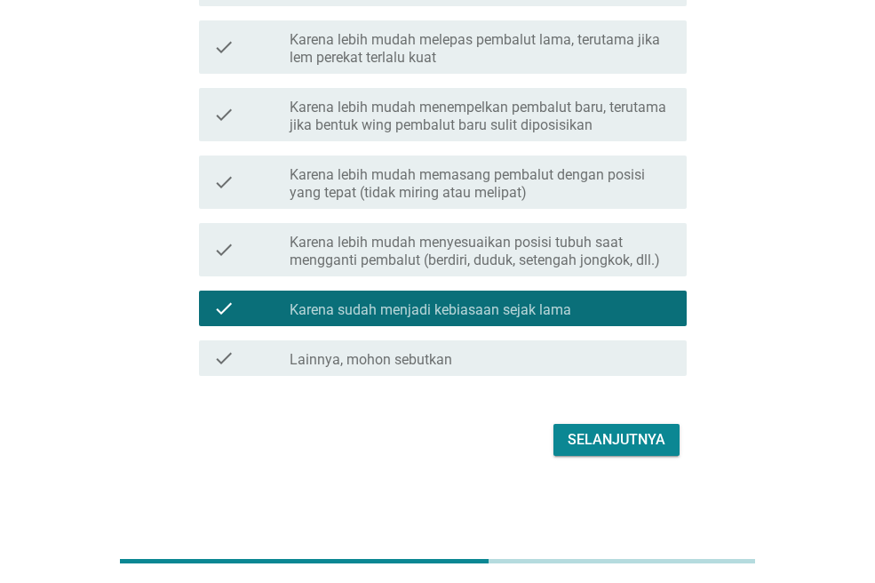
click at [638, 442] on div "Selanjutnya" at bounding box center [616, 439] width 98 height 21
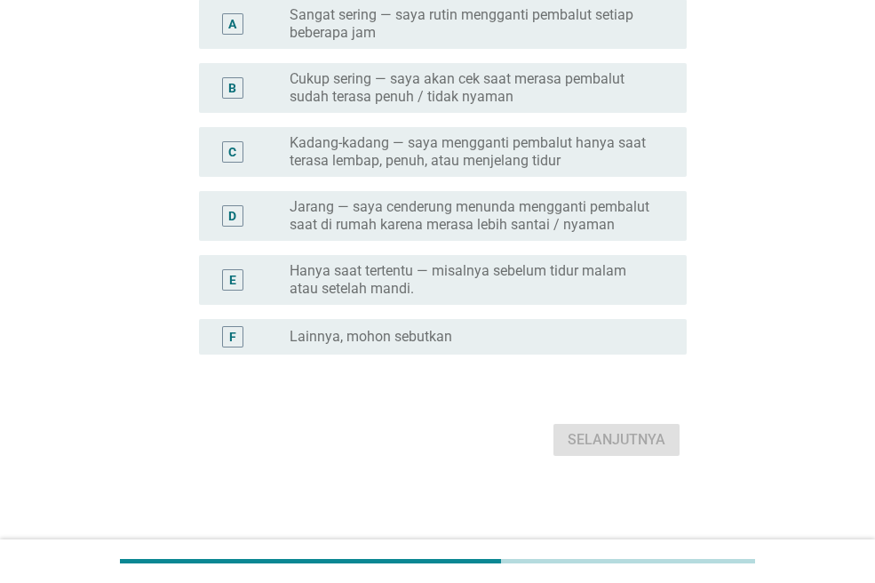
scroll to position [0, 0]
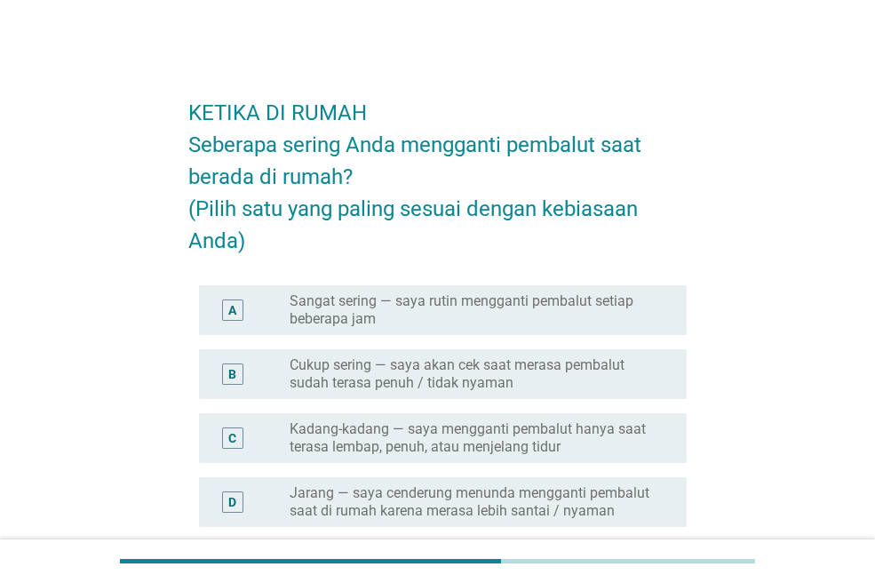
click at [503, 386] on label "Cukup sering — saya akan cek saat merasa pembalut sudah terasa penuh / tidak ny…" at bounding box center [474, 374] width 369 height 36
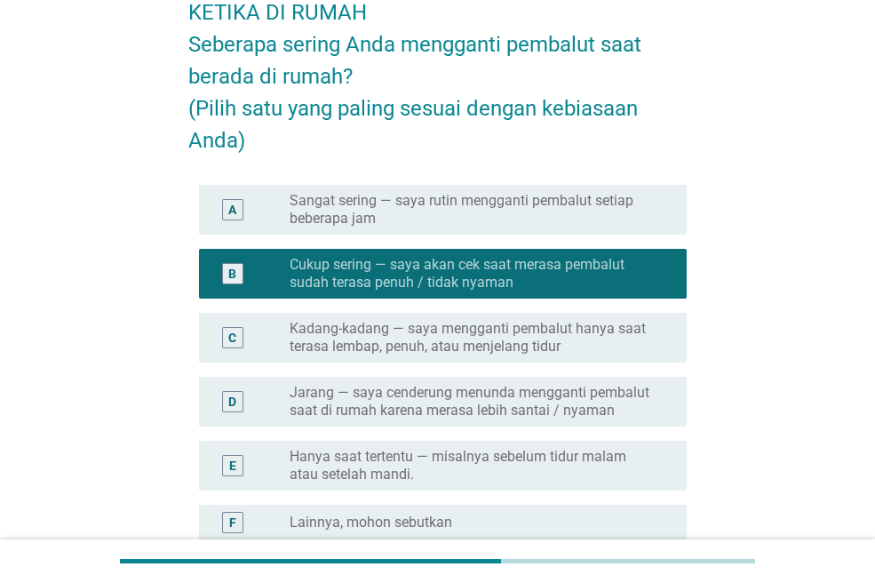
scroll to position [286, 0]
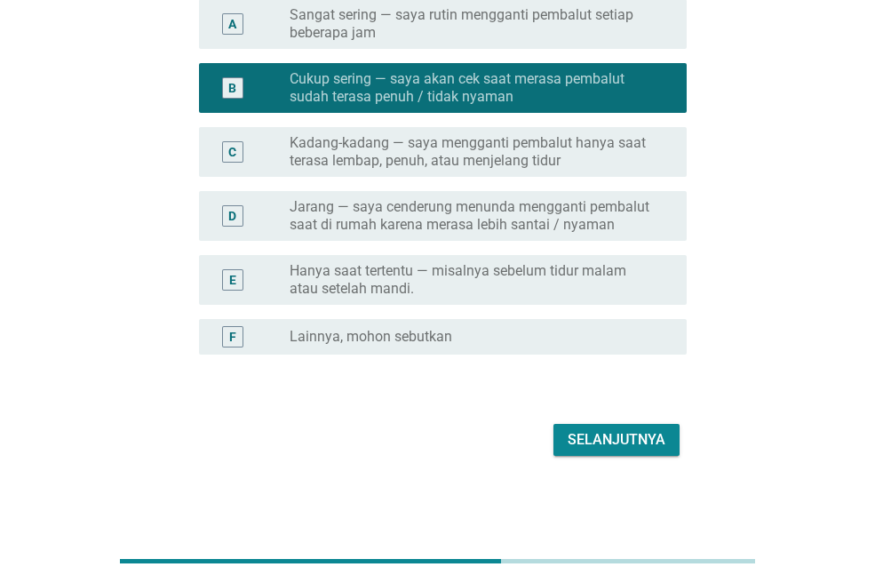
click at [577, 424] on button "Selanjutnya" at bounding box center [616, 440] width 126 height 32
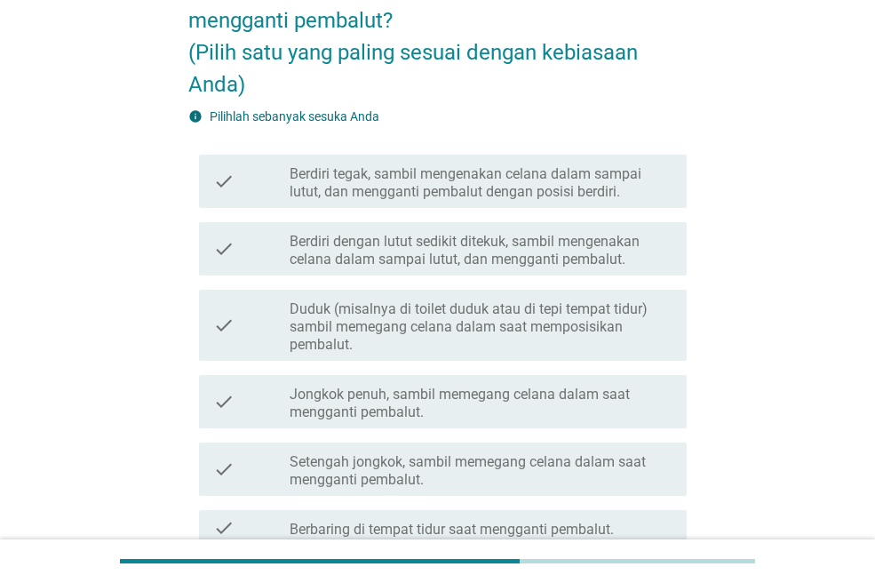
scroll to position [152, 0]
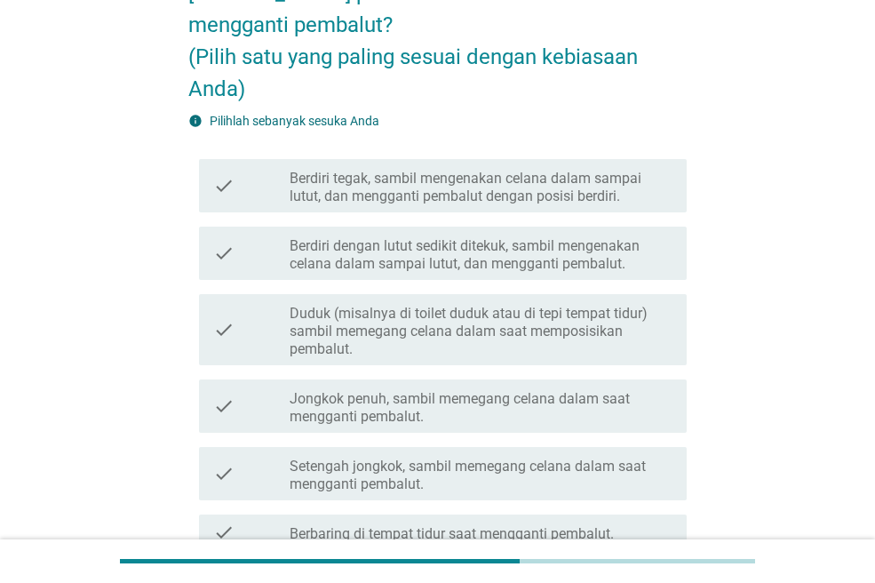
click at [488, 182] on label "Berdiri tegak, sambil mengenakan celana dalam sampai lutut, dan mengganti pemba…" at bounding box center [481, 188] width 383 height 36
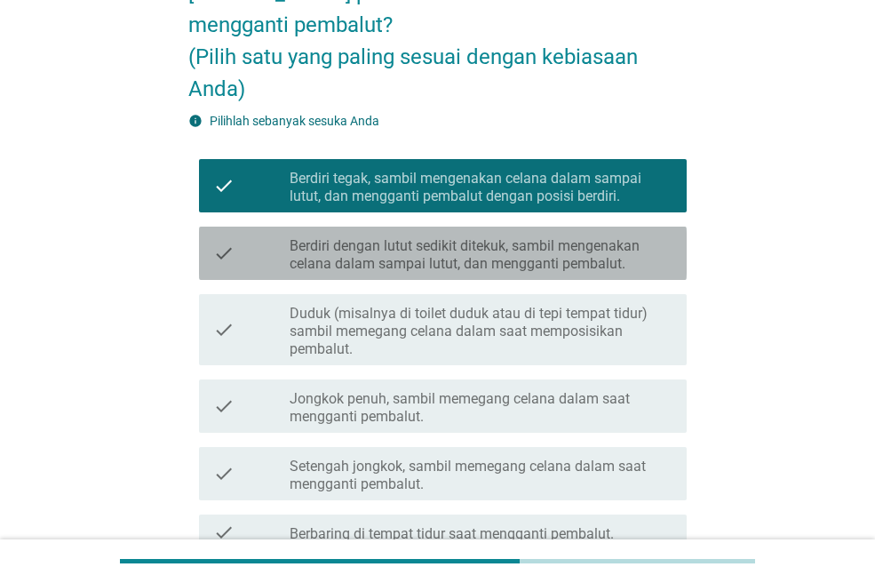
click at [518, 237] on label "Berdiri dengan lutut sedikit ditekuk, sambil mengenakan celana dalam sampai lut…" at bounding box center [481, 255] width 383 height 36
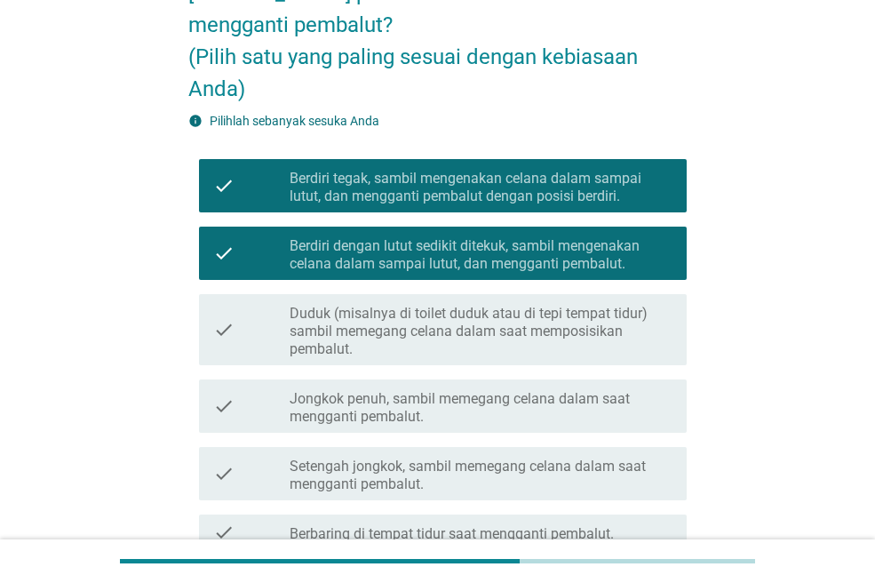
click at [511, 252] on label "Berdiri dengan lutut sedikit ditekuk, sambil mengenakan celana dalam sampai lut…" at bounding box center [481, 255] width 383 height 36
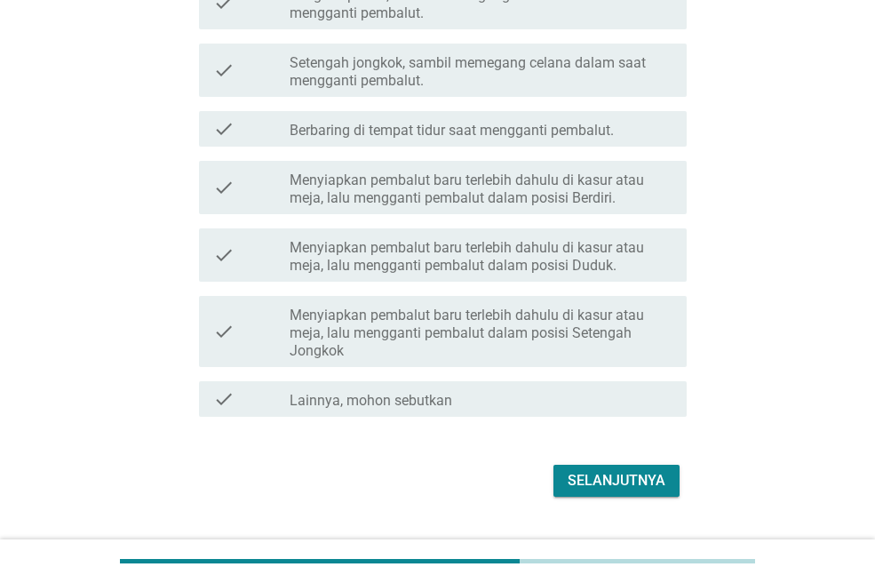
scroll to position [596, 0]
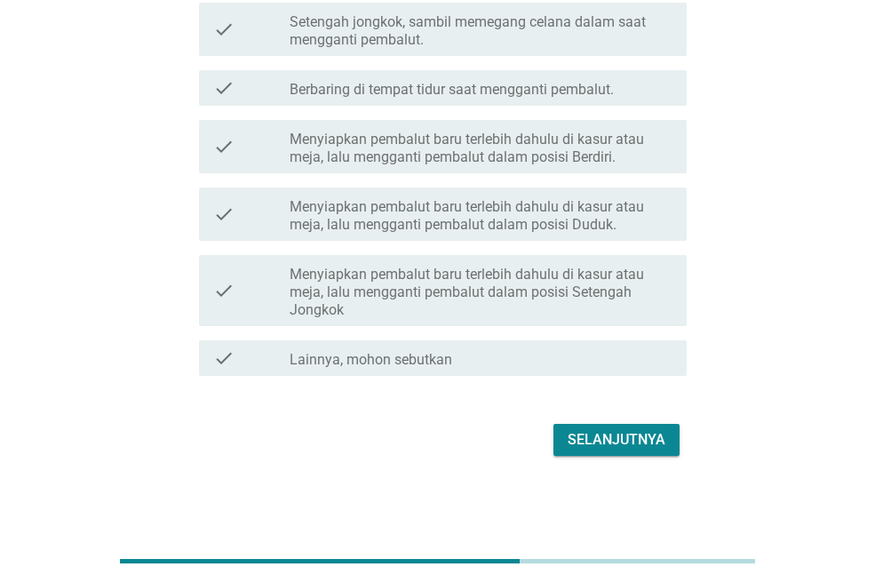
click at [567, 433] on div "Selanjutnya" at bounding box center [616, 439] width 98 height 21
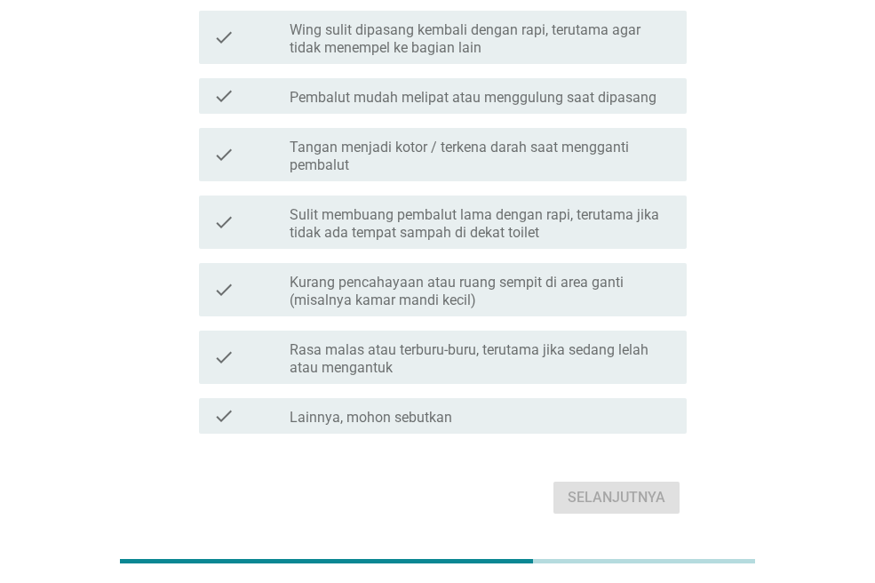
scroll to position [624, 0]
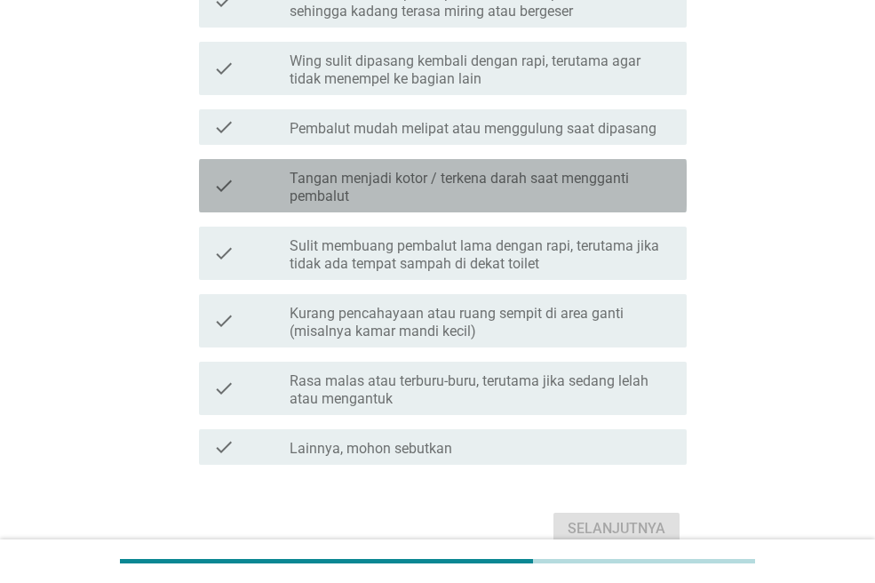
click at [463, 188] on label "Tangan menjadi kotor / terkena darah saat mengganti pembalut" at bounding box center [481, 188] width 383 height 36
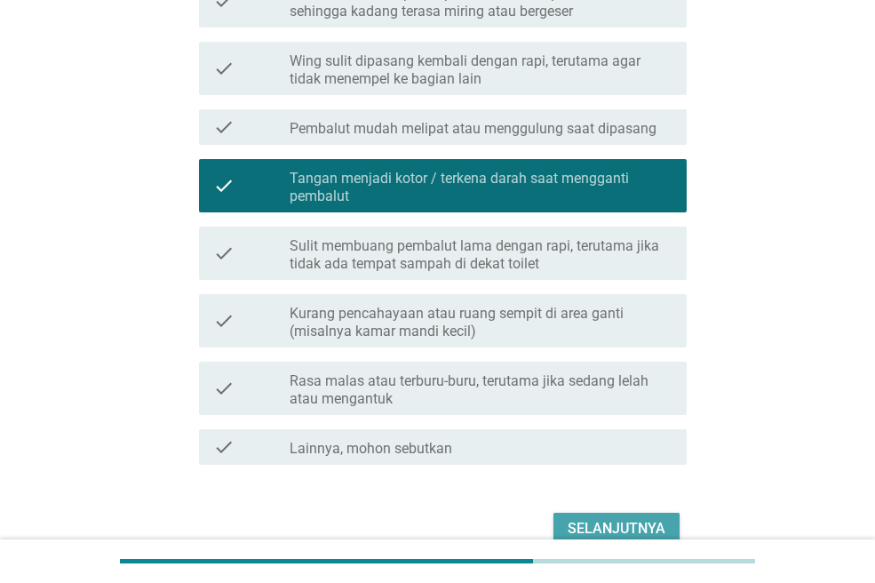
click at [586, 513] on button "Selanjutnya" at bounding box center [616, 528] width 126 height 32
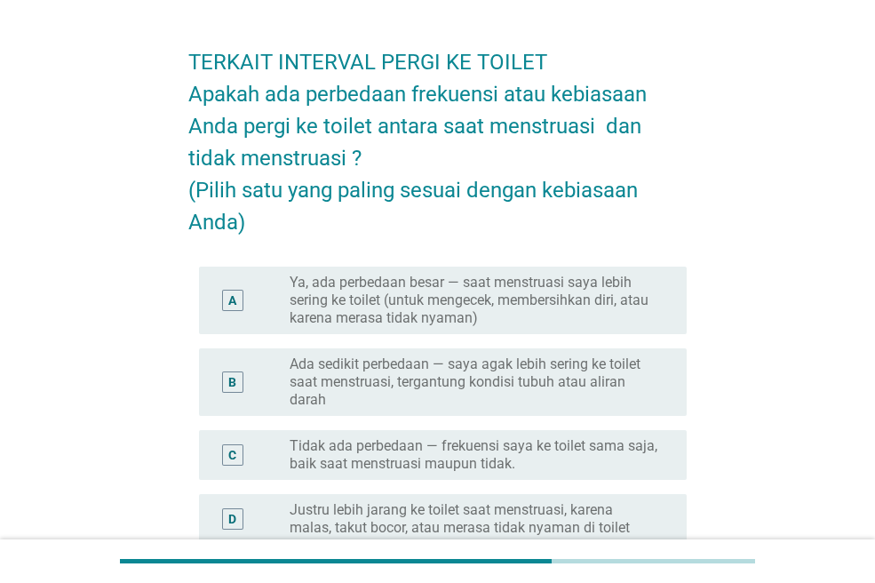
scroll to position [89, 0]
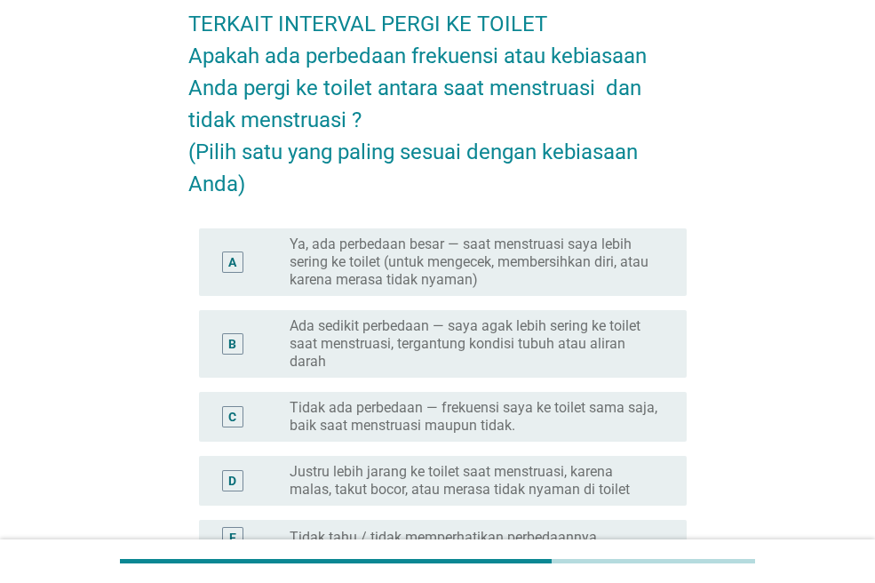
click at [489, 274] on label "Ya, ada perbedaan besar — saat menstruasi saya lebih sering ke toilet (untuk me…" at bounding box center [474, 261] width 369 height 53
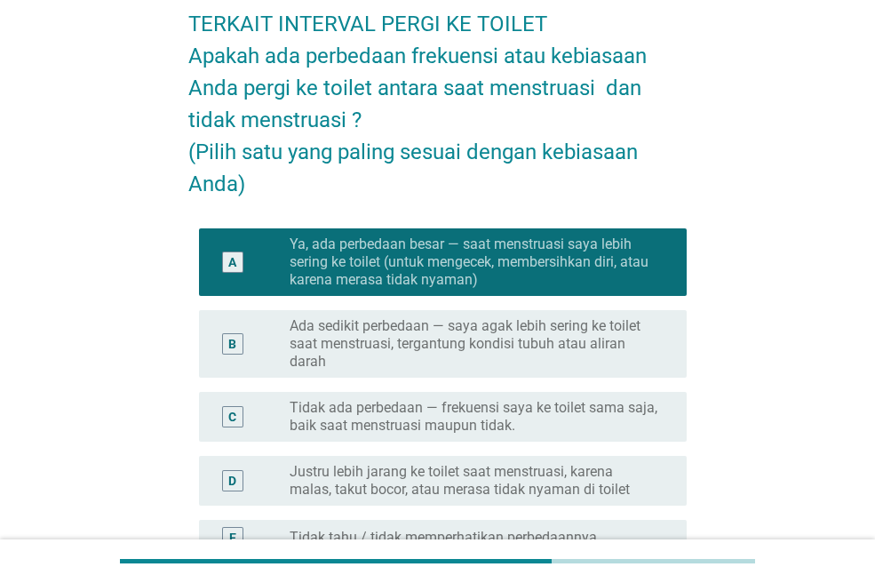
click at [489, 274] on label "Ya, ada perbedaan besar — saat menstruasi saya lebih sering ke toilet (untuk me…" at bounding box center [474, 261] width 369 height 53
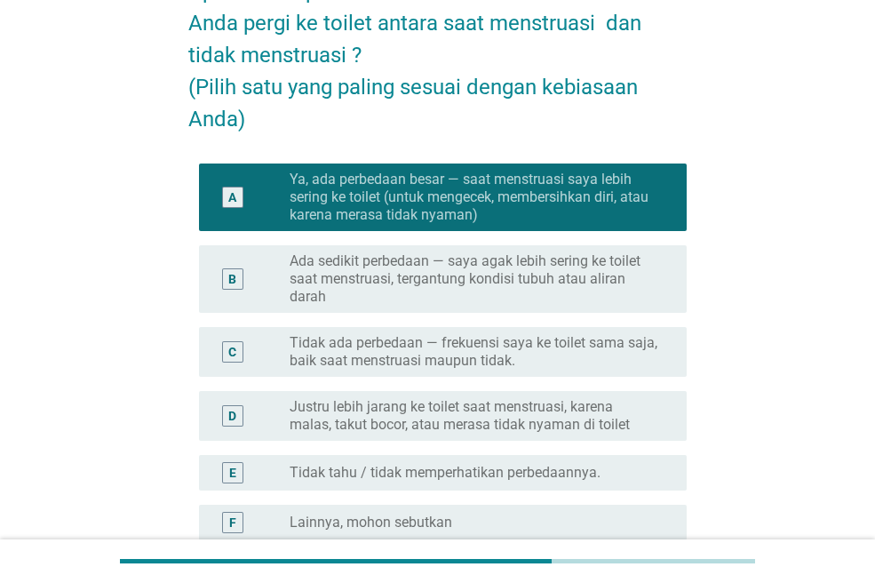
scroll to position [266, 0]
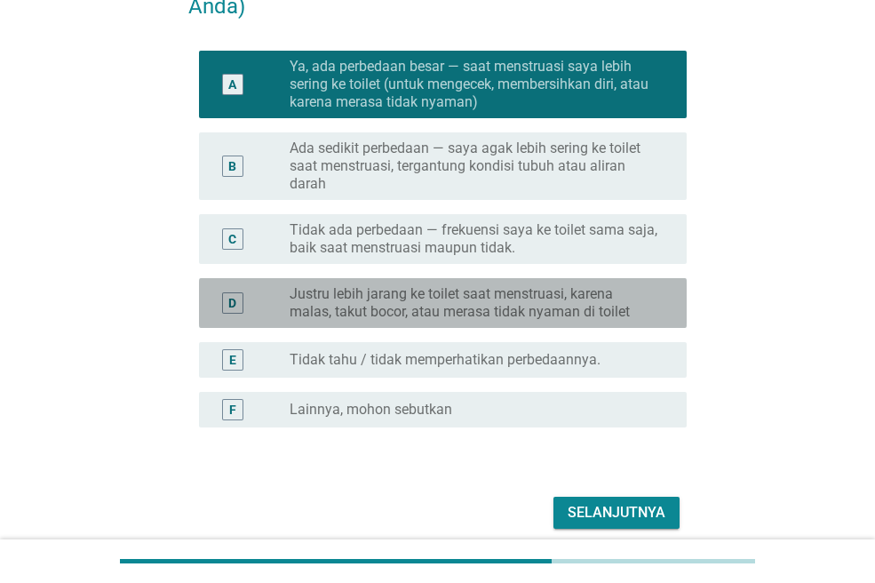
click at [474, 285] on label "Justru lebih jarang ke toilet saat menstruasi, karena malas, takut bocor, atau …" at bounding box center [474, 303] width 369 height 36
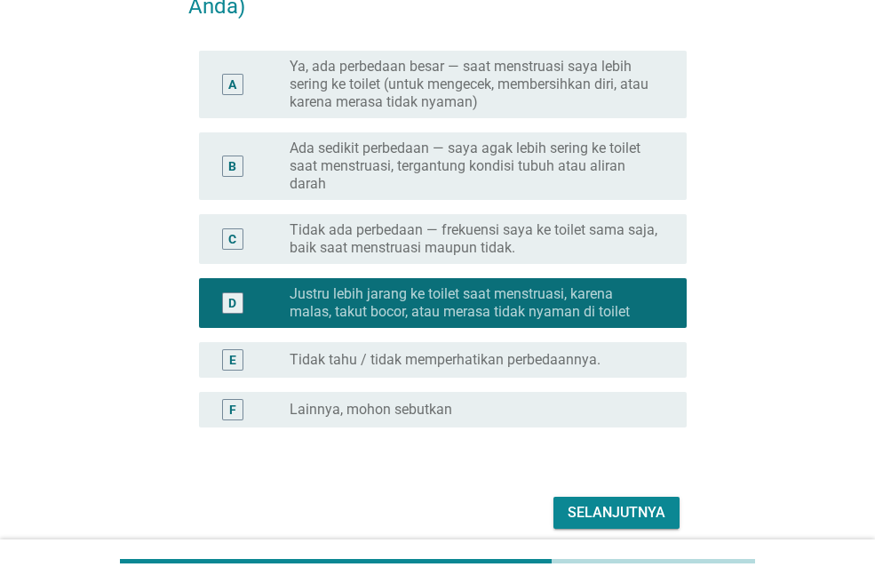
click at [533, 353] on label "Tidak tahu / tidak memperhatikan perbedaannya." at bounding box center [445, 360] width 311 height 18
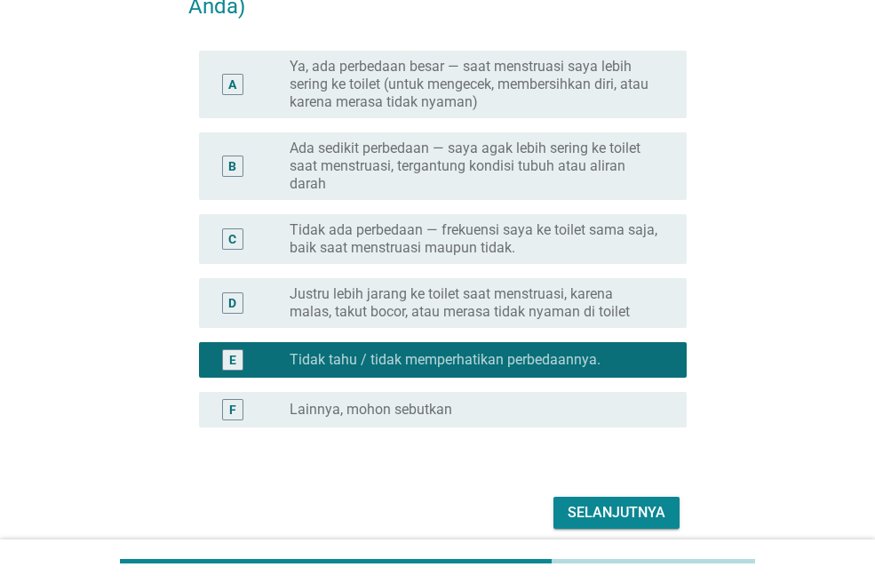
drag, startPoint x: 566, startPoint y: 250, endPoint x: 563, endPoint y: 291, distance: 41.8
click at [567, 250] on label "Tidak ada perbedaan — frekuensi saya ke toilet sama saja, baik saat menstruasi …" at bounding box center [474, 239] width 369 height 36
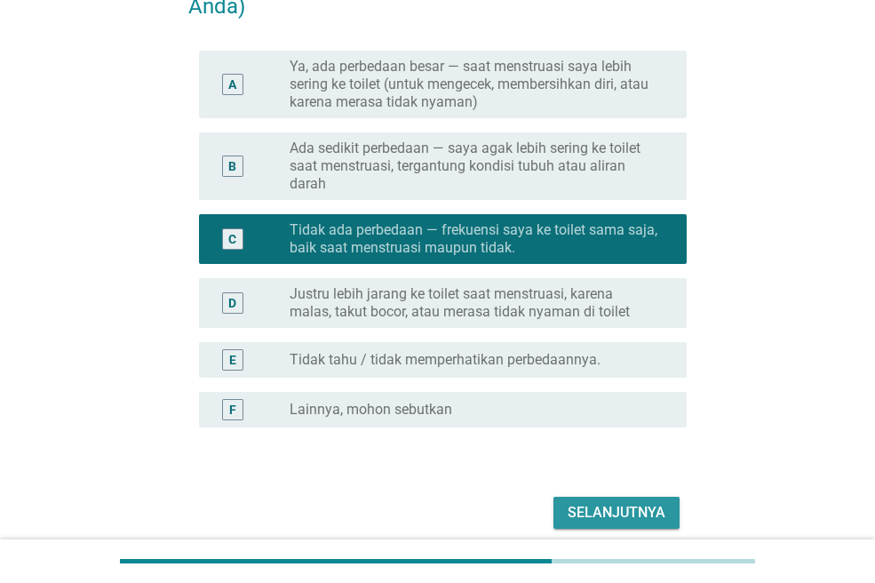
click at [578, 503] on div "Selanjutnya" at bounding box center [616, 512] width 98 height 21
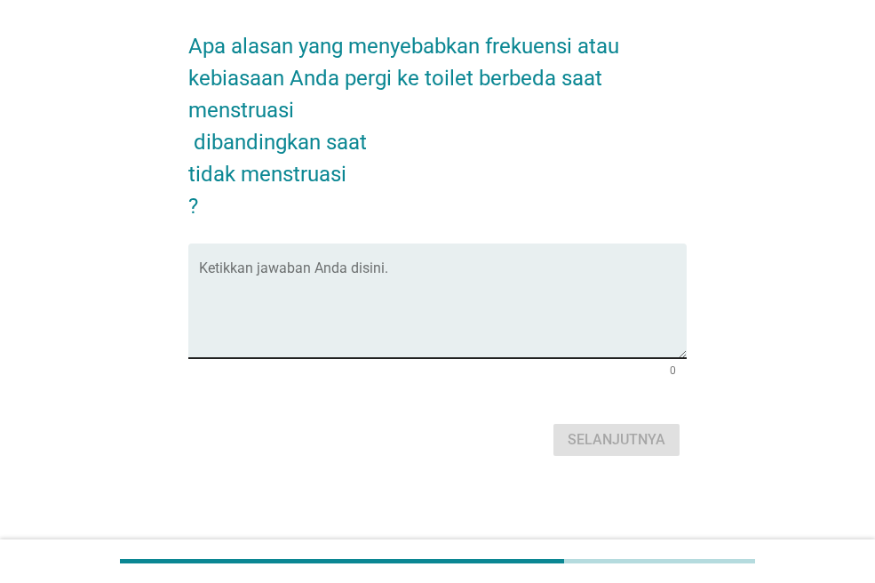
scroll to position [0, 0]
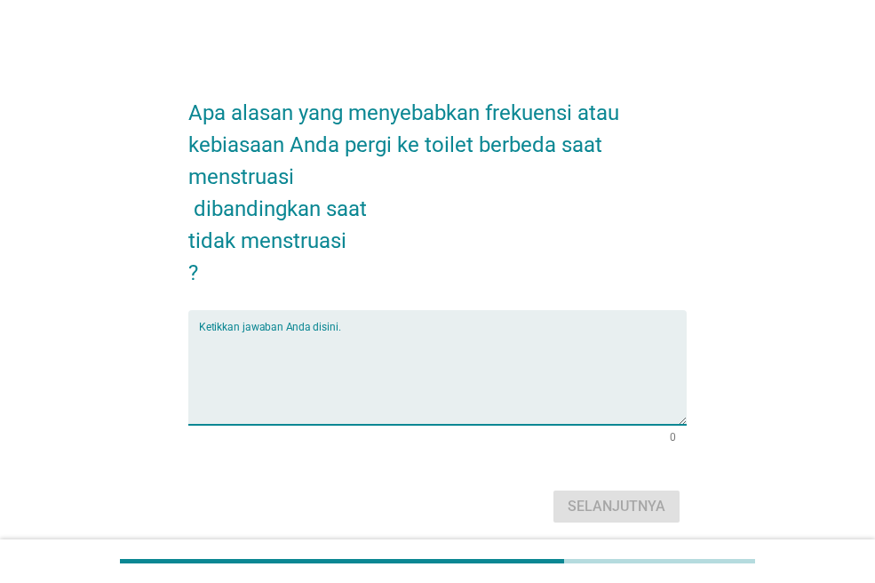
click at [393, 373] on textarea "Ketikkan jawaban Anda disini." at bounding box center [443, 377] width 488 height 93
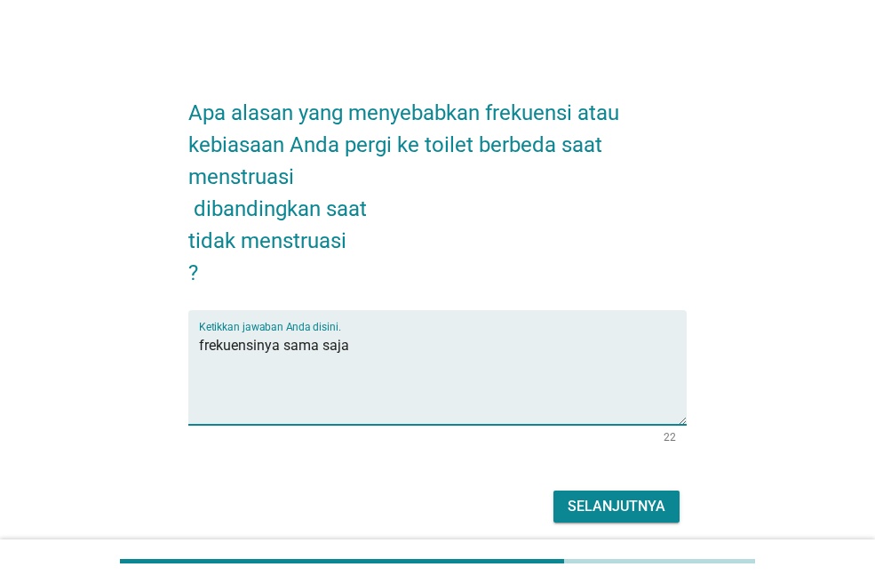
type textarea "frekuensinya sama saja"
click at [588, 496] on div "Selanjutnya" at bounding box center [616, 506] width 98 height 21
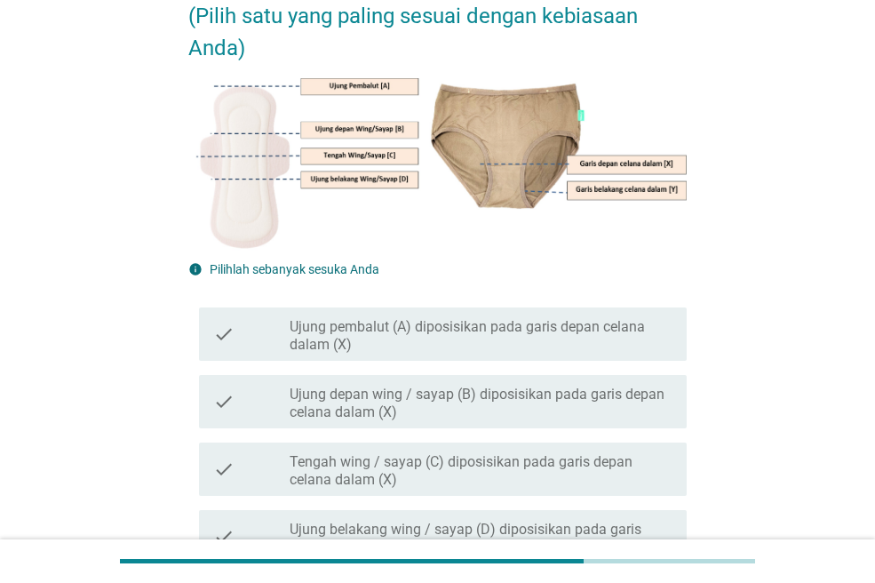
scroll to position [266, 0]
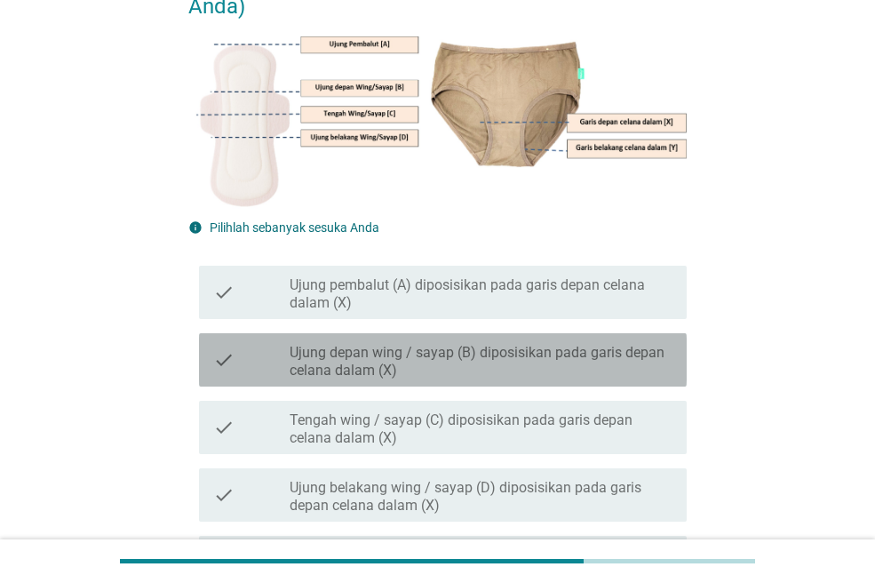
click at [662, 373] on label "Ujung depan wing / sayap (B) diposisikan pada garis depan celana dalam (X)" at bounding box center [481, 362] width 383 height 36
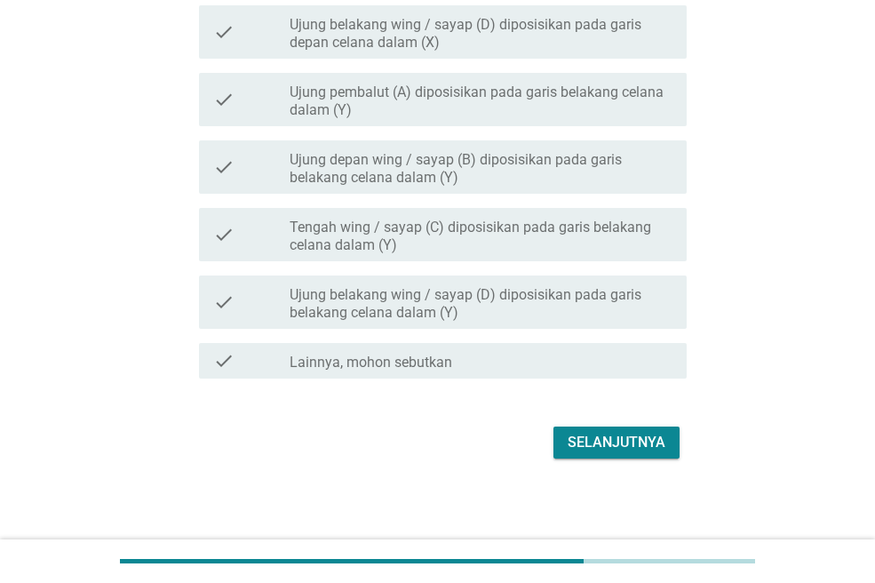
scroll to position [733, 0]
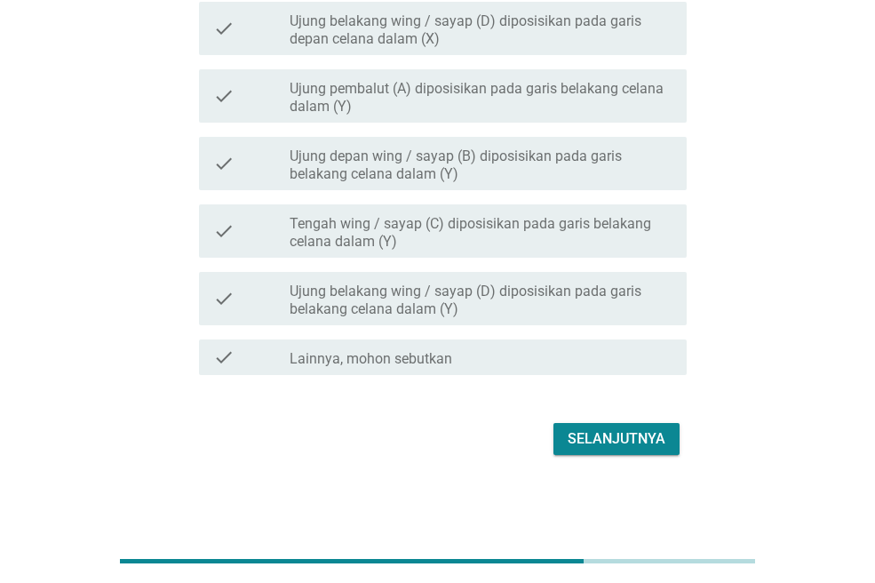
click at [627, 448] on div "Selanjutnya" at bounding box center [616, 438] width 98 height 21
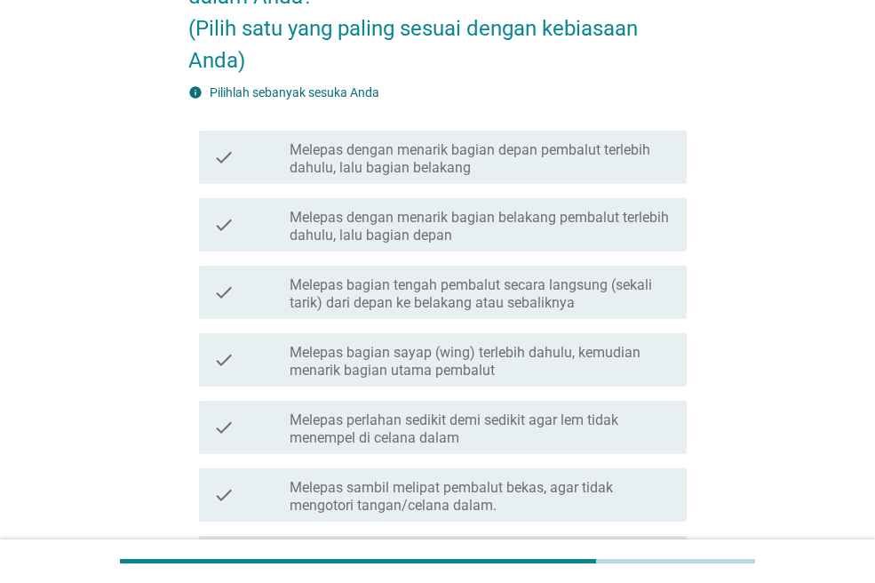
scroll to position [266, 0]
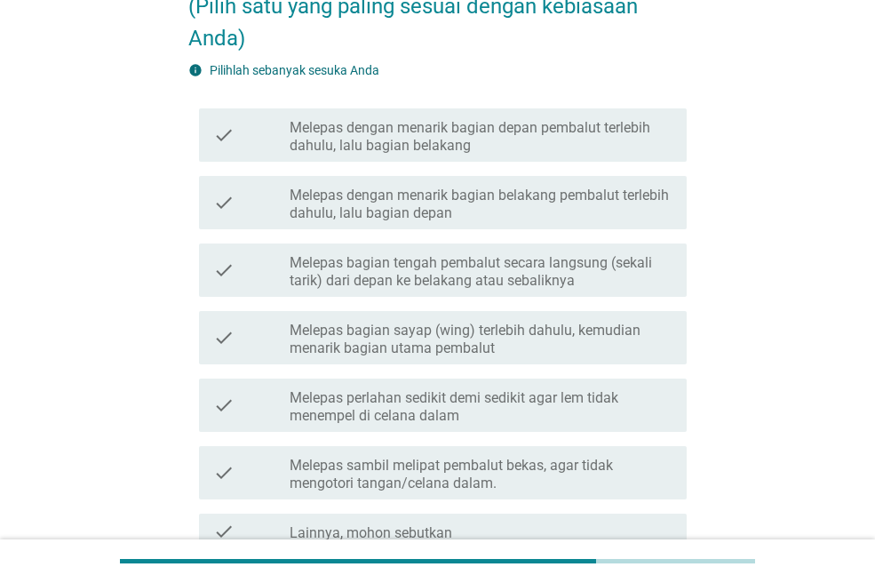
click at [539, 139] on label "Melepas dengan menarik bagian depan pembalut terlebih dahulu, lalu bagian belak…" at bounding box center [481, 137] width 383 height 36
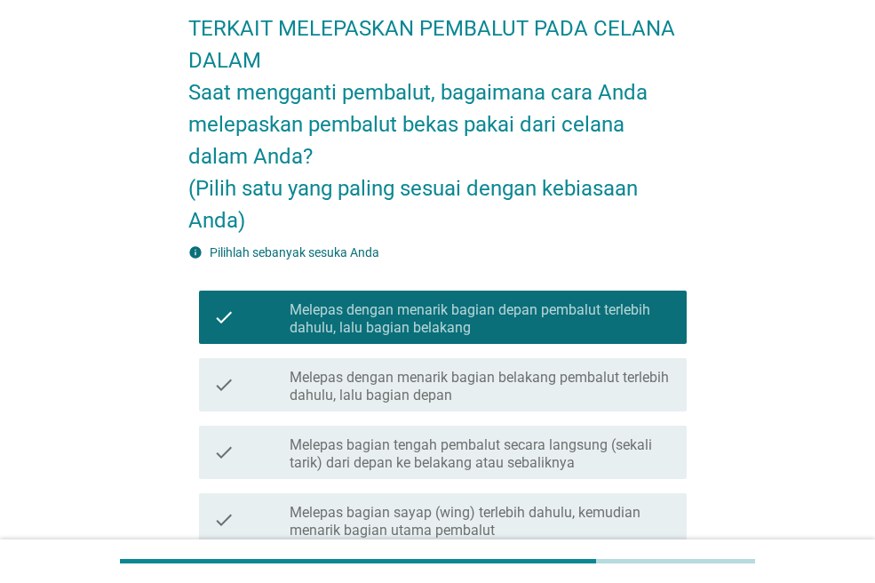
scroll to position [440, 0]
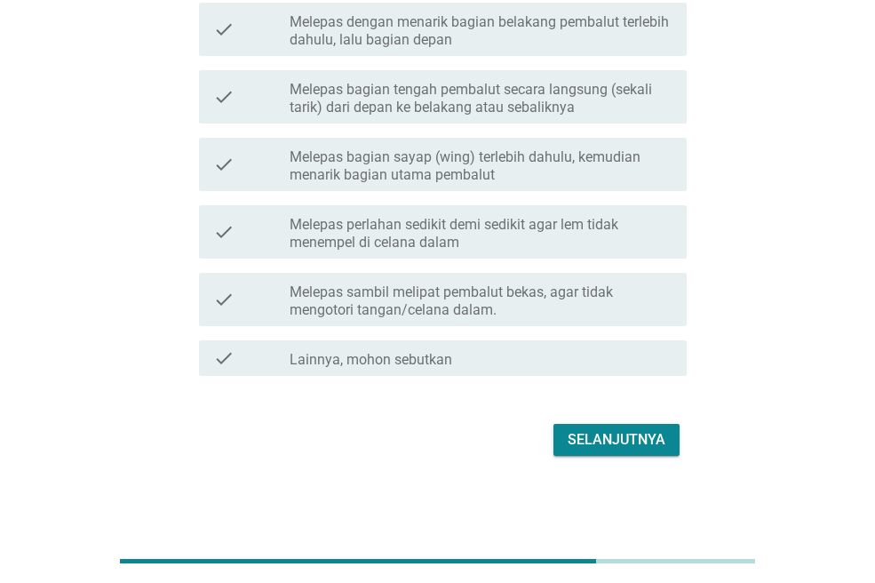
click at [599, 435] on div "Selanjutnya" at bounding box center [616, 439] width 98 height 21
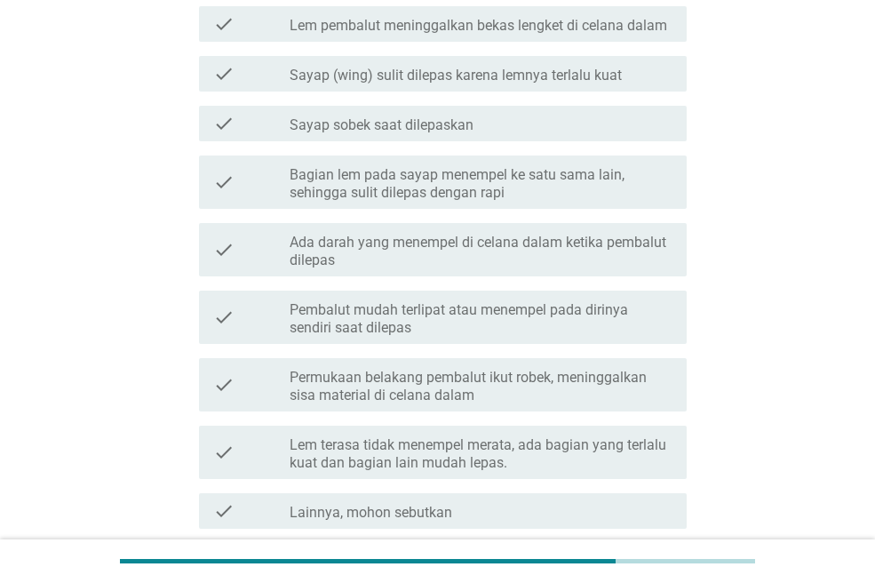
scroll to position [0, 0]
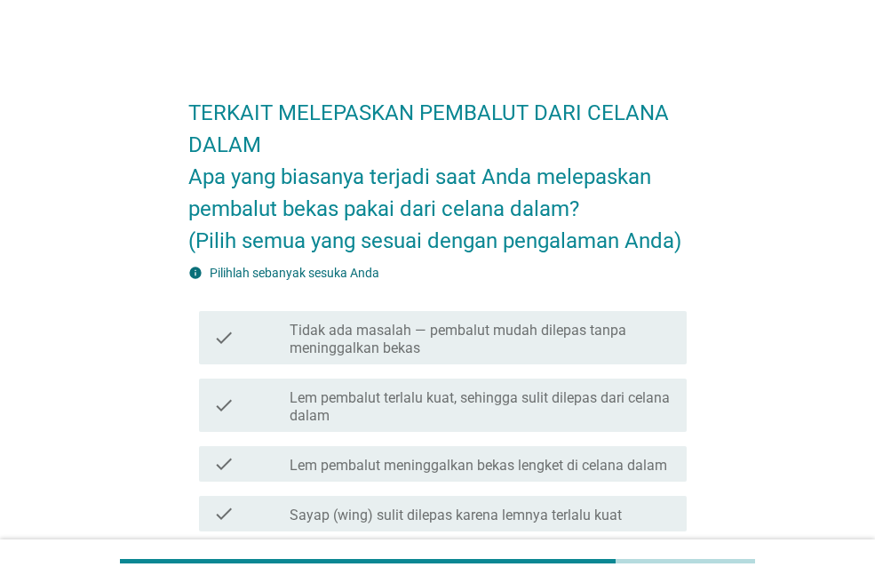
click at [608, 351] on label "Tidak ada masalah — pembalut mudah dilepas tanpa meninggalkan bekas" at bounding box center [481, 339] width 383 height 36
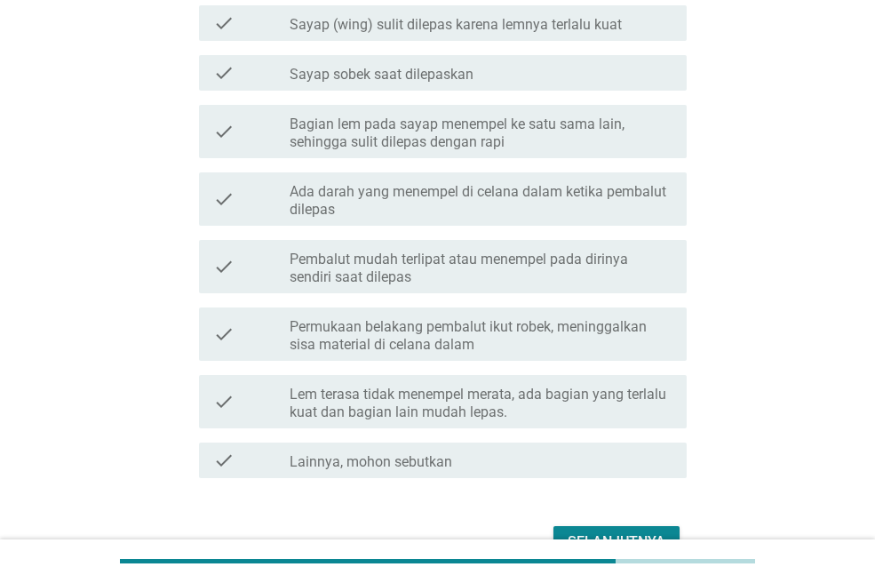
scroll to position [533, 0]
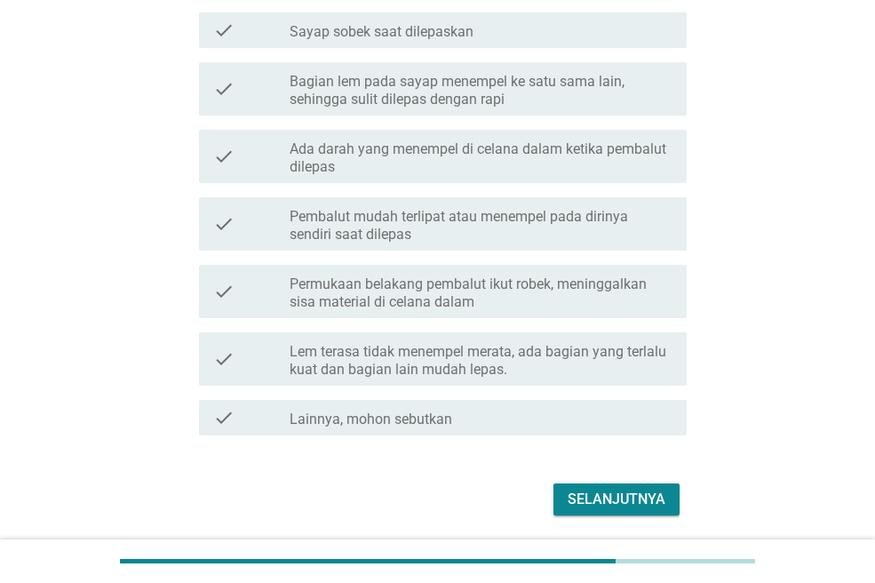
click at [616, 481] on div "Selanjutnya" at bounding box center [437, 499] width 498 height 43
click at [617, 486] on button "Selanjutnya" at bounding box center [616, 499] width 126 height 32
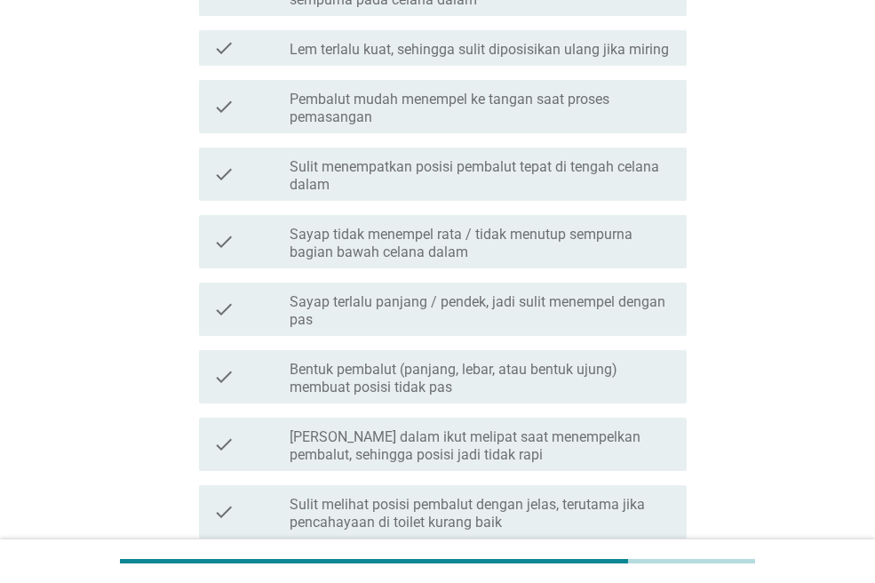
scroll to position [0, 0]
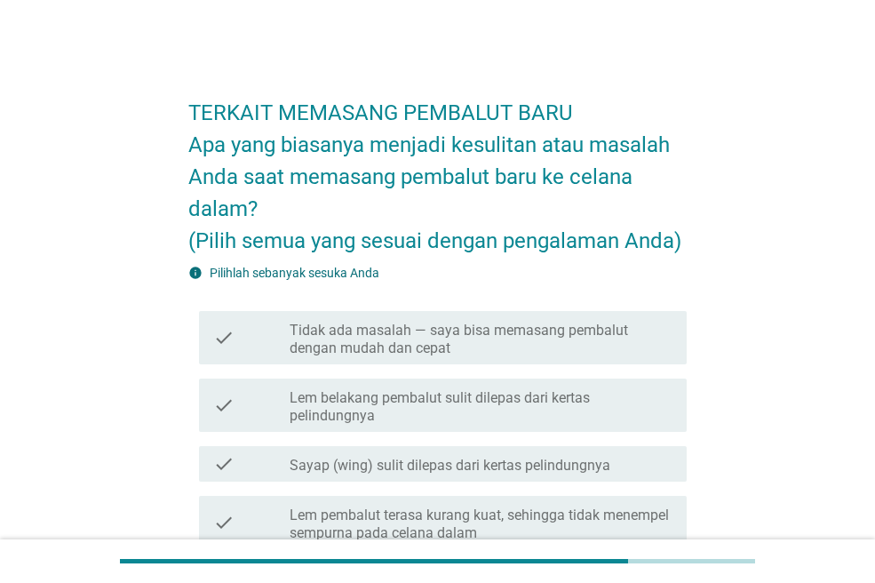
click at [566, 340] on label "Tidak ada masalah — saya bisa memasang pembalut dengan mudah dan cepat" at bounding box center [481, 339] width 383 height 36
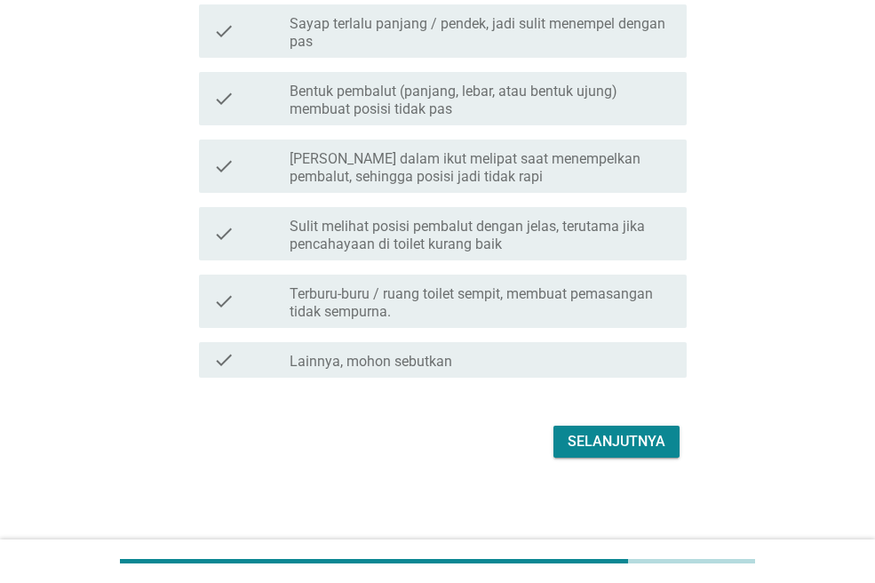
scroll to position [813, 0]
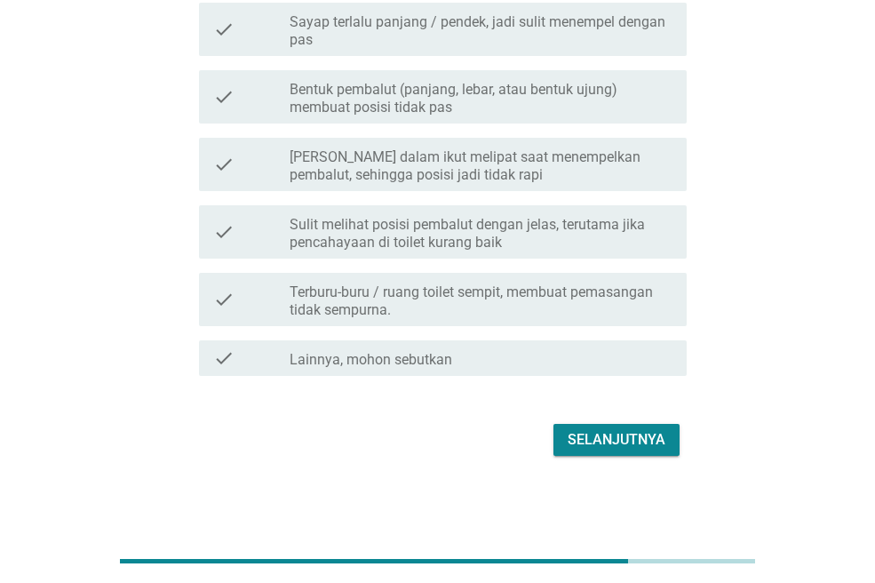
click at [615, 431] on div "Selanjutnya" at bounding box center [616, 439] width 98 height 21
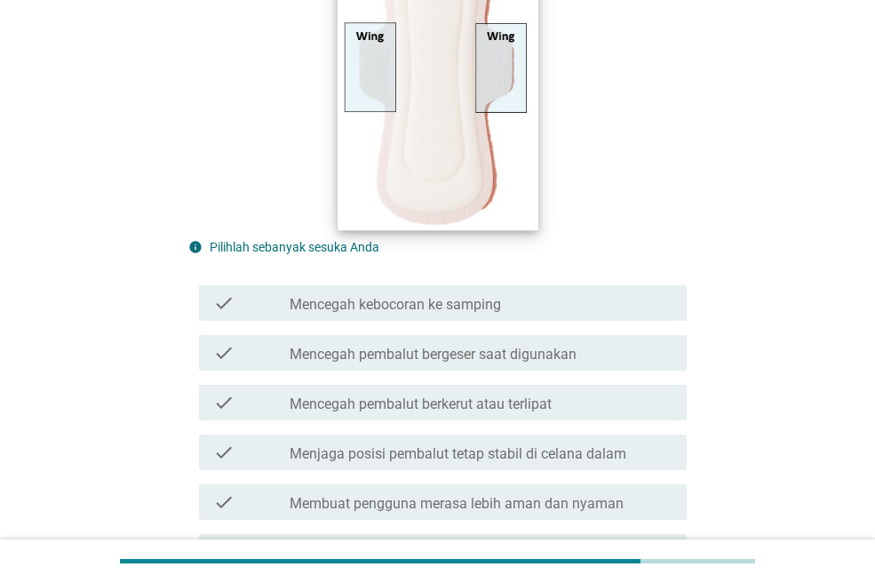
scroll to position [355, 0]
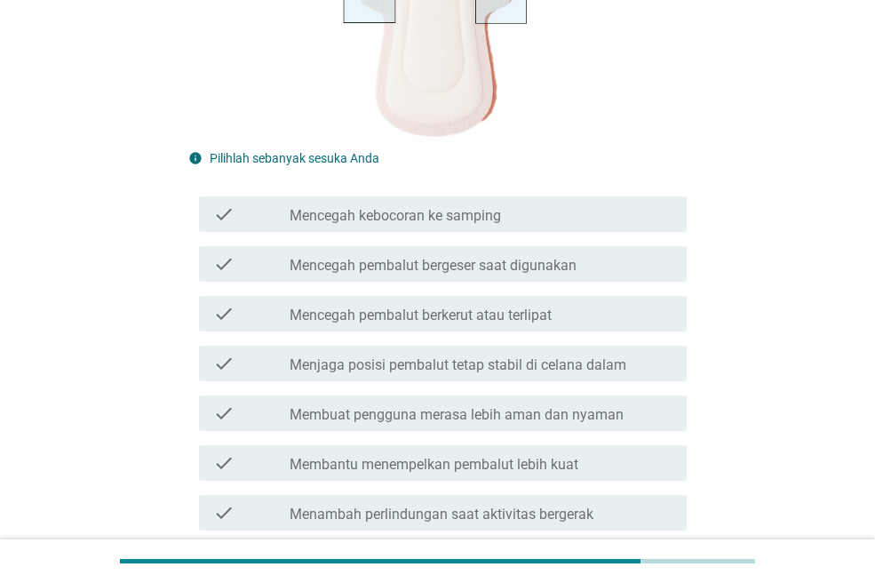
click at [541, 266] on label "Mencegah pembalut bergeser saat digunakan" at bounding box center [433, 266] width 287 height 18
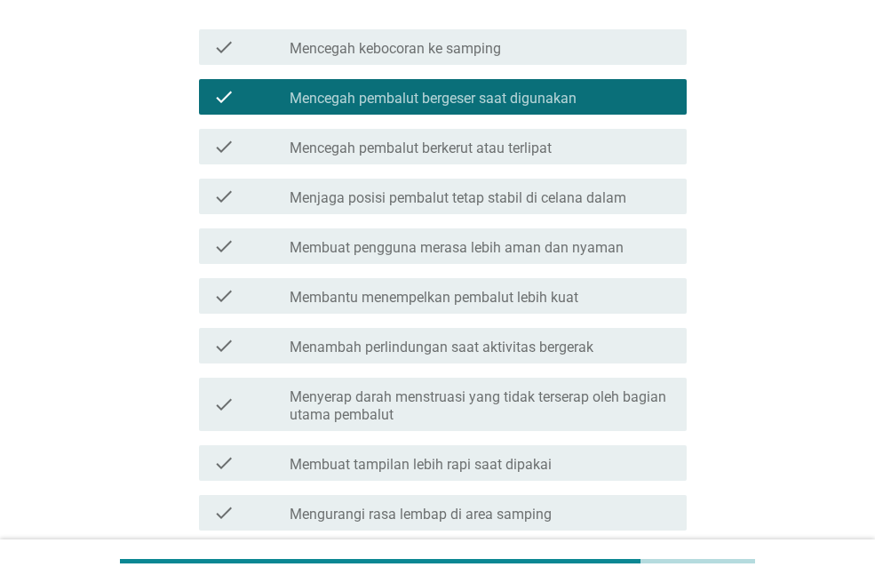
scroll to position [533, 0]
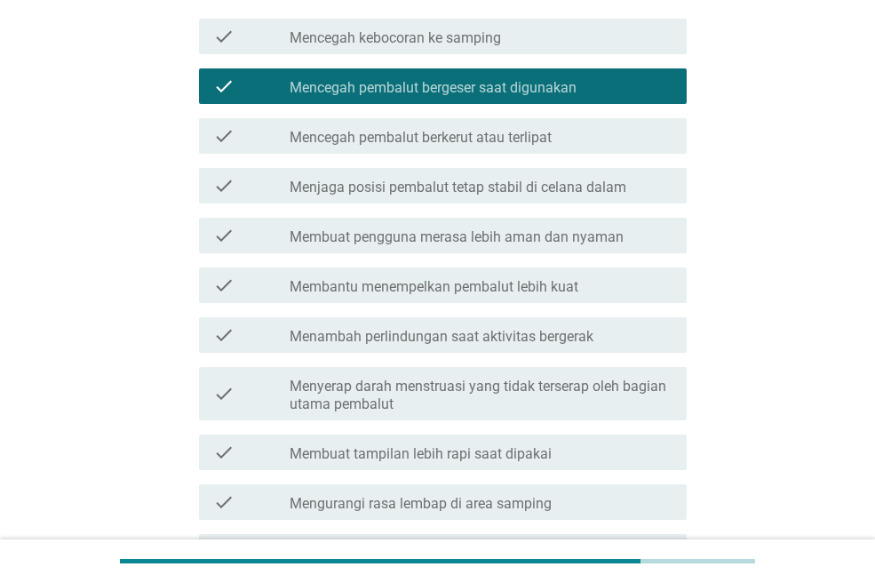
click at [522, 185] on label "Menjaga posisi pembalut tetap stabil di celana dalam" at bounding box center [458, 188] width 337 height 18
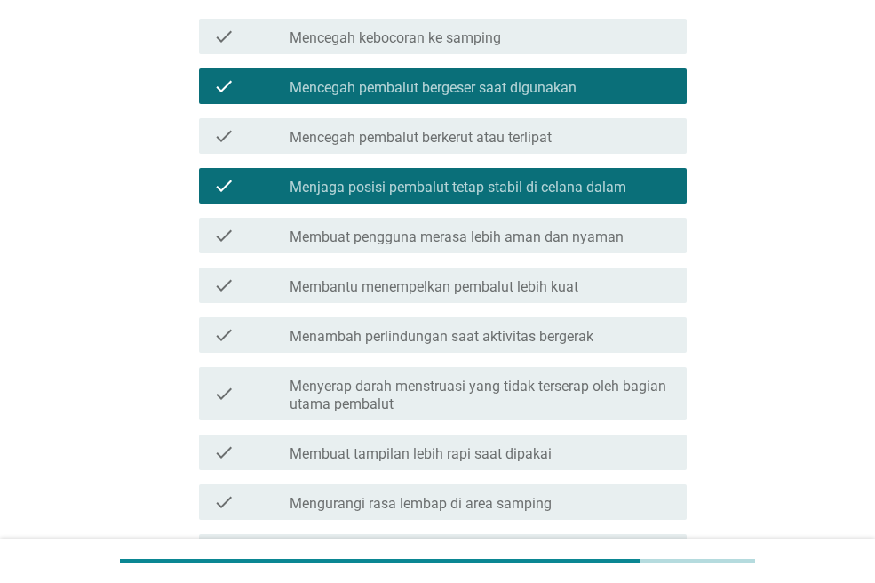
scroll to position [622, 0]
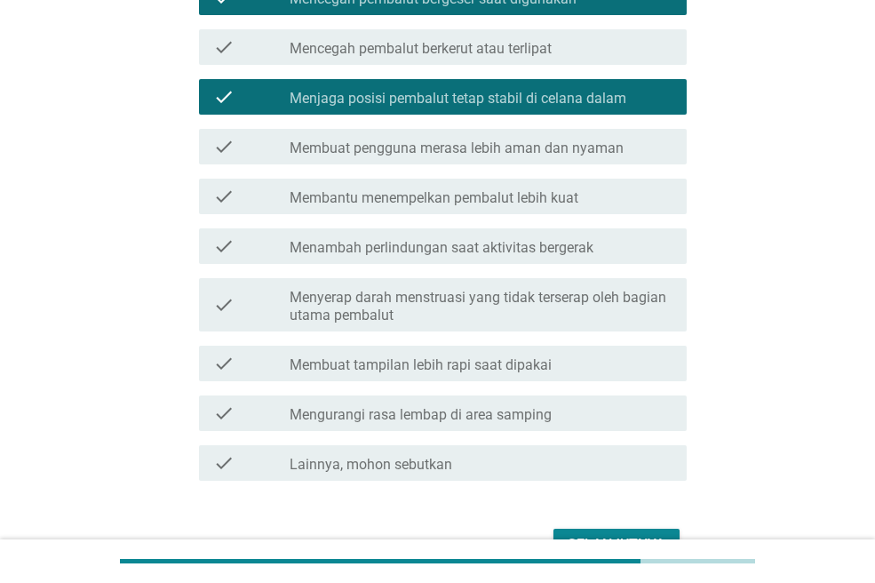
click at [541, 204] on label "Membantu menempelkan pembalut lebih kuat" at bounding box center [434, 198] width 289 height 18
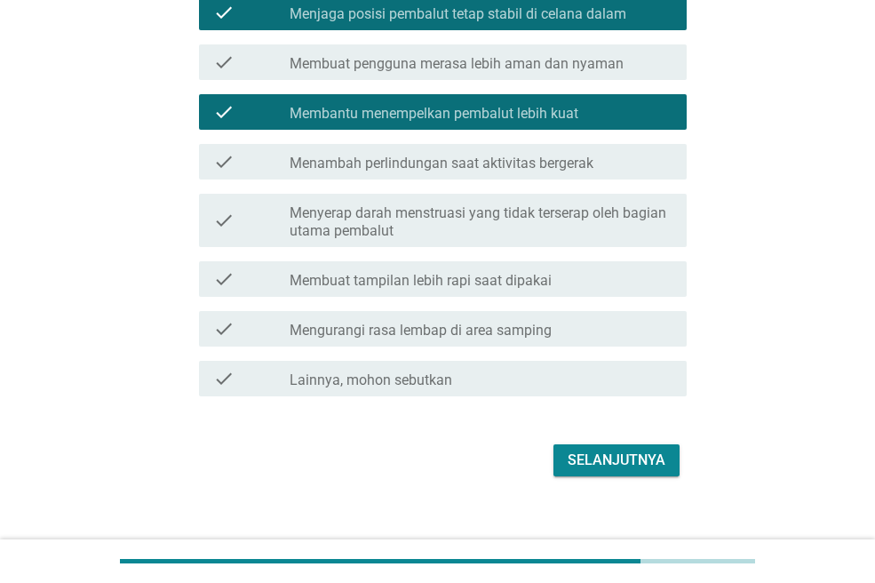
scroll to position [710, 0]
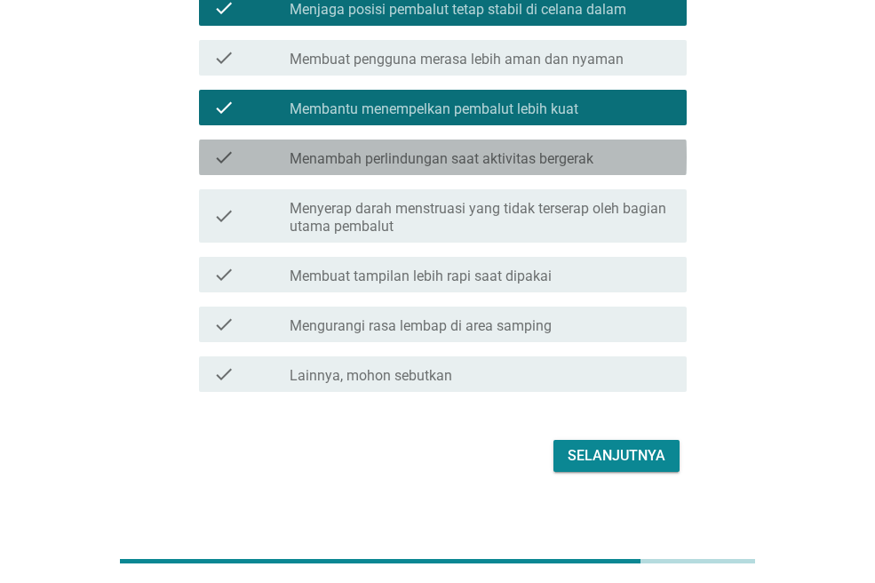
click at [550, 159] on label "Menambah perlindungan saat aktivitas bergerak" at bounding box center [442, 159] width 304 height 18
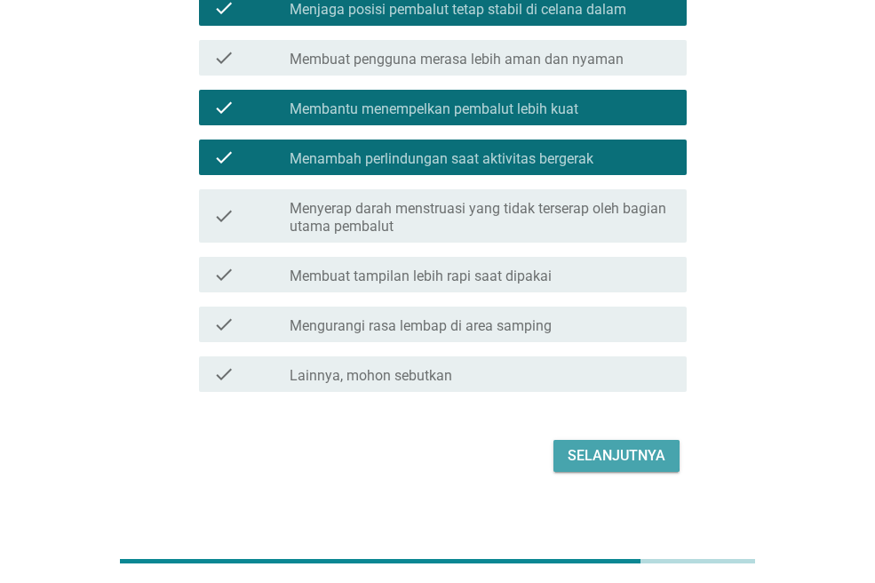
click at [606, 440] on button "Selanjutnya" at bounding box center [616, 456] width 126 height 32
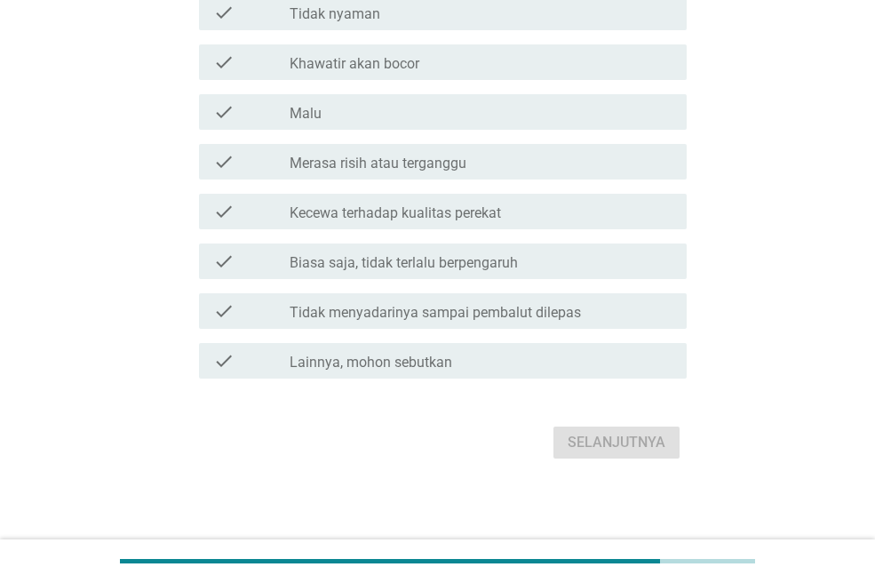
scroll to position [369, 0]
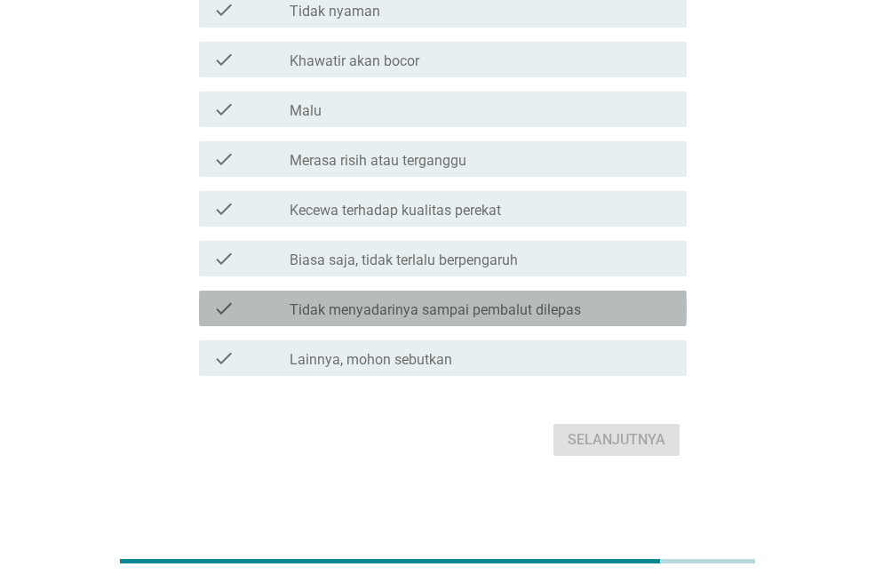
click at [544, 301] on label "Tidak menyadarinya sampai pembalut dilepas" at bounding box center [435, 310] width 291 height 18
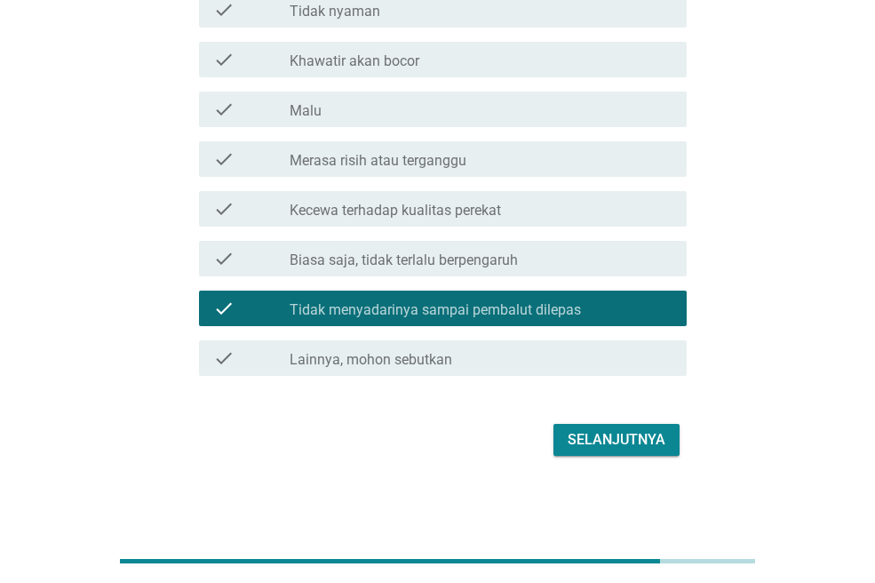
click at [551, 315] on label "Tidak menyadarinya sampai pembalut dilepas" at bounding box center [435, 310] width 291 height 18
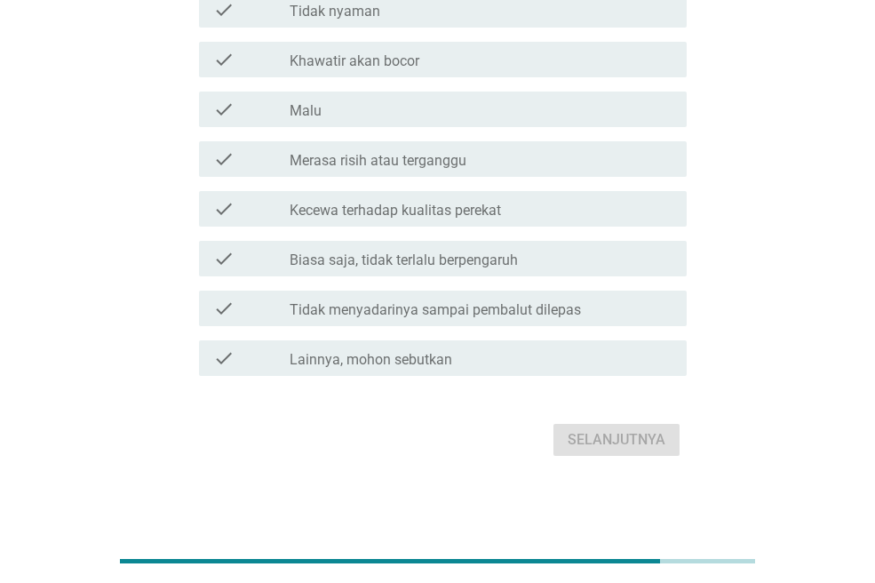
click at [550, 266] on div "check_box_outline_blank Biasa saja, tidak terlalu berpengaruh" at bounding box center [481, 258] width 383 height 21
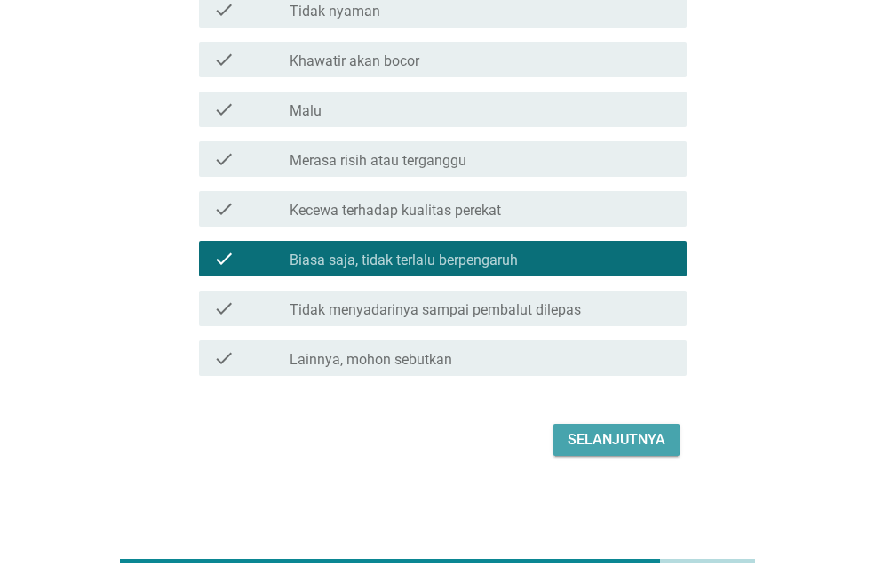
click at [591, 437] on div "Selanjutnya" at bounding box center [616, 439] width 98 height 21
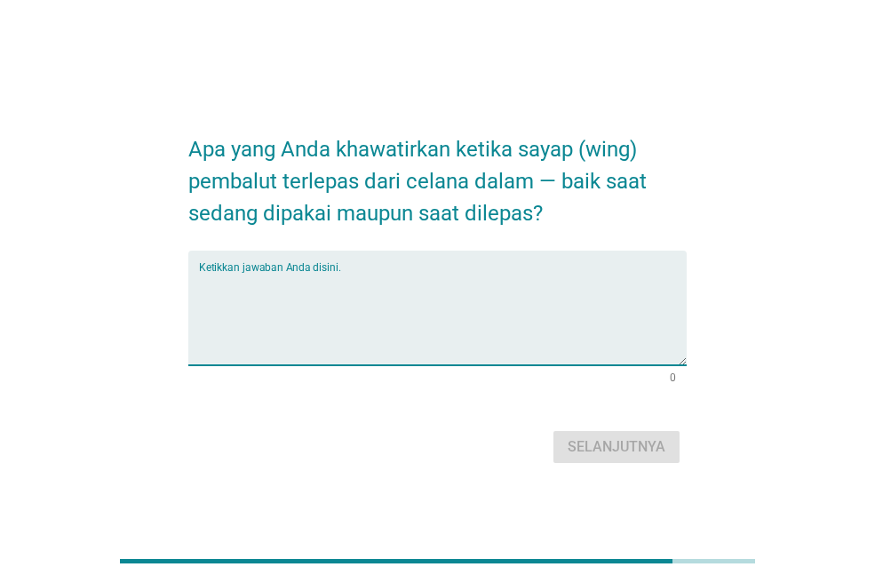
click at [526, 305] on textarea "Ketikkan jawaban Anda disini." at bounding box center [443, 318] width 488 height 93
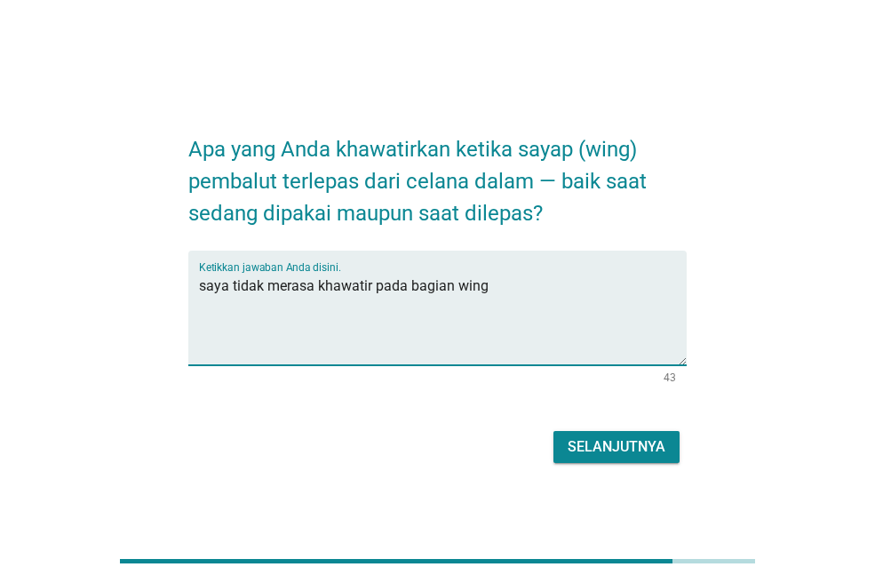
type textarea "saya tidak merasa khawatir pada bagian wing"
click at [574, 444] on div "Selanjutnya" at bounding box center [616, 446] width 98 height 21
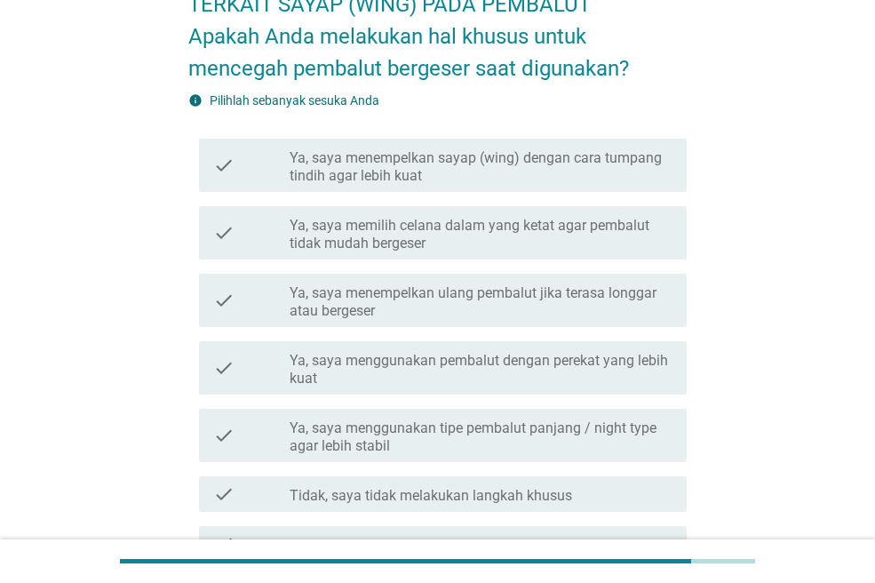
scroll to position [294, 0]
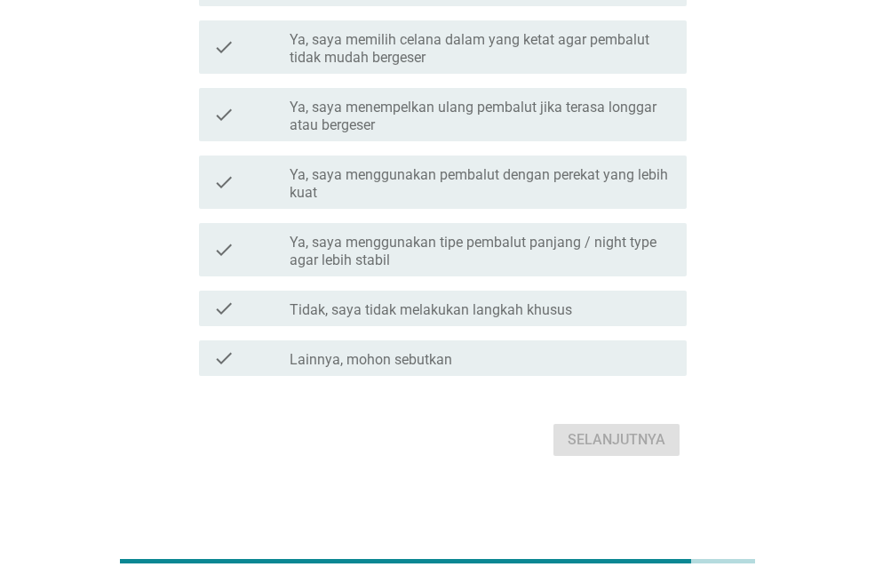
click at [531, 311] on label "Tidak, saya tidak melakukan langkah khusus" at bounding box center [431, 310] width 282 height 18
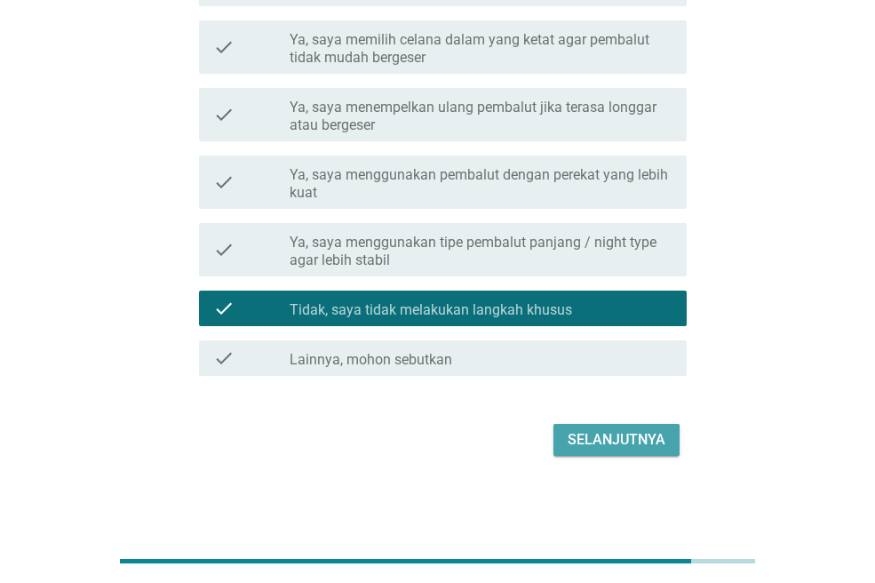
click at [586, 431] on div "Selanjutnya" at bounding box center [616, 439] width 98 height 21
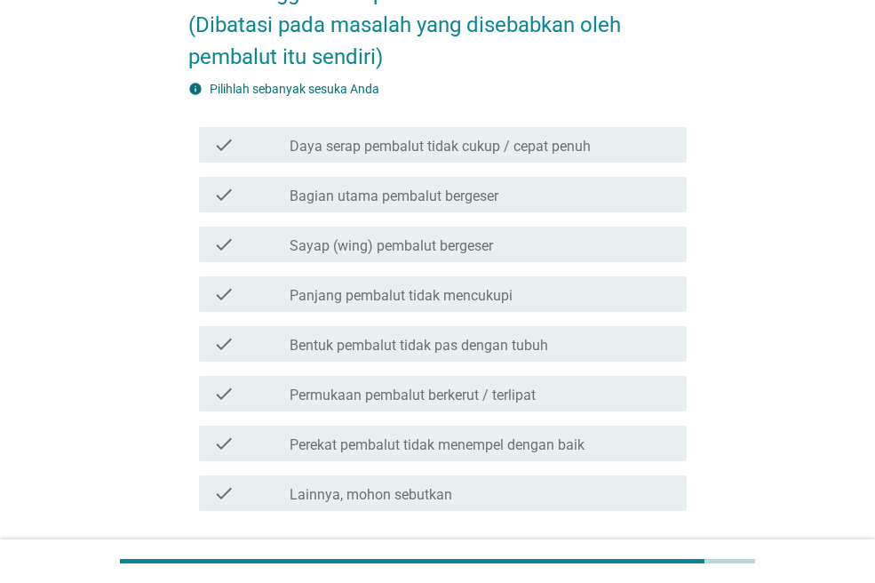
scroll to position [266, 0]
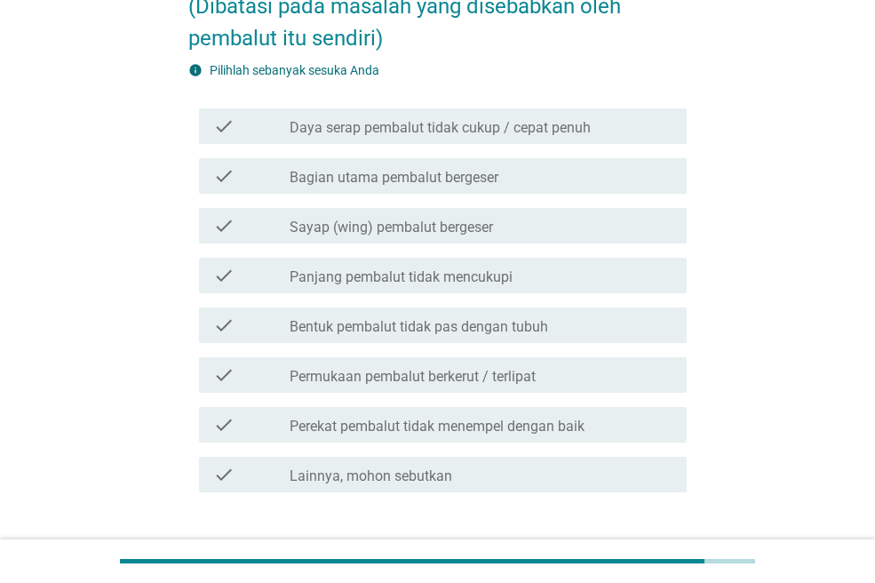
click at [505, 168] on div "check_box_outline_blank Bagian utama pembalut bergeser" at bounding box center [481, 175] width 383 height 21
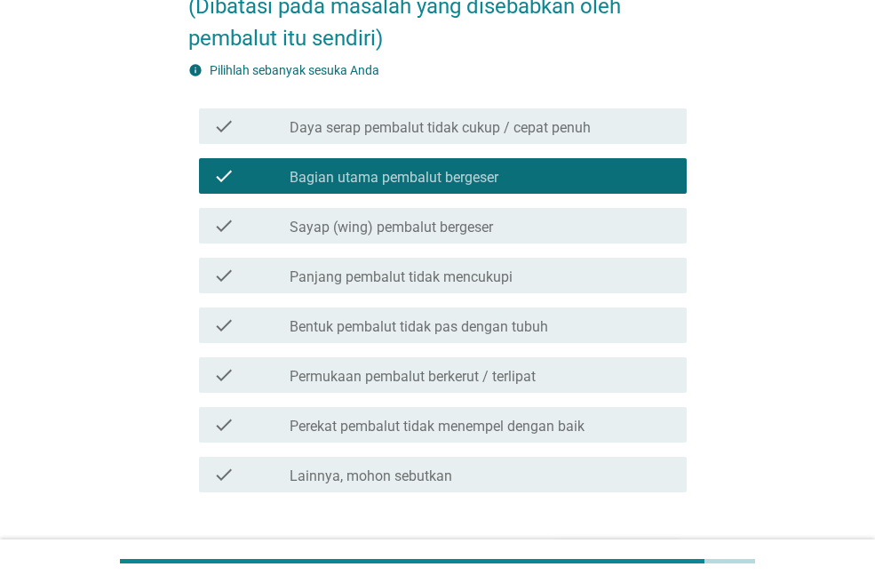
click at [504, 286] on div "check check_box_outline_blank Panjang pembalut tidak mencukupi" at bounding box center [443, 276] width 488 height 36
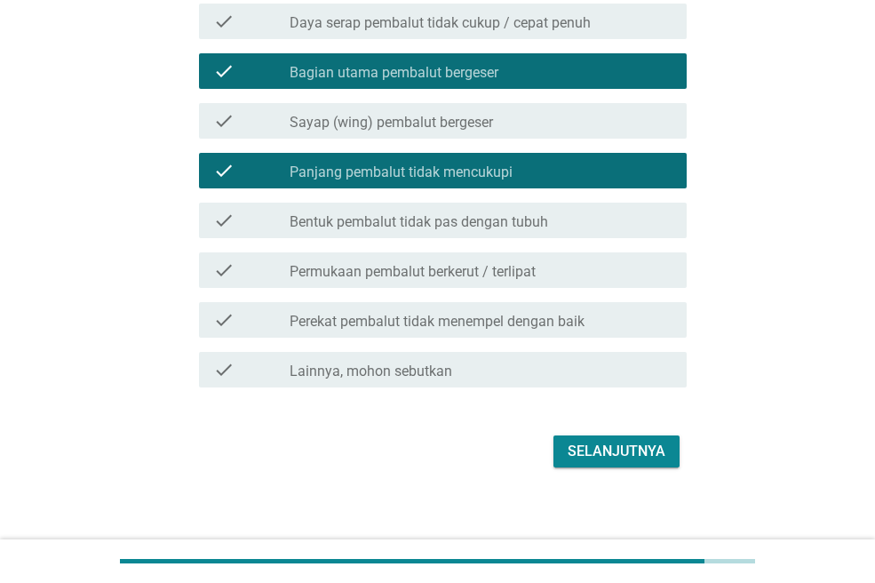
scroll to position [383, 0]
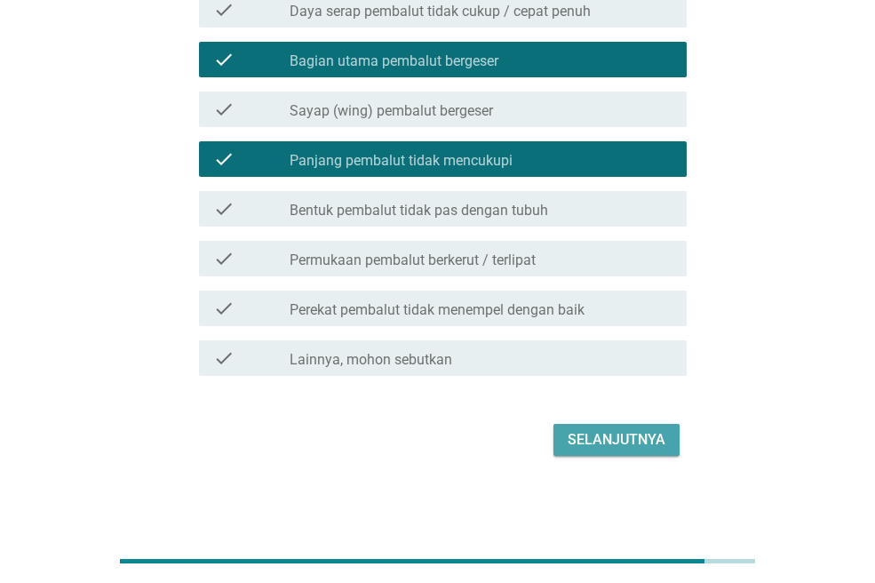
click at [597, 435] on div "Selanjutnya" at bounding box center [616, 439] width 98 height 21
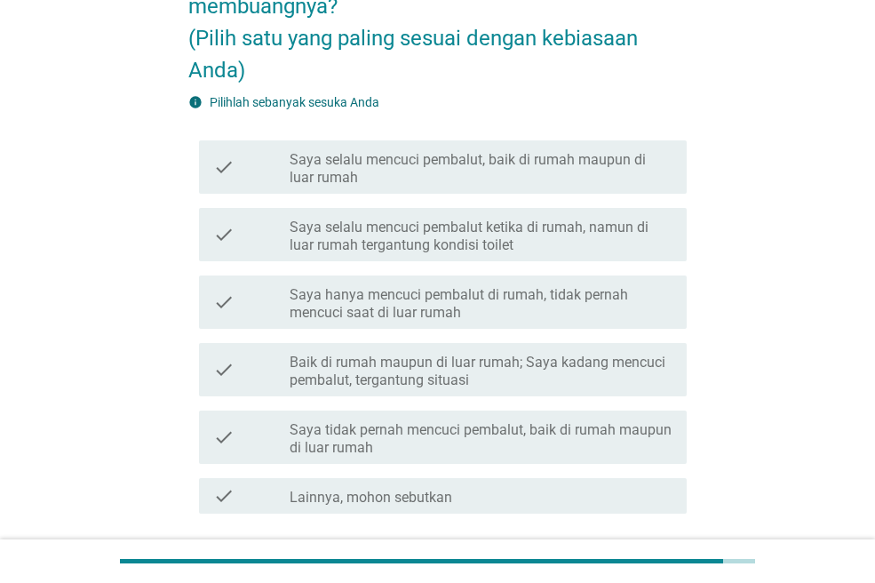
scroll to position [178, 0]
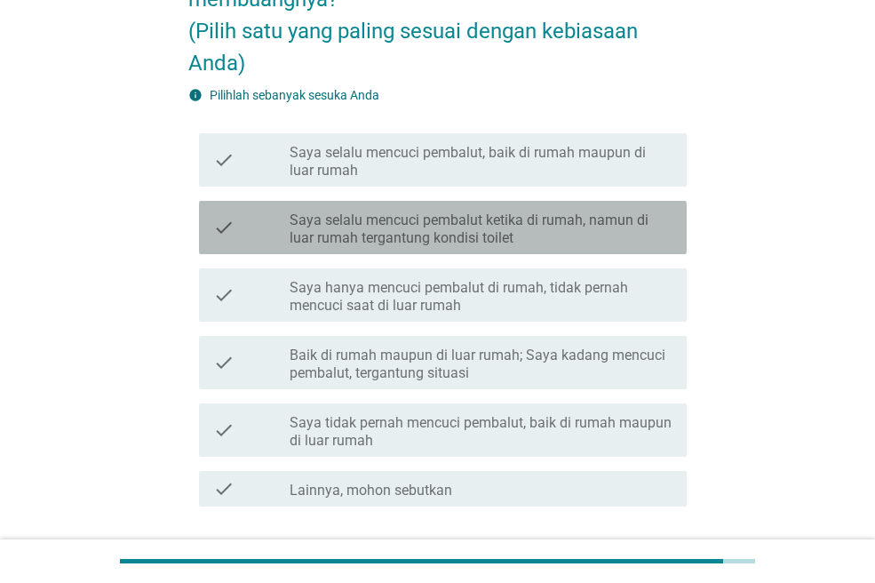
click at [467, 233] on label "Saya selalu mencuci pembalut ketika di rumah, namun di luar rumah tergantung ko…" at bounding box center [481, 229] width 383 height 36
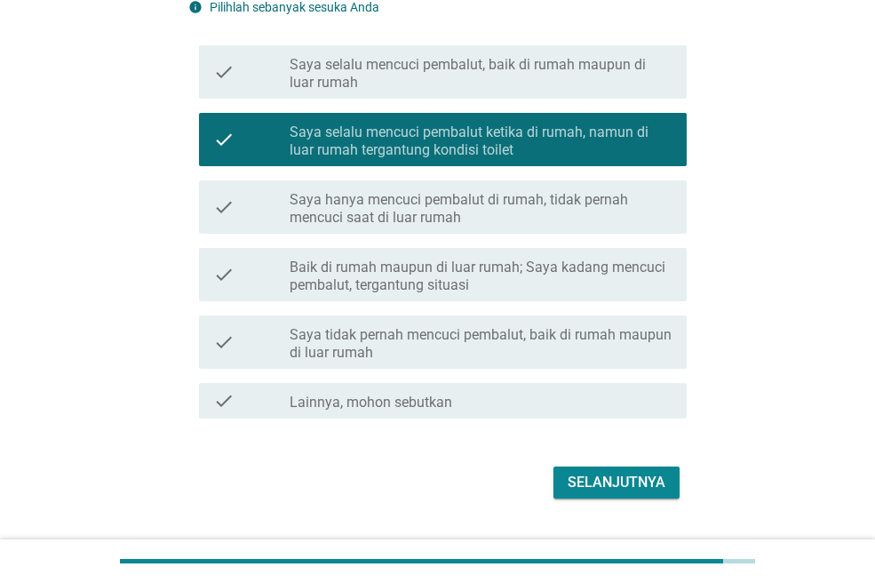
scroll to position [266, 0]
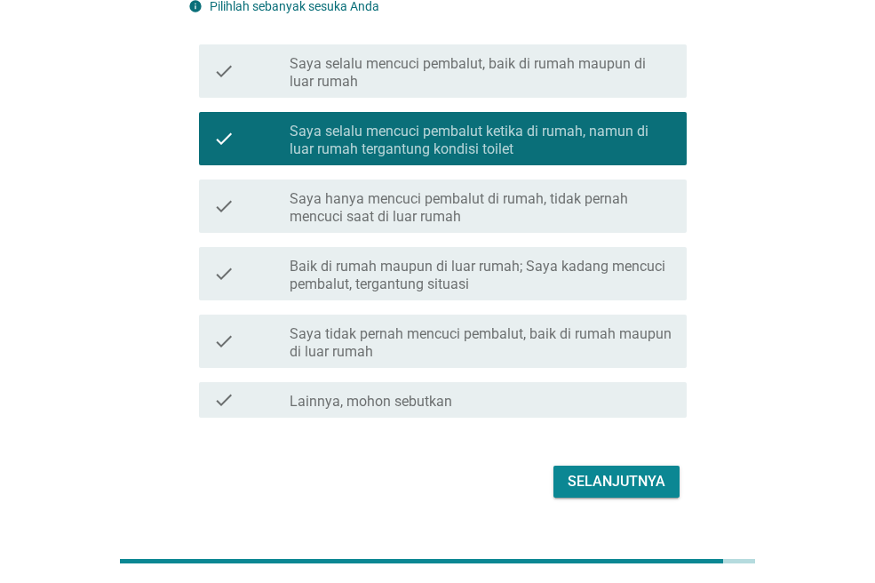
click at [469, 213] on label "Saya hanya mencuci pembalut di rumah, tidak pernah mencuci saat di luar rumah" at bounding box center [481, 208] width 383 height 36
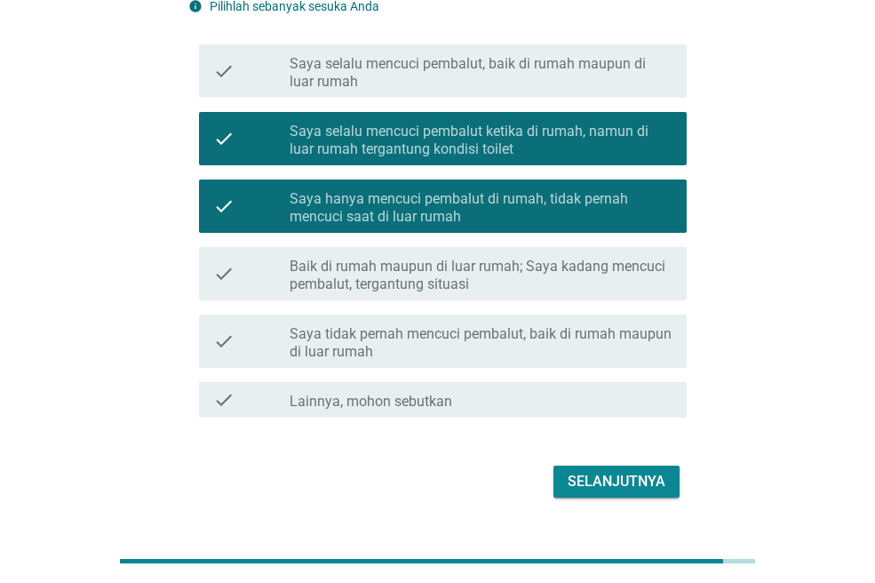
click at [453, 147] on label "Saya selalu mencuci pembalut ketika di rumah, namun di luar rumah tergantung ko…" at bounding box center [481, 141] width 383 height 36
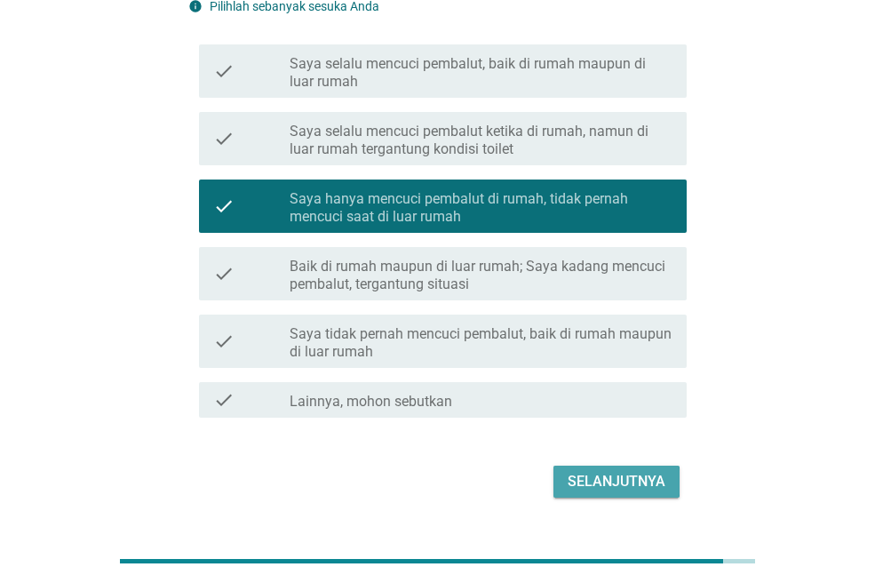
click at [609, 483] on div "Selanjutnya" at bounding box center [616, 481] width 98 height 21
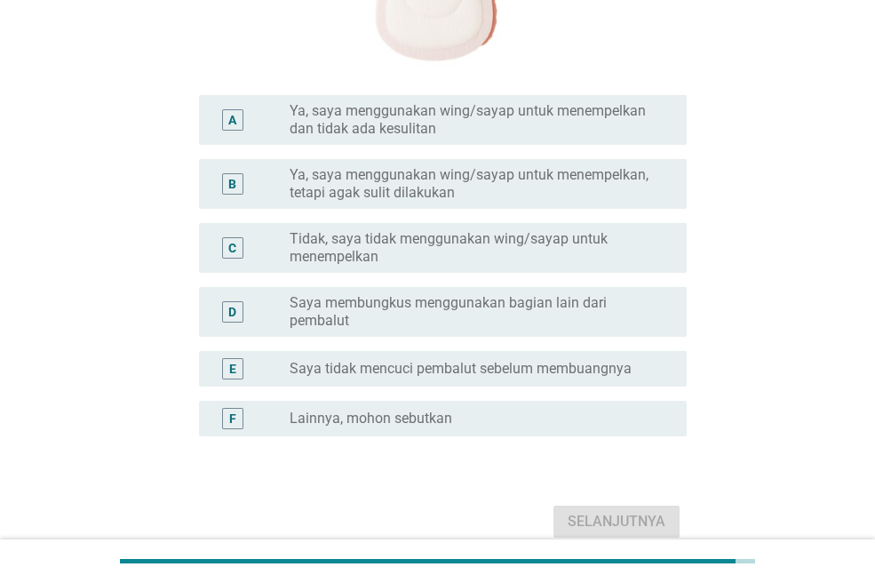
scroll to position [533, 0]
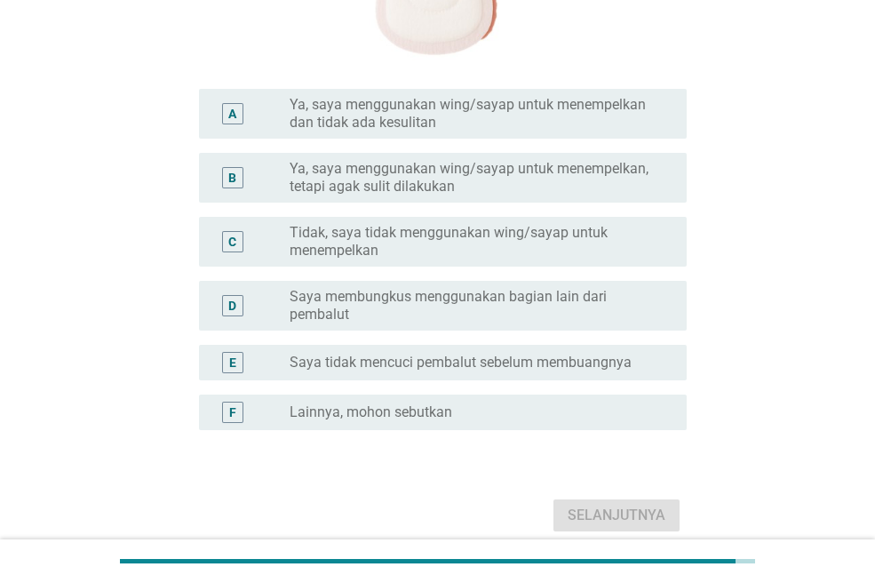
click at [515, 245] on label "Tidak, saya tidak menggunakan wing/sayap untuk menempelkan" at bounding box center [474, 242] width 369 height 36
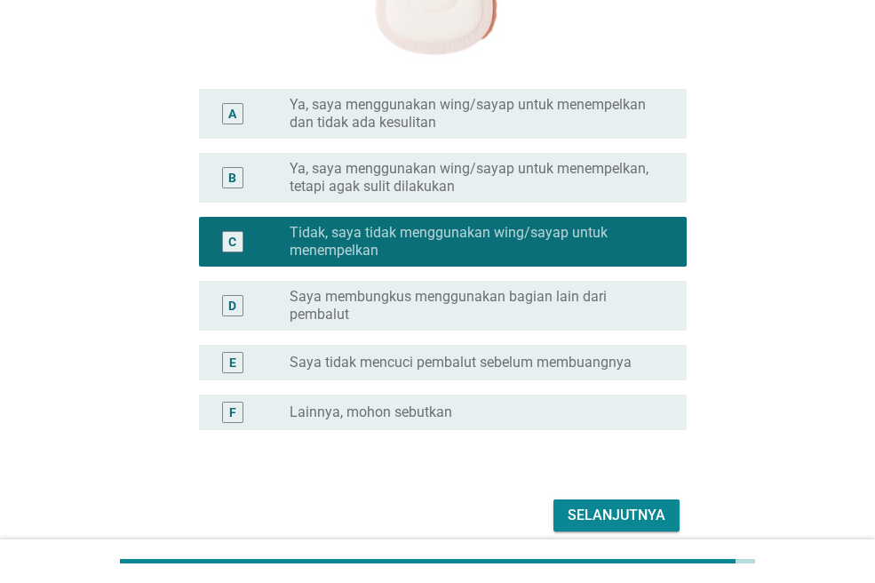
click at [575, 515] on div "Selanjutnya" at bounding box center [616, 514] width 98 height 21
